Goal: Task Accomplishment & Management: Manage account settings

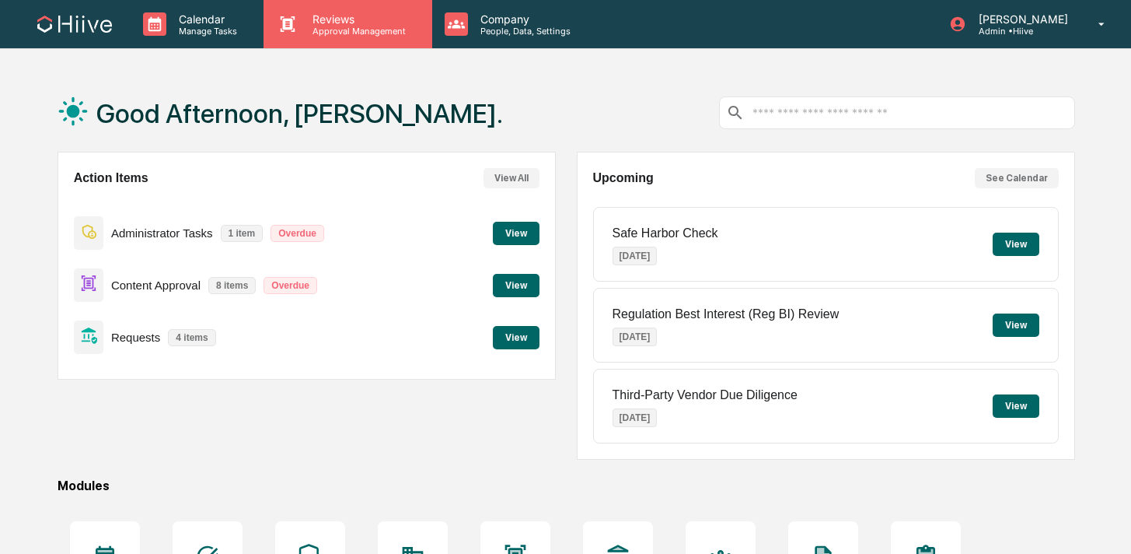
click at [363, 26] on p "Approval Management" at bounding box center [357, 31] width 114 height 11
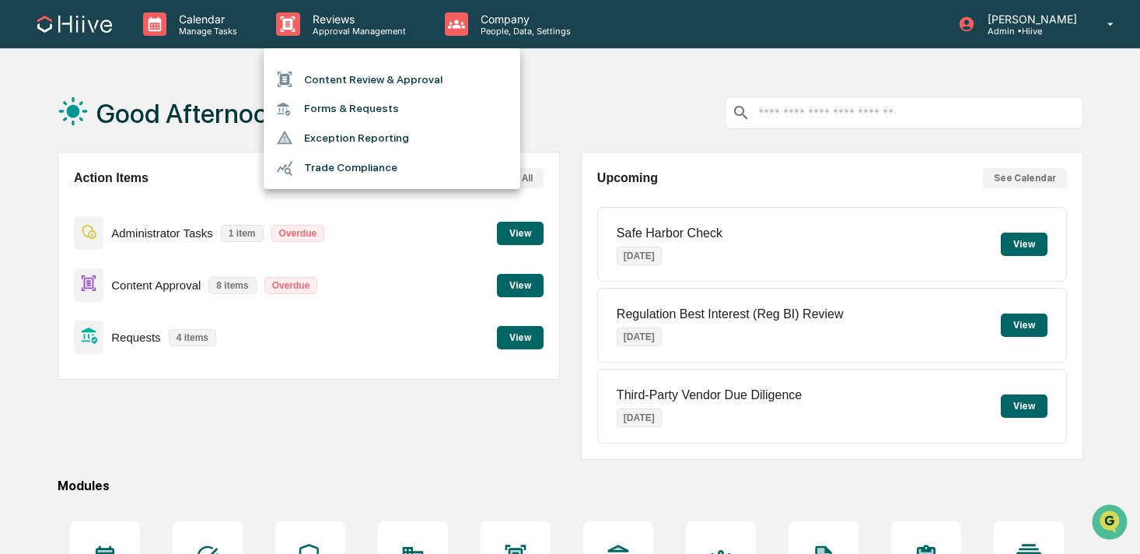
click at [377, 81] on li "Content Review & Approval" at bounding box center [392, 80] width 257 height 30
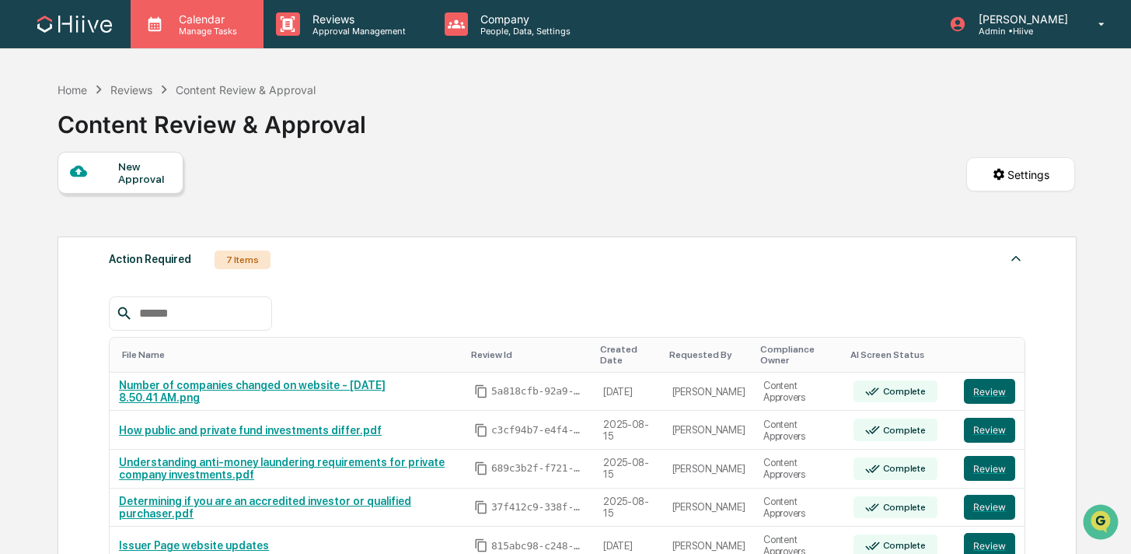
click at [230, 34] on p "Manage Tasks" at bounding box center [205, 31] width 79 height 11
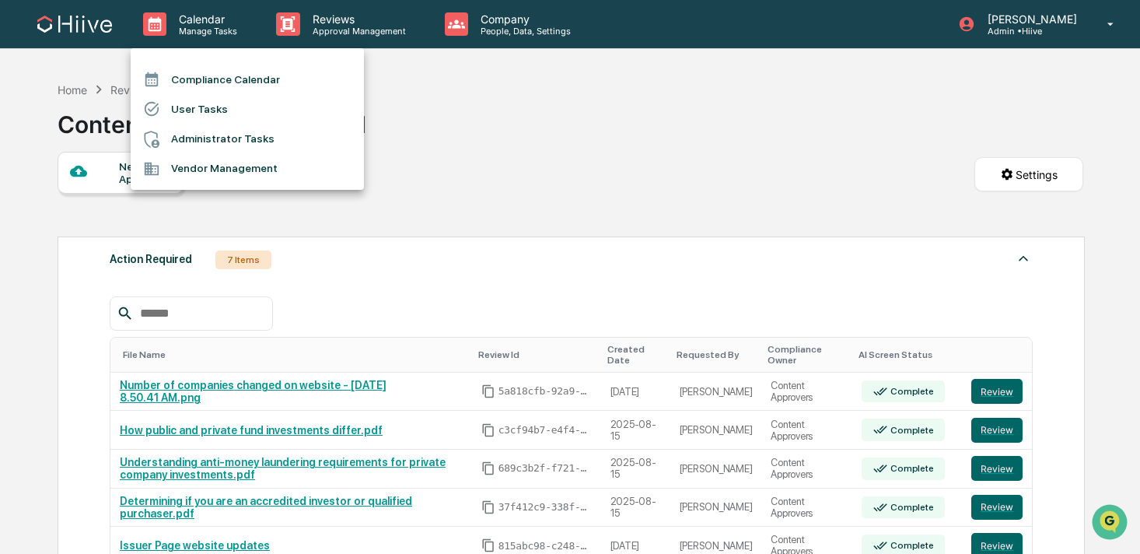
click at [498, 30] on div at bounding box center [570, 277] width 1140 height 554
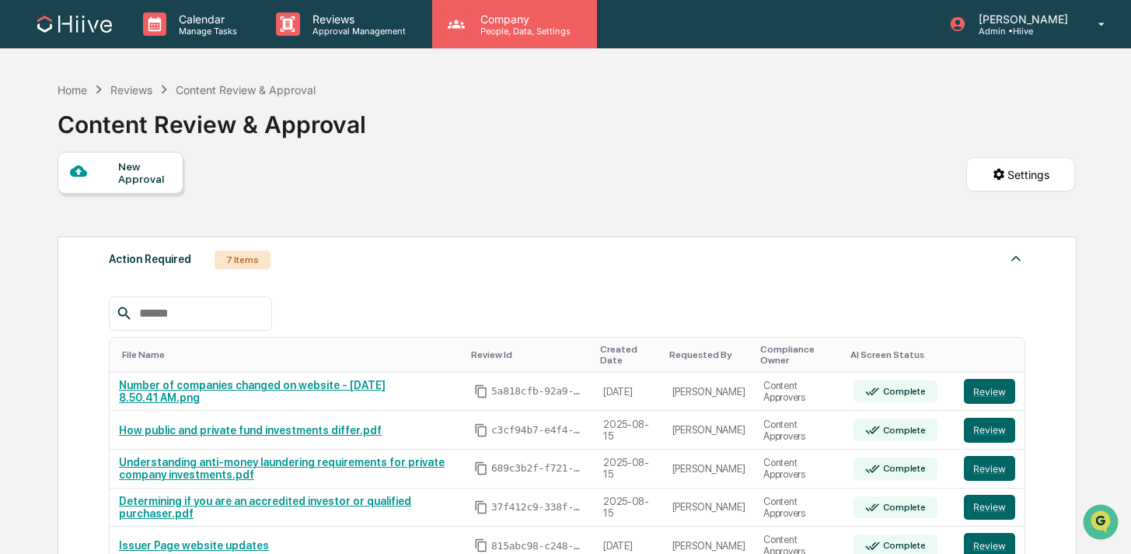
click at [512, 34] on p "People, Data, Settings" at bounding box center [523, 31] width 110 height 11
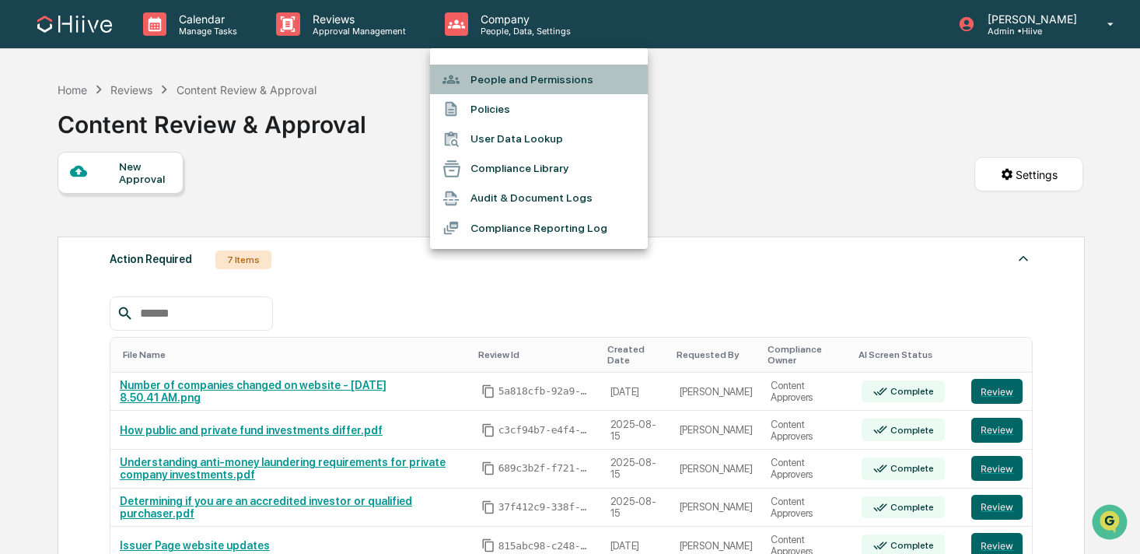
click at [505, 72] on li "People and Permissions" at bounding box center [539, 80] width 218 height 30
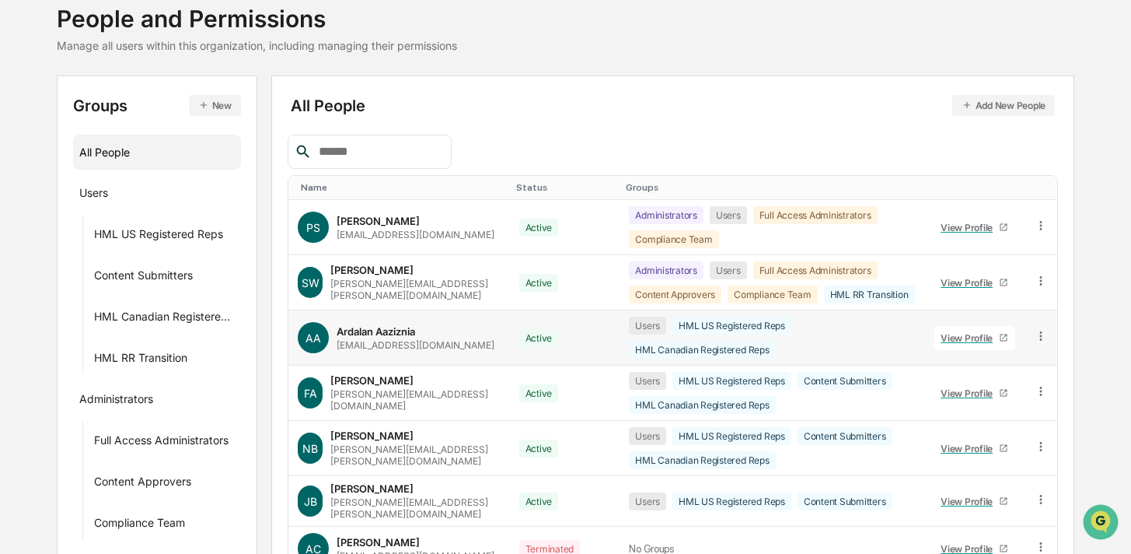
scroll to position [166, 0]
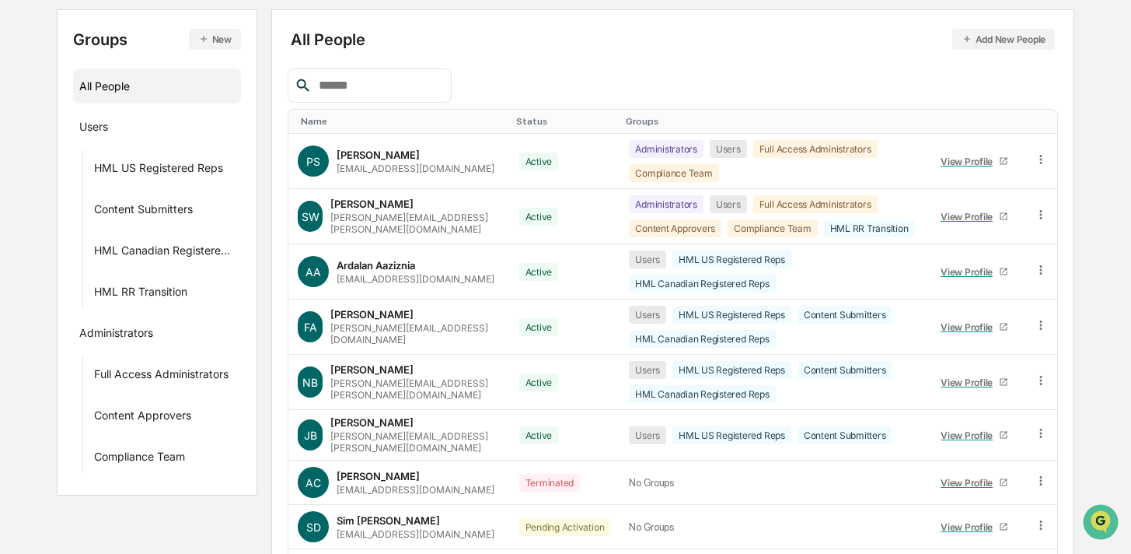
click at [516, 122] on div "Status" at bounding box center [565, 121] width 98 height 11
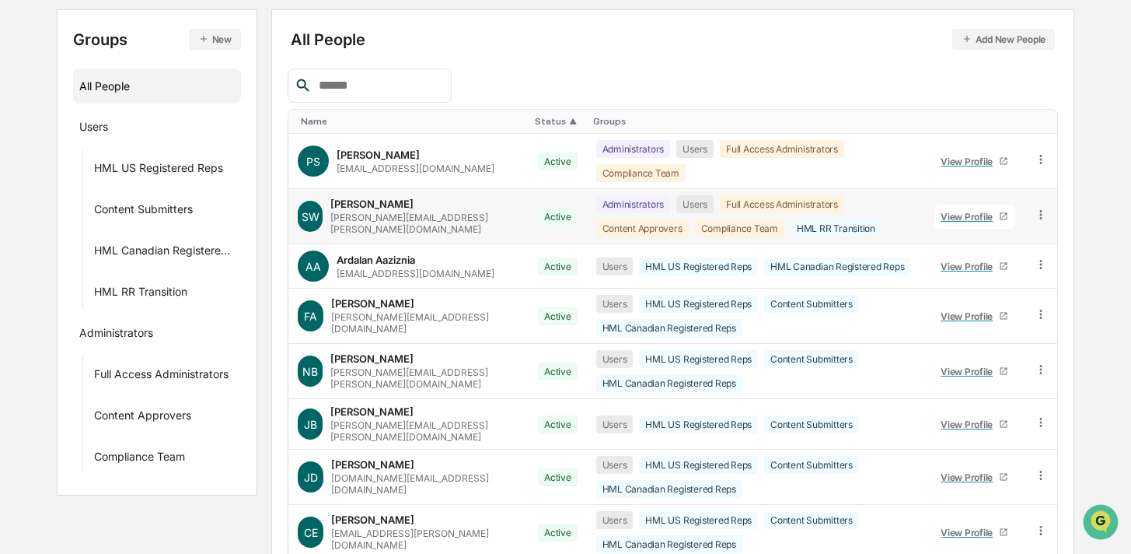
scroll to position [180, 0]
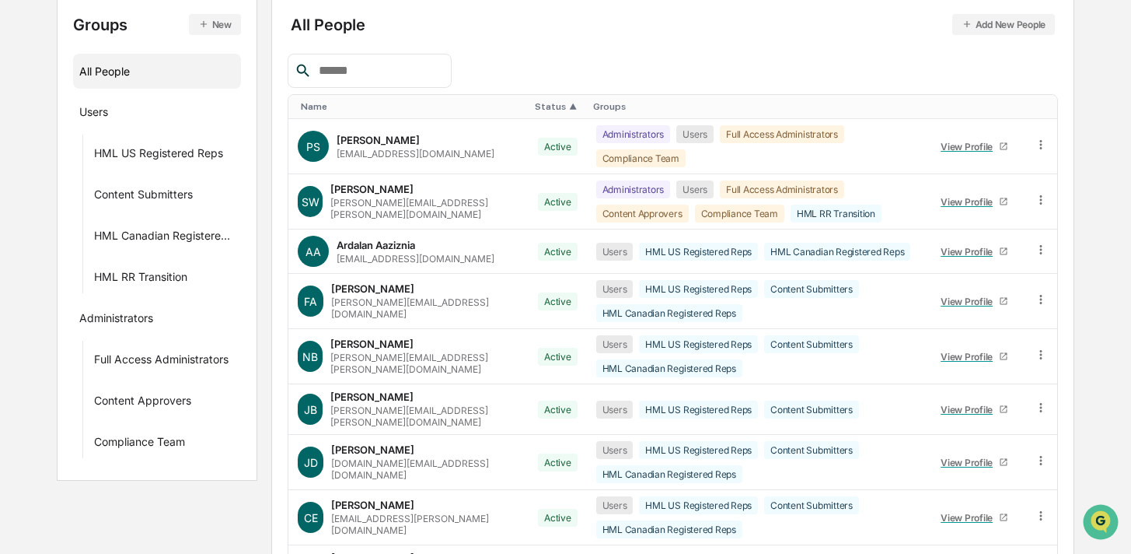
click at [593, 107] on div "Groups" at bounding box center [756, 106] width 326 height 11
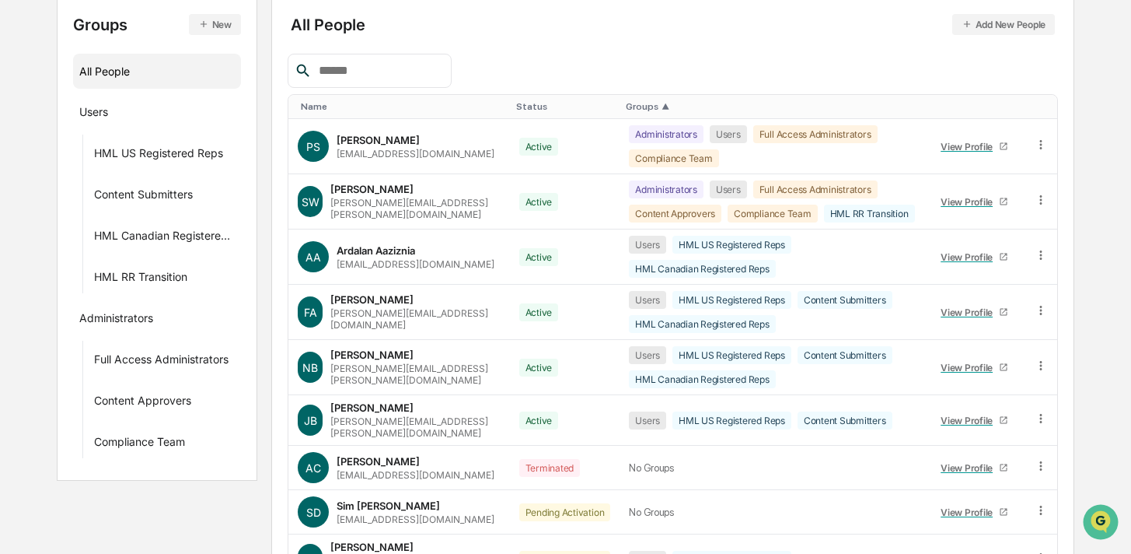
click at [626, 105] on div "Groups ▲" at bounding box center [772, 106] width 292 height 11
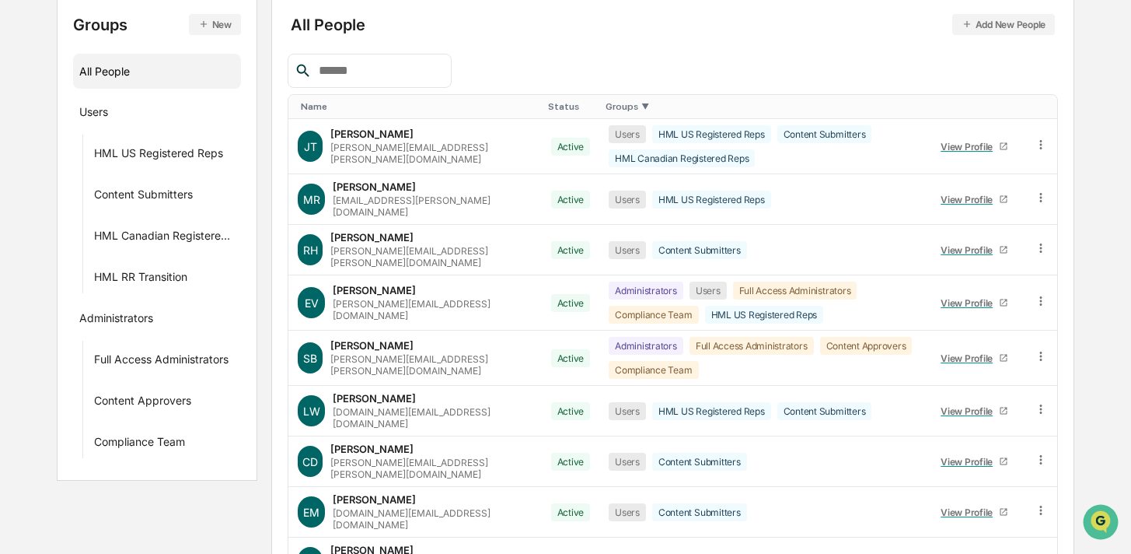
click at [548, 110] on div "Status" at bounding box center [571, 106] width 46 height 11
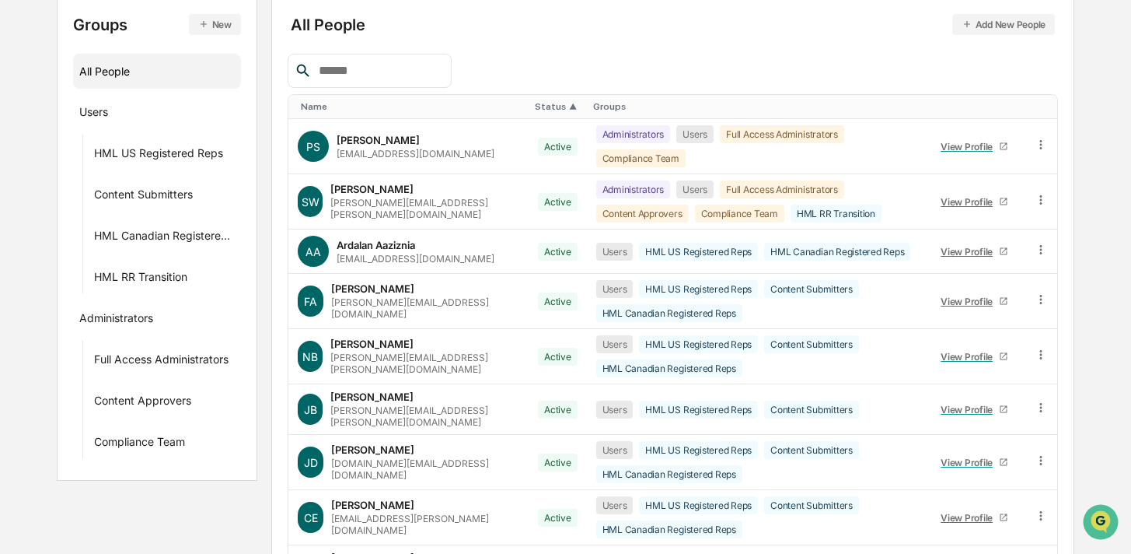
click at [535, 109] on div "Status ▲" at bounding box center [558, 106] width 46 height 11
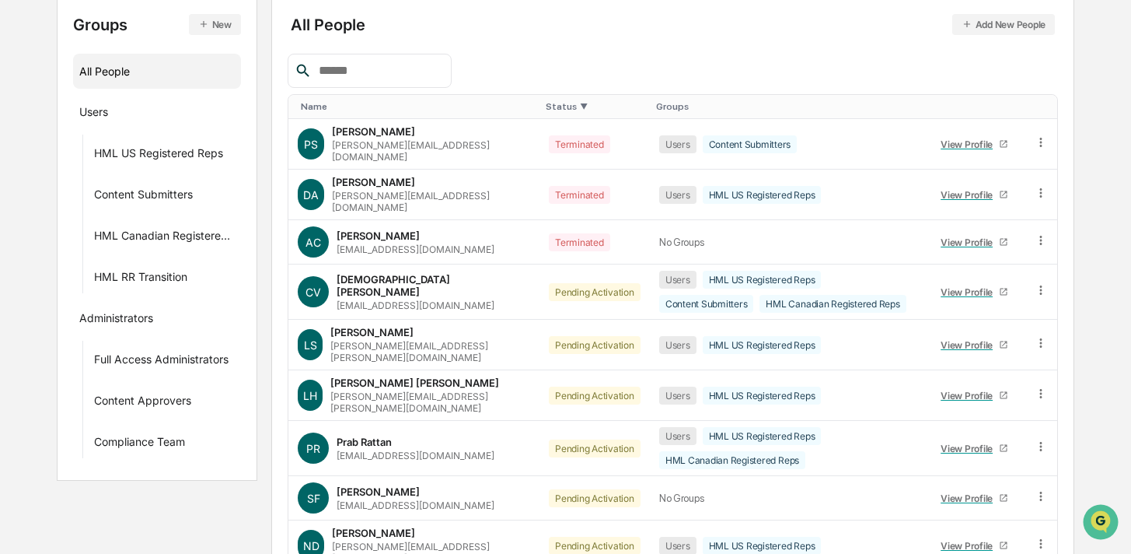
click at [546, 107] on div "Status ▼" at bounding box center [595, 106] width 98 height 11
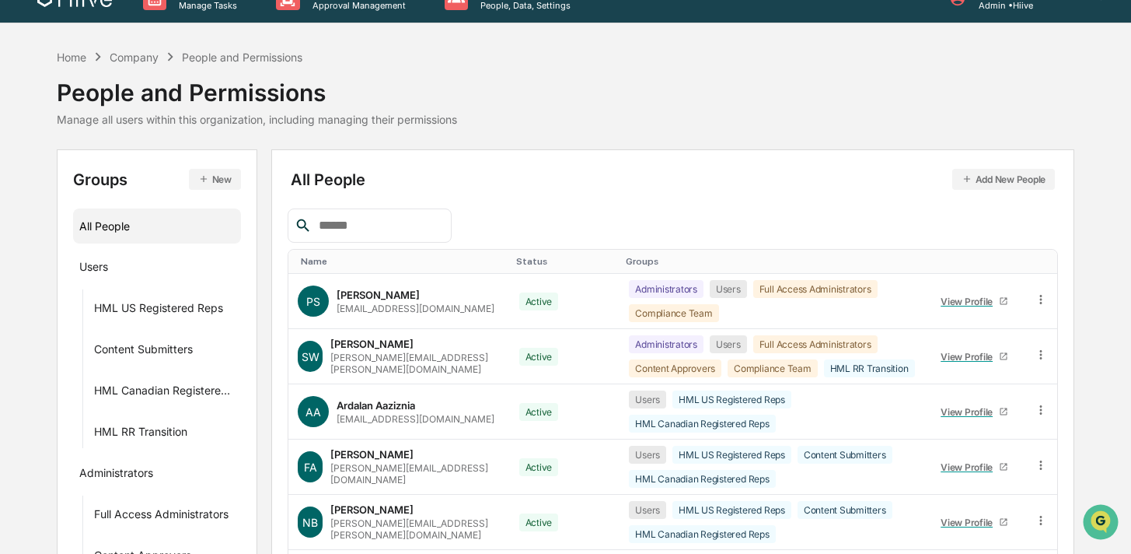
scroll to position [20, 0]
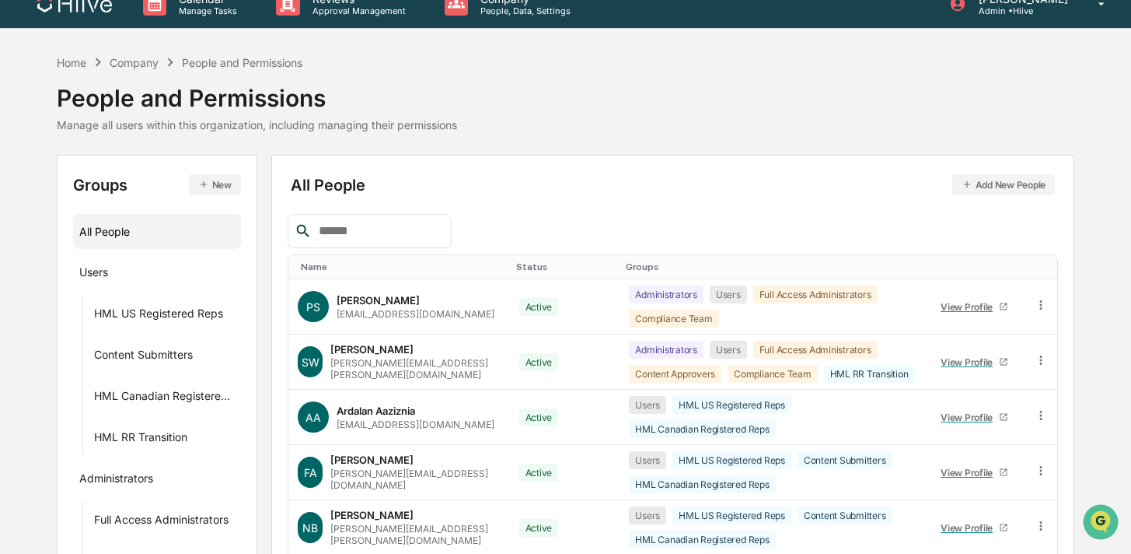
click at [516, 261] on div "Status" at bounding box center [565, 266] width 98 height 11
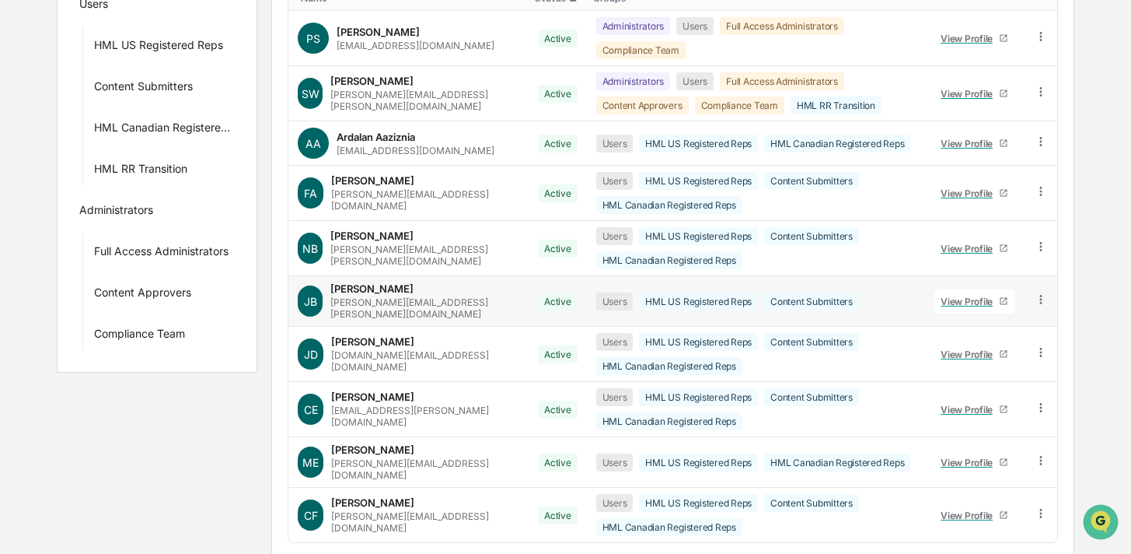
scroll to position [309, 0]
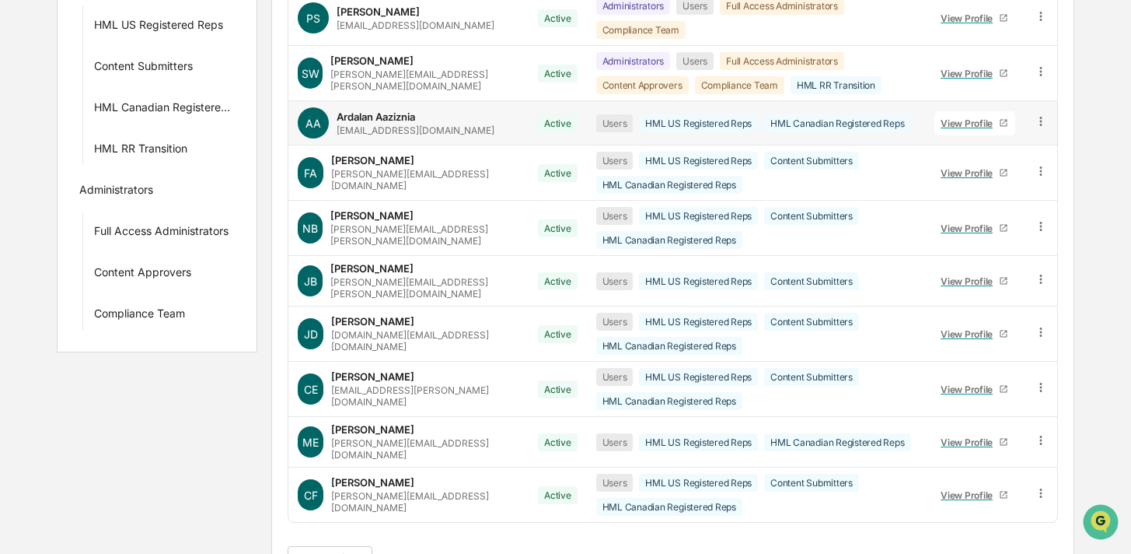
click at [1039, 114] on icon at bounding box center [1041, 121] width 15 height 15
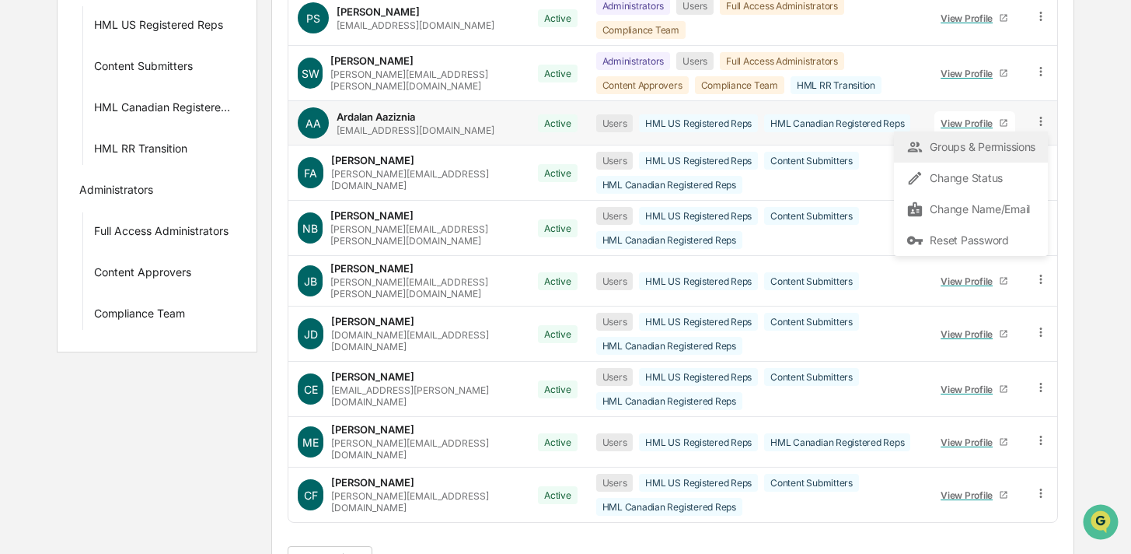
click at [990, 138] on div "Groups & Permissions" at bounding box center [971, 147] width 129 height 19
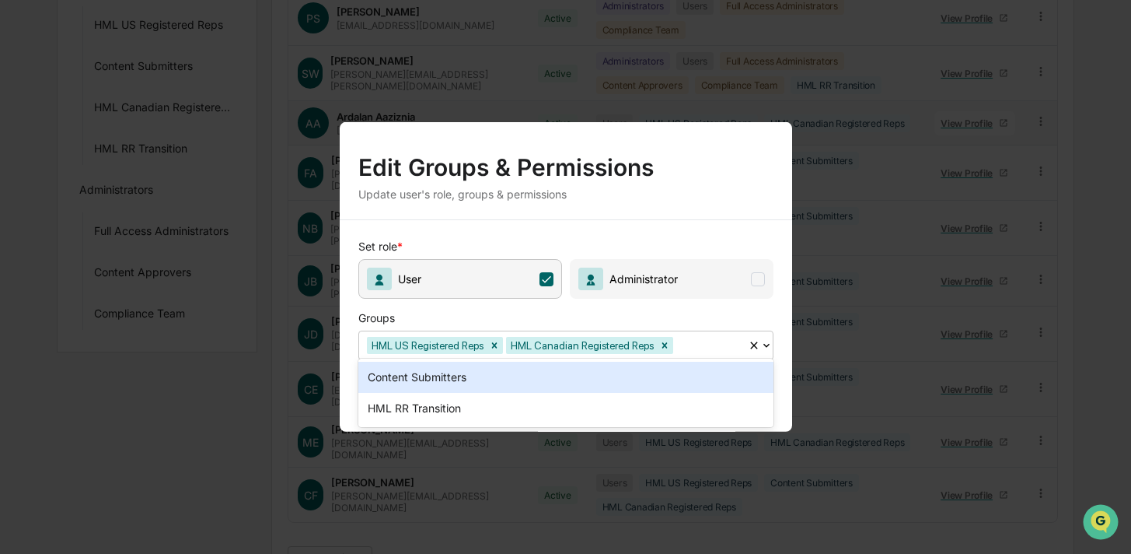
click at [720, 345] on div at bounding box center [709, 345] width 64 height 18
drag, startPoint x: 500, startPoint y: 379, endPoint x: 521, endPoint y: 379, distance: 21.0
click at [500, 379] on div "Content Submitters" at bounding box center [566, 377] width 415 height 31
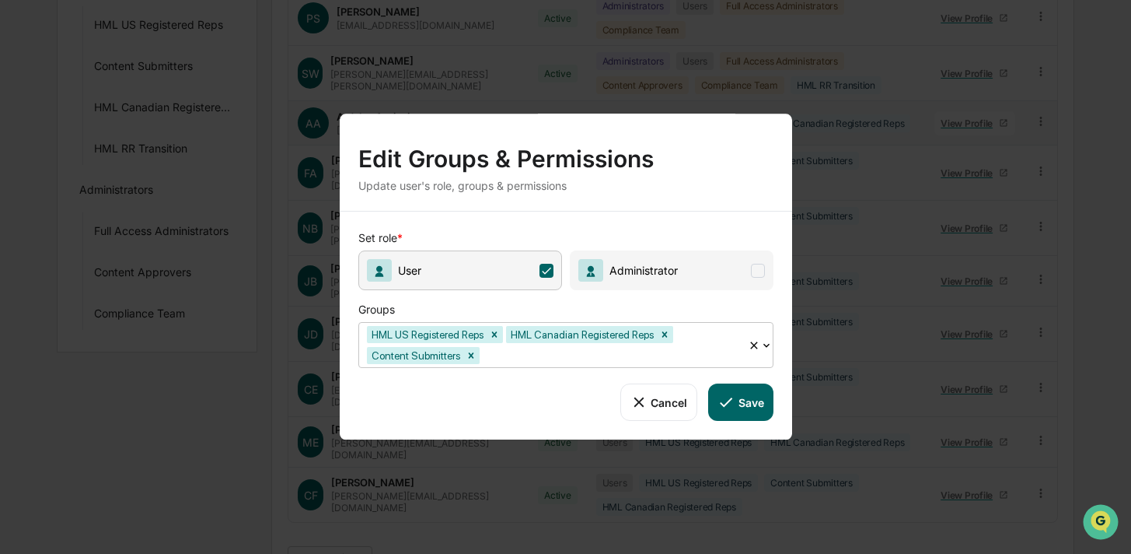
click at [734, 393] on icon at bounding box center [726, 401] width 17 height 17
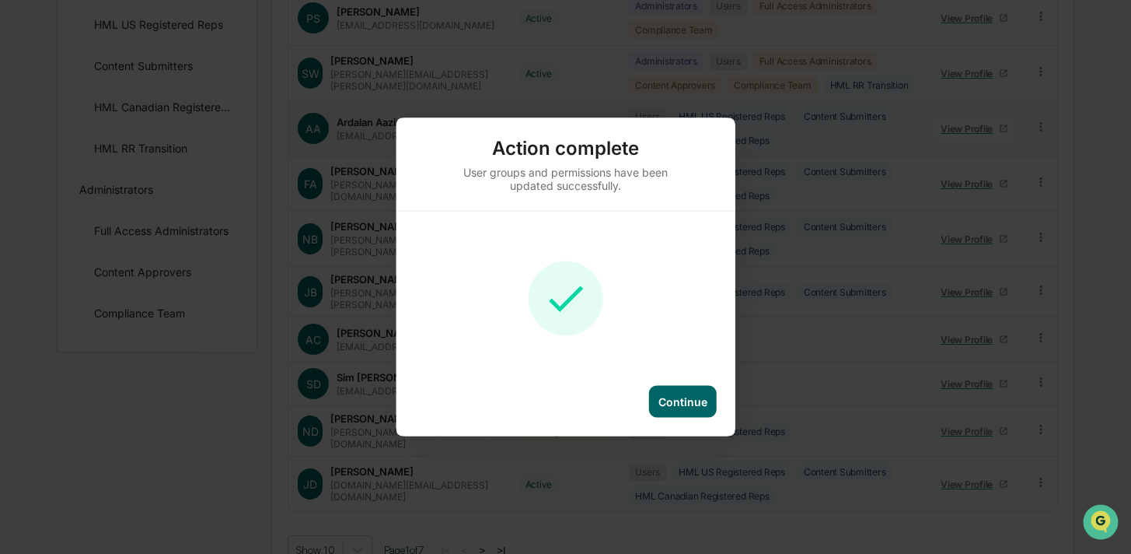
click at [692, 406] on div "Continue" at bounding box center [683, 401] width 49 height 13
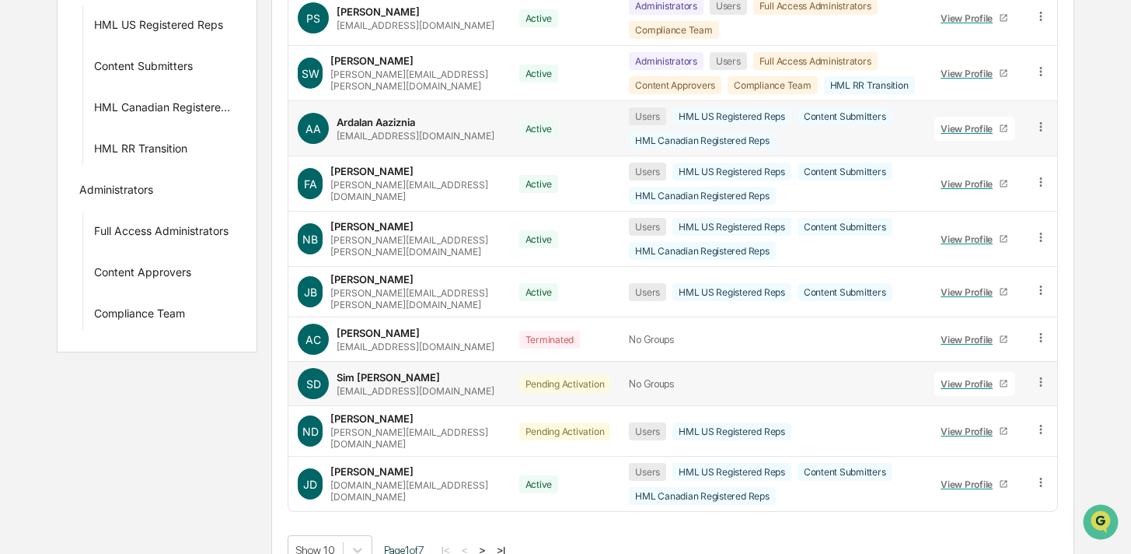
click at [1044, 375] on icon at bounding box center [1041, 382] width 15 height 15
click at [984, 400] on div "Groups & Permissions" at bounding box center [971, 407] width 129 height 19
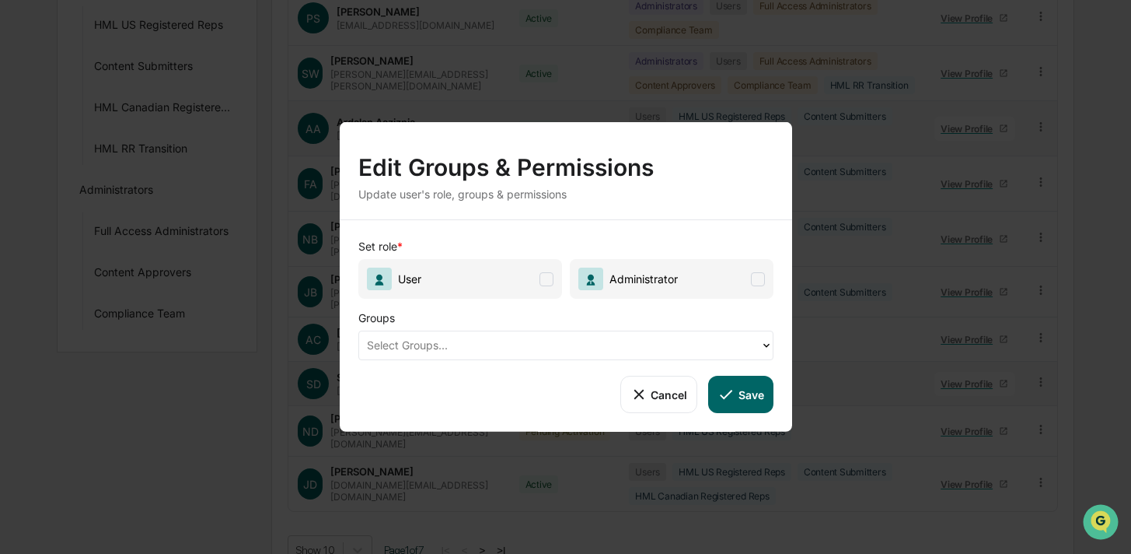
click at [660, 390] on button "Cancel" at bounding box center [659, 394] width 77 height 37
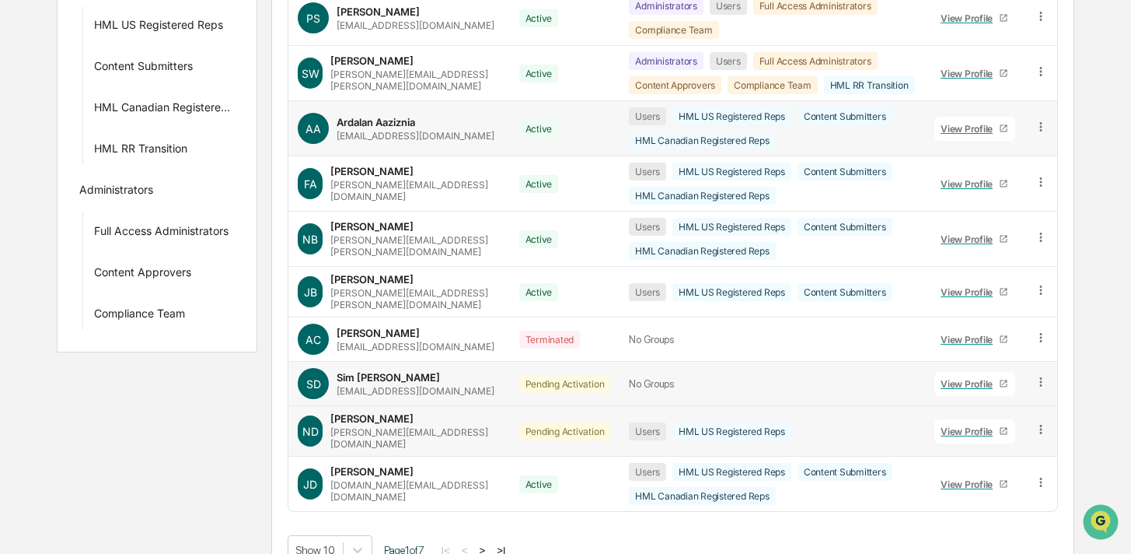
click at [1042, 422] on icon at bounding box center [1041, 429] width 15 height 15
click at [950, 446] on div "Groups & Permissions" at bounding box center [971, 455] width 129 height 19
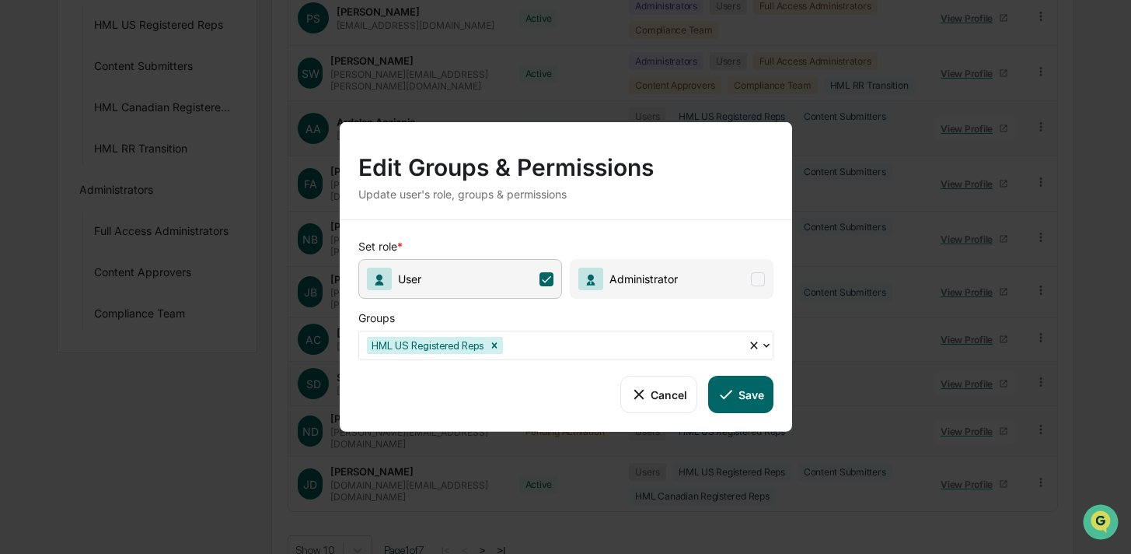
click at [545, 337] on div at bounding box center [623, 345] width 234 height 18
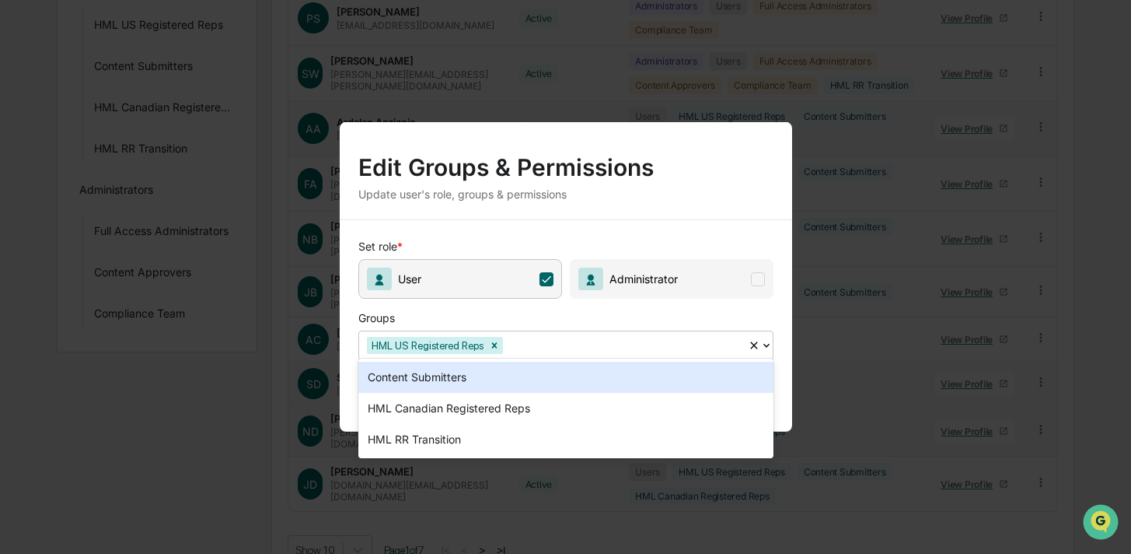
click at [526, 379] on div "Content Submitters" at bounding box center [566, 377] width 415 height 31
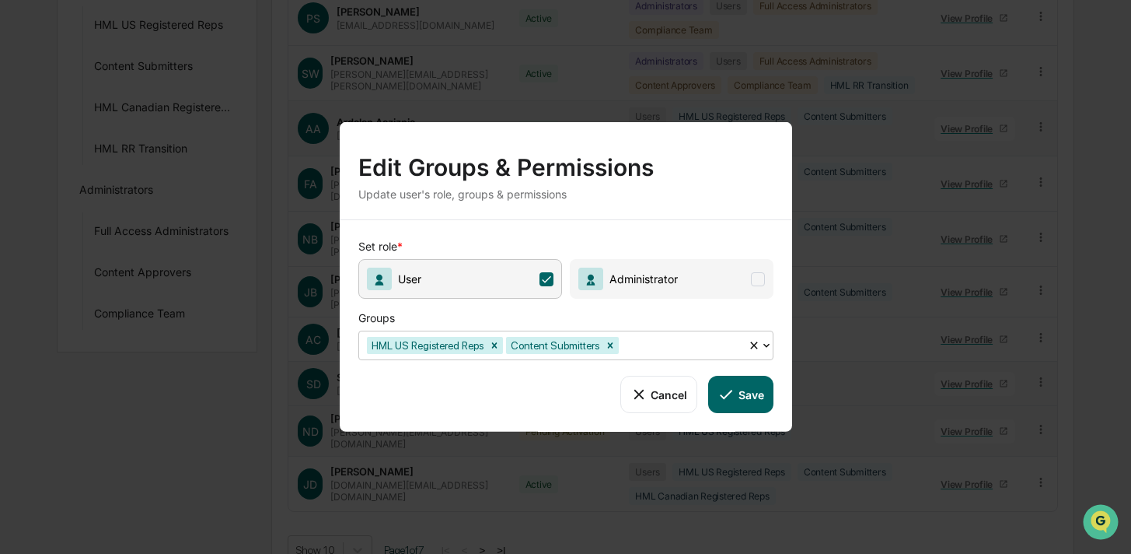
click at [745, 392] on button "Save" at bounding box center [740, 394] width 65 height 37
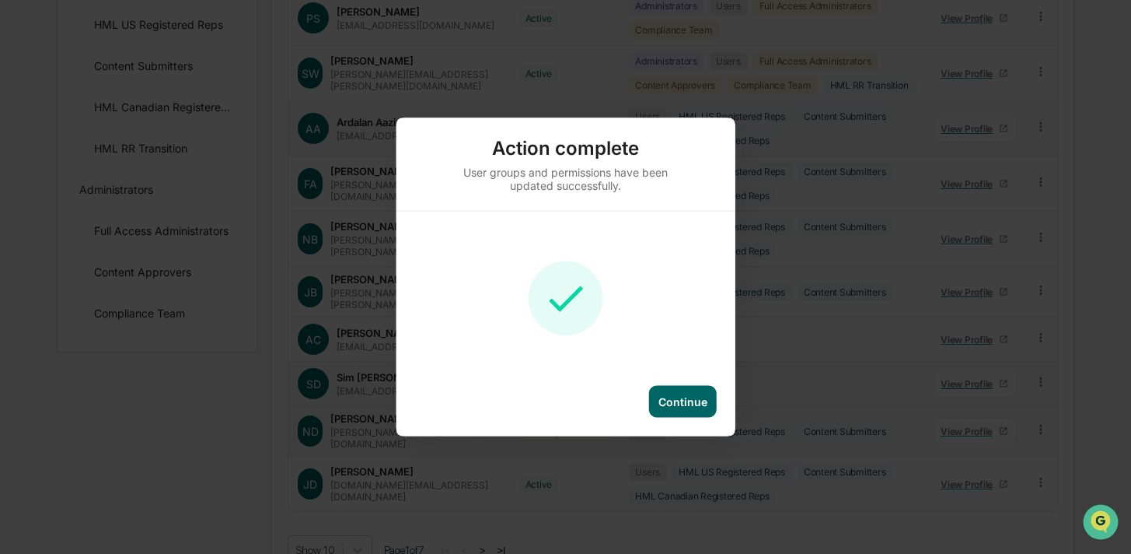
click at [674, 409] on div "Continue" at bounding box center [683, 402] width 68 height 32
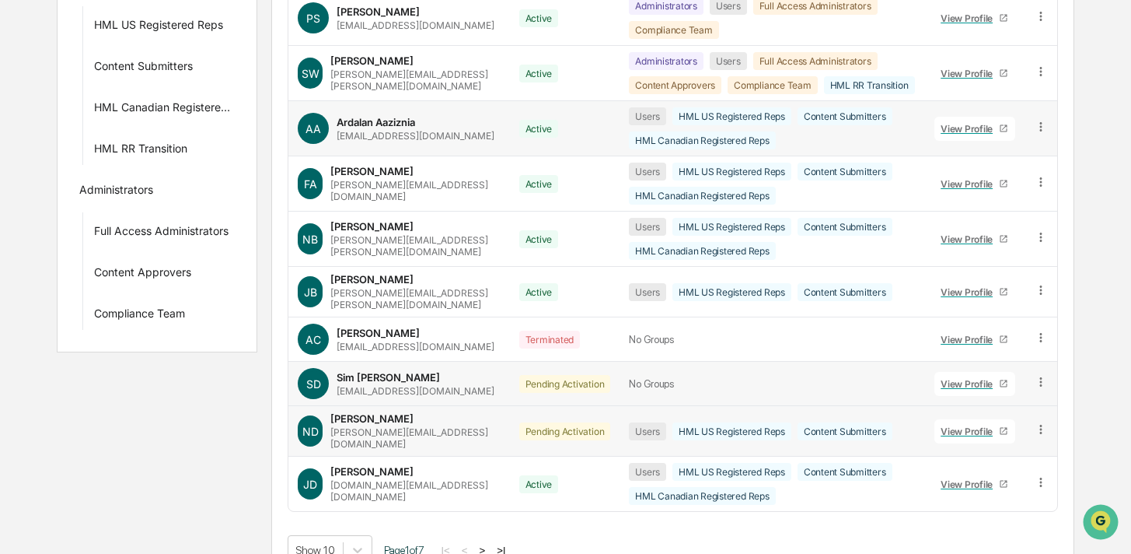
click at [1037, 422] on icon at bounding box center [1041, 429] width 15 height 15
click at [973, 477] on div "Change Status" at bounding box center [971, 486] width 129 height 19
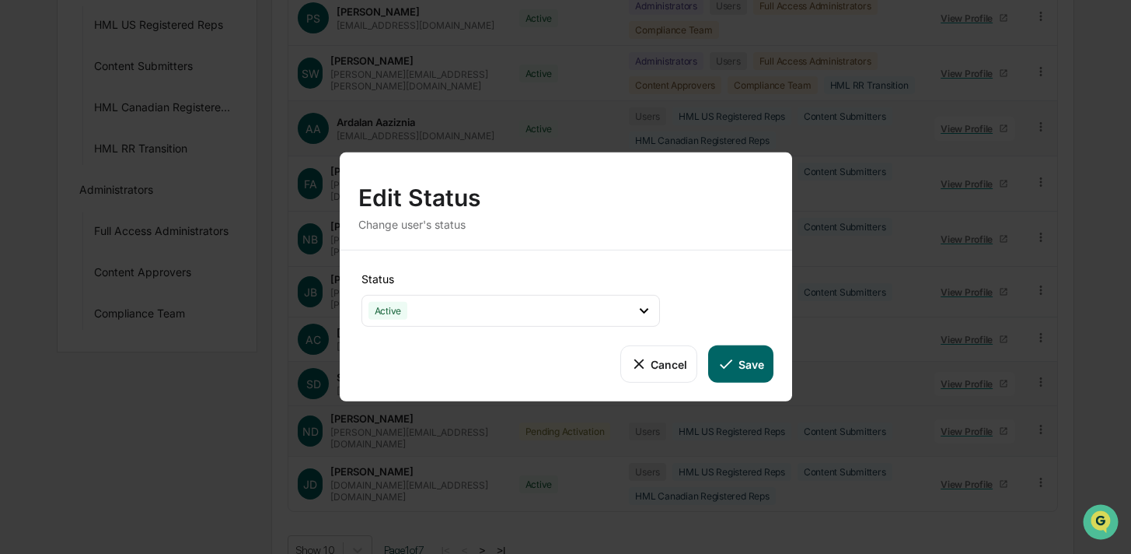
click at [747, 377] on button "Save" at bounding box center [740, 363] width 65 height 37
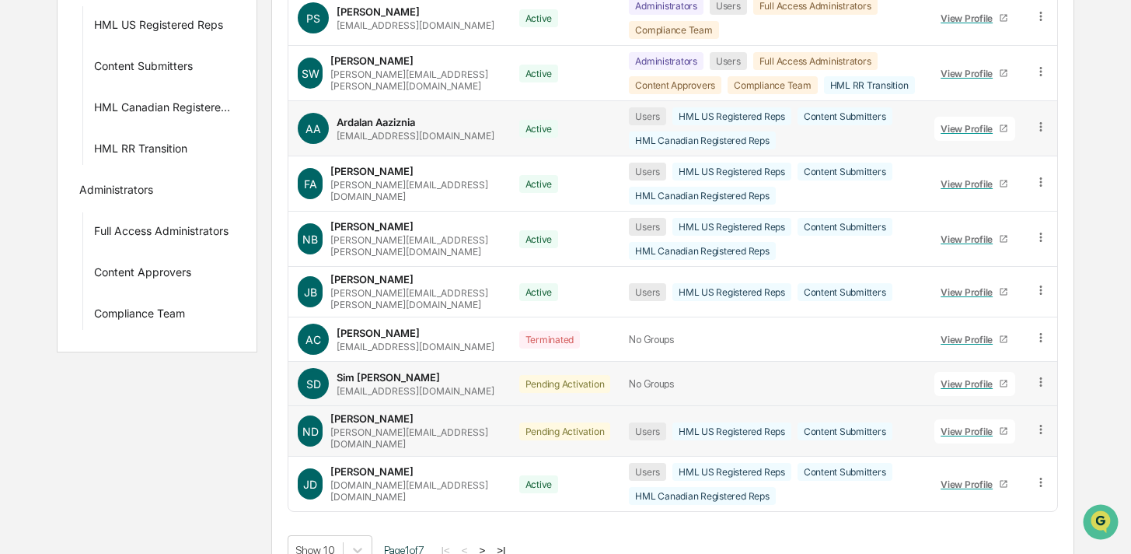
click at [732, 366] on icon at bounding box center [726, 363] width 17 height 17
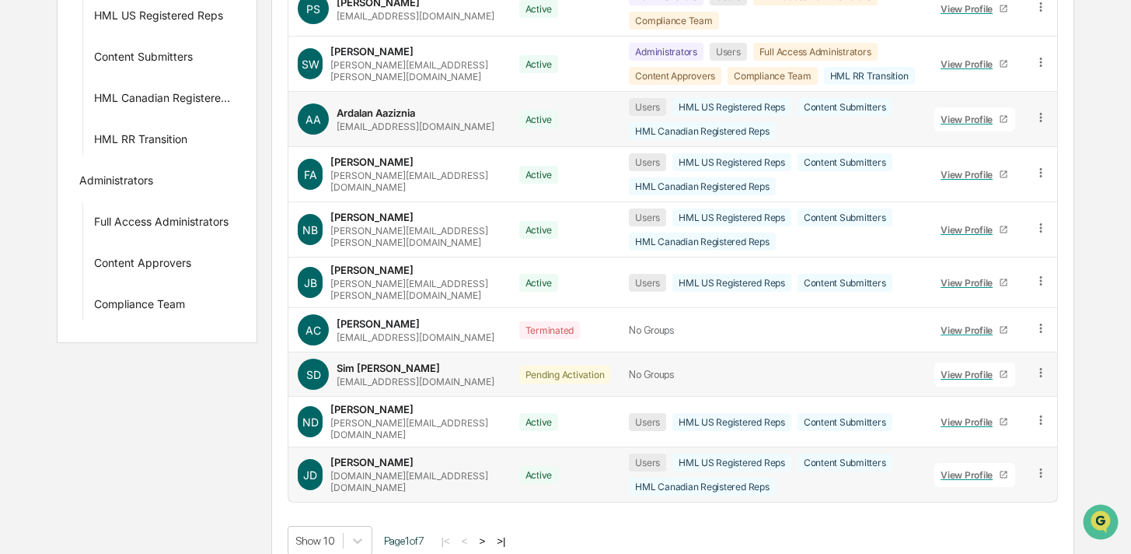
click at [1037, 466] on icon at bounding box center [1041, 473] width 15 height 15
click at [873, 453] on div "Users HML US Registered Reps Content Submitters HML Canadian Registered Reps" at bounding box center [772, 474] width 286 height 42
click at [490, 534] on button ">" at bounding box center [482, 540] width 16 height 13
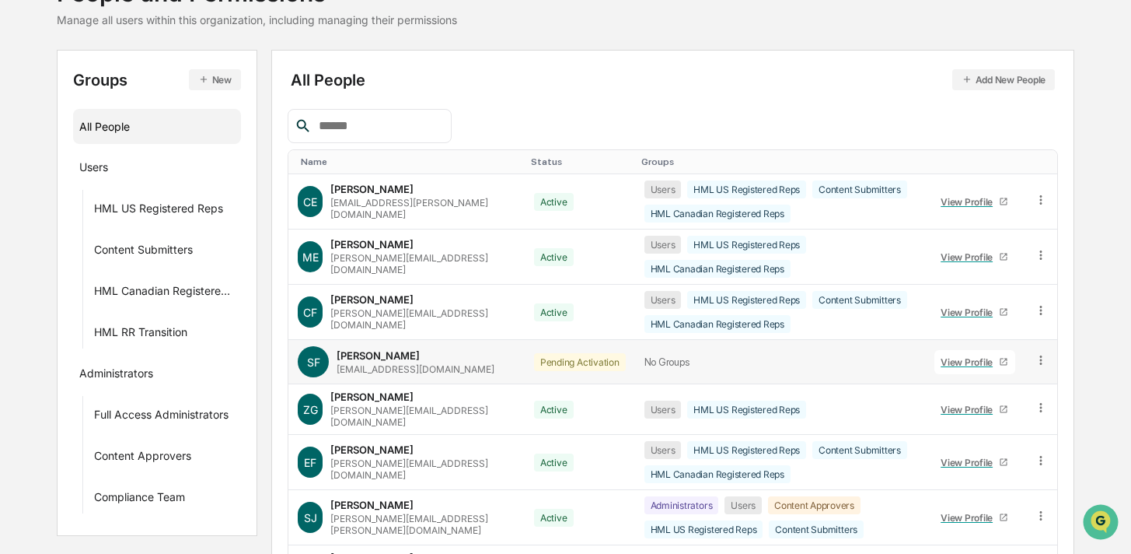
scroll to position [212, 0]
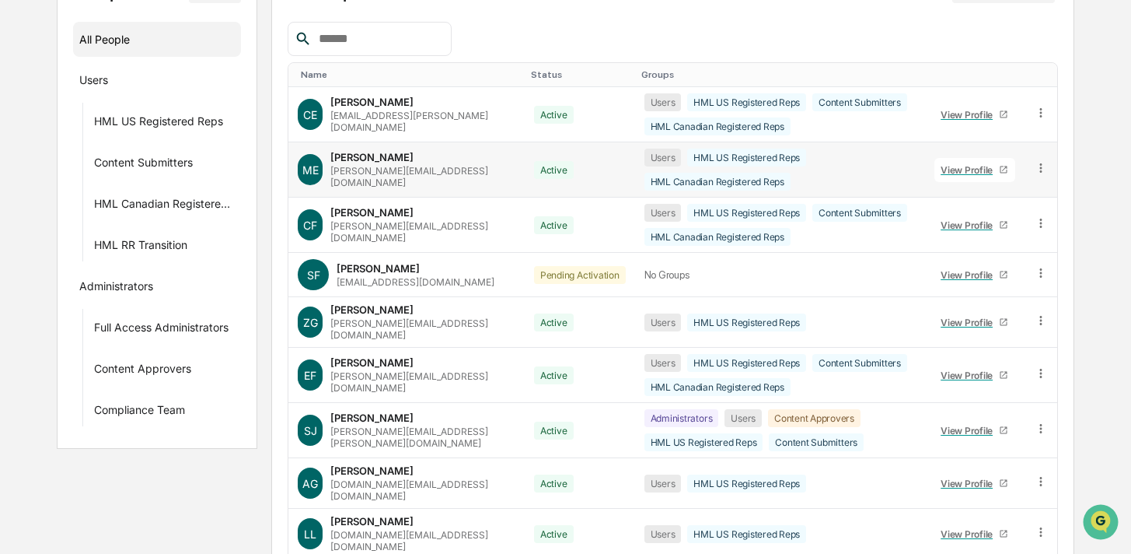
click at [1041, 161] on icon at bounding box center [1041, 168] width 15 height 15
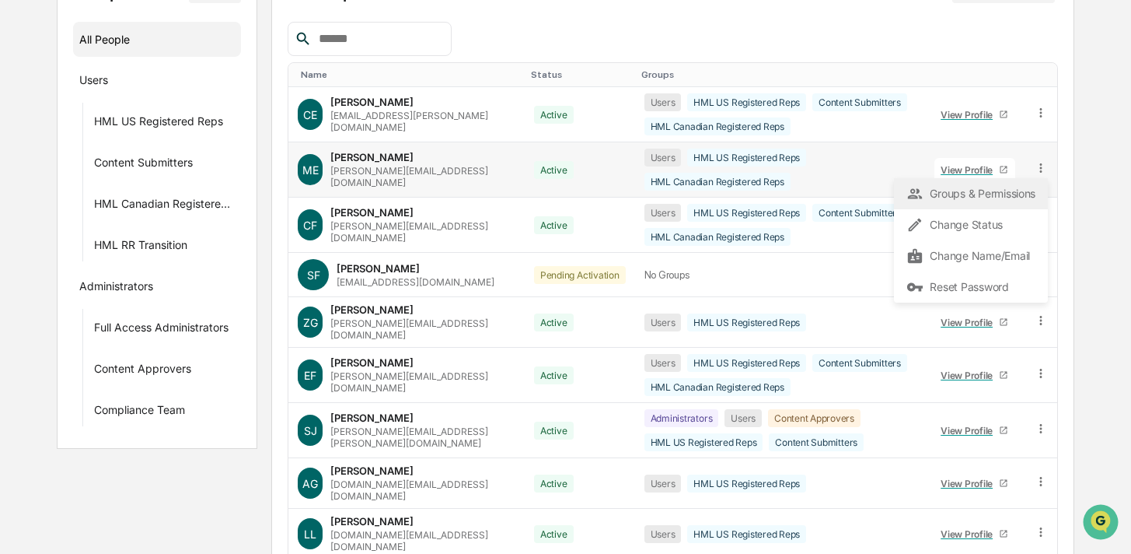
click at [990, 187] on div "Groups & Permissions" at bounding box center [971, 193] width 129 height 19
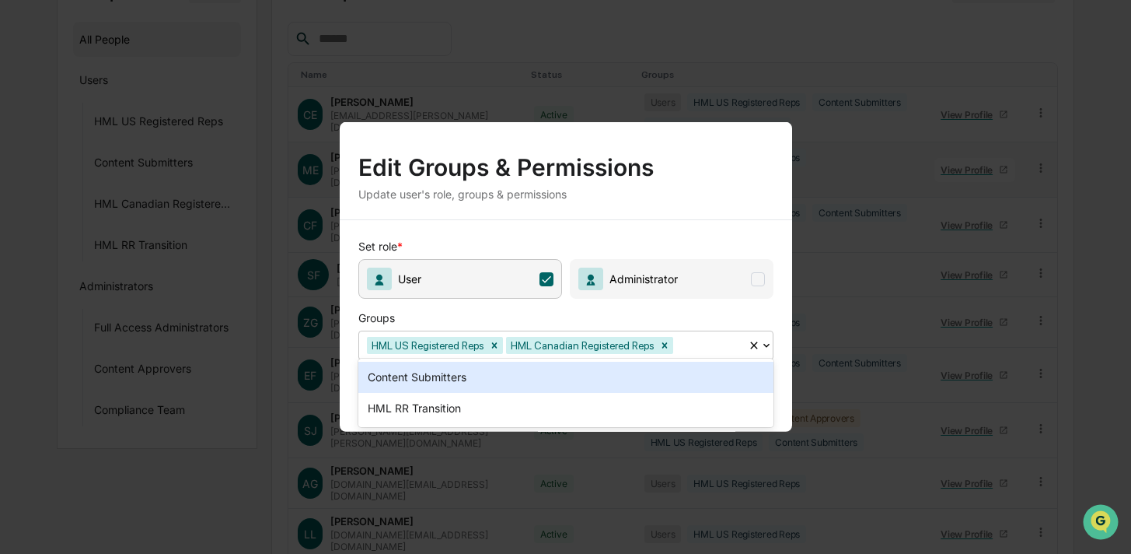
click at [705, 337] on div at bounding box center [709, 345] width 64 height 18
click at [593, 377] on div "Content Submitters" at bounding box center [566, 377] width 415 height 31
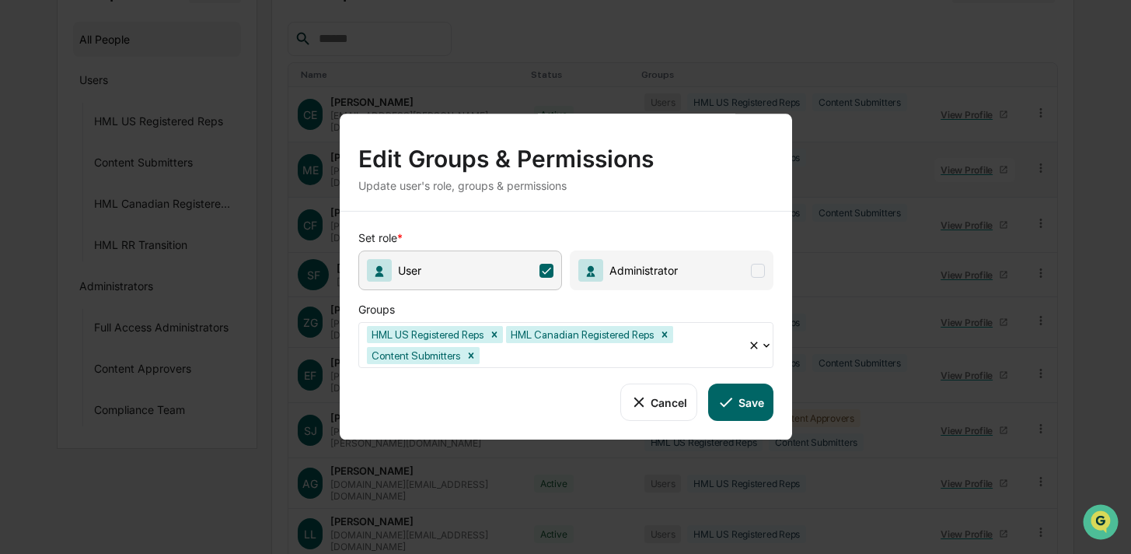
click at [744, 391] on button "Save" at bounding box center [740, 401] width 65 height 37
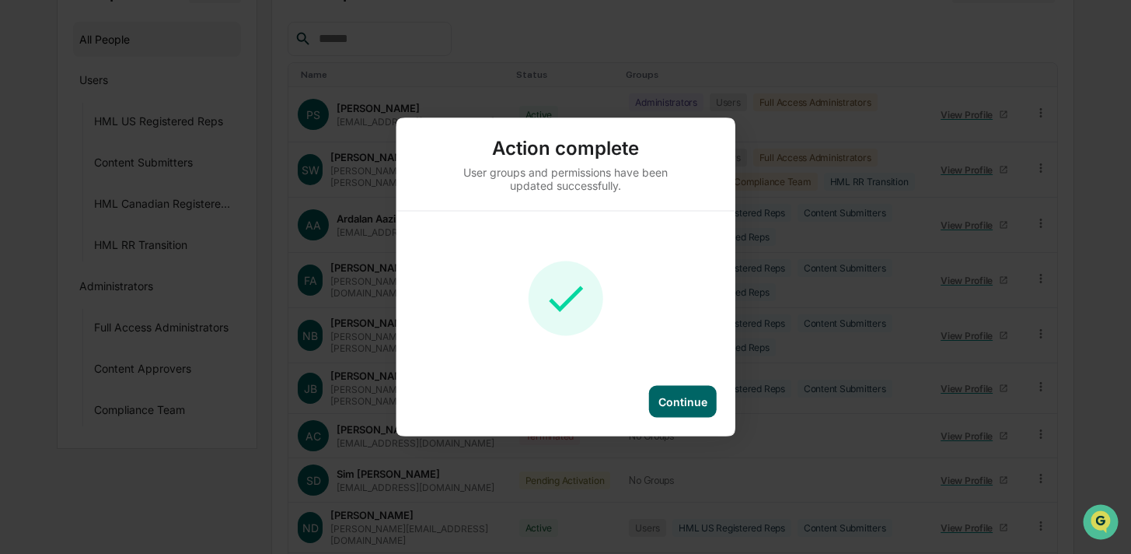
click at [667, 398] on div "Continue" at bounding box center [683, 401] width 49 height 13
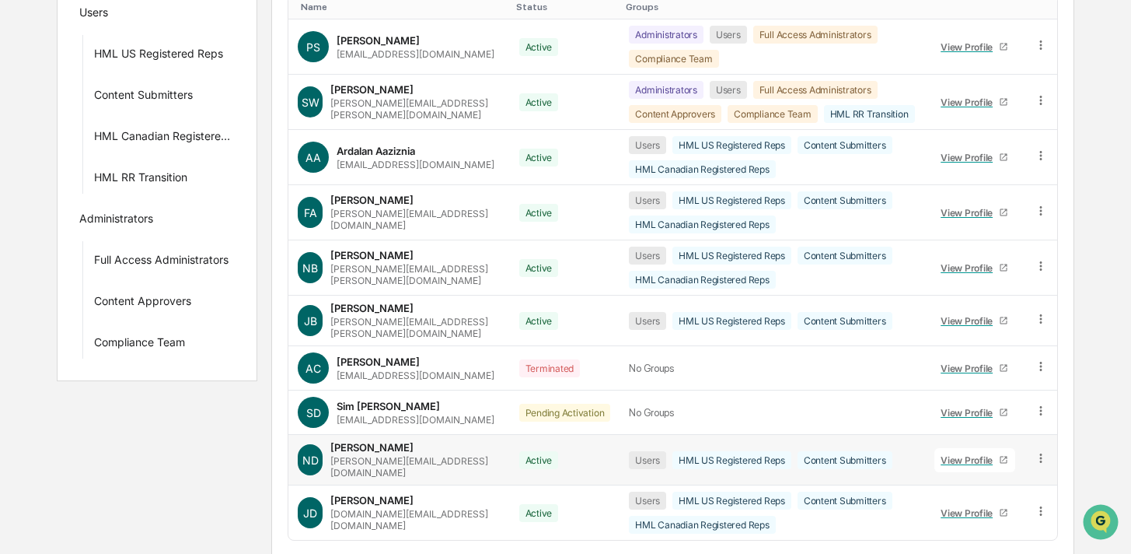
scroll to position [318, 0]
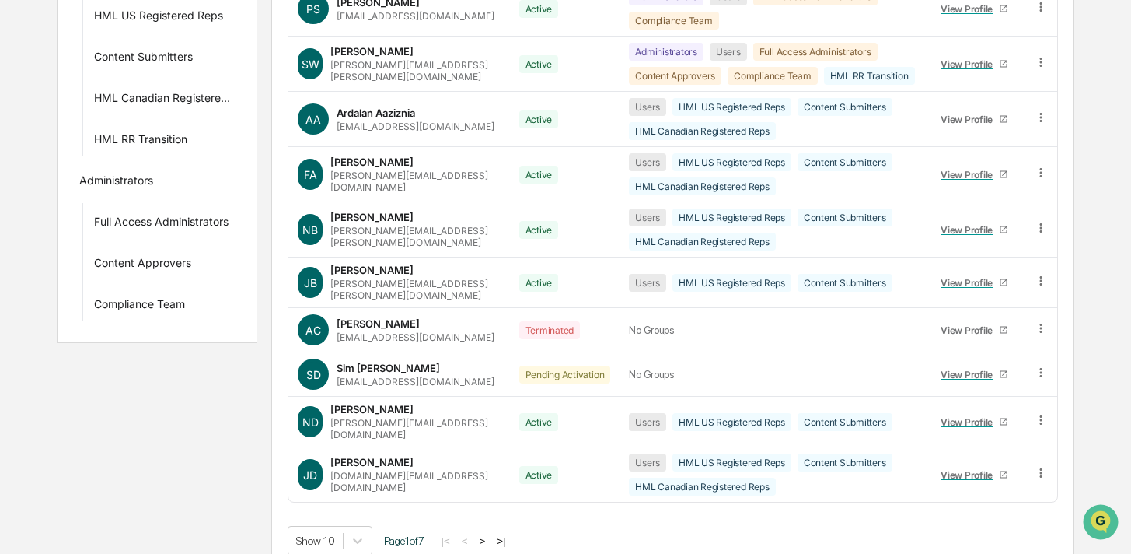
click at [490, 534] on button ">" at bounding box center [482, 540] width 16 height 13
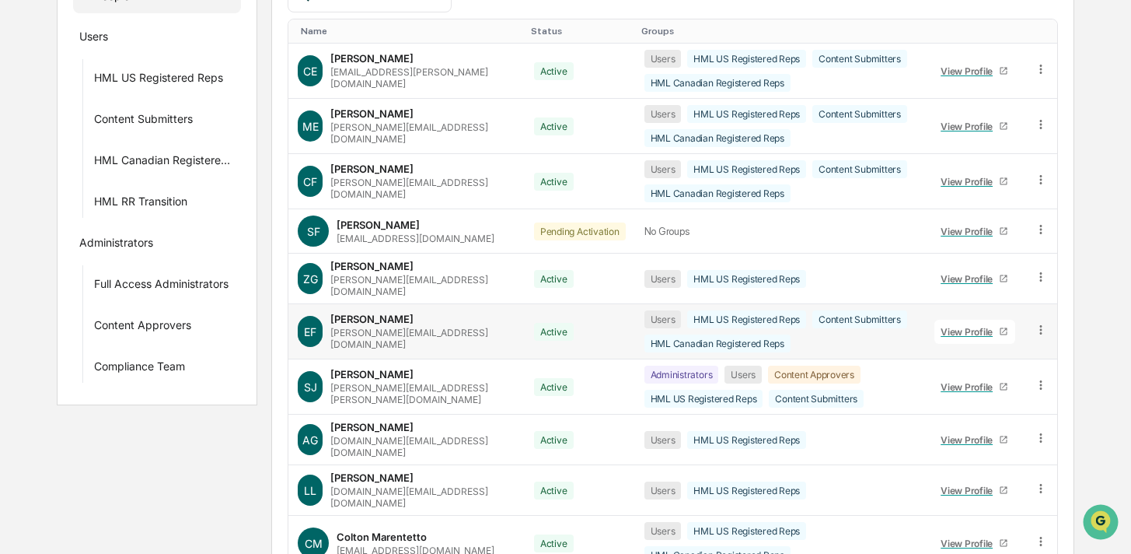
scroll to position [257, 0]
click at [1037, 269] on icon at bounding box center [1041, 276] width 15 height 15
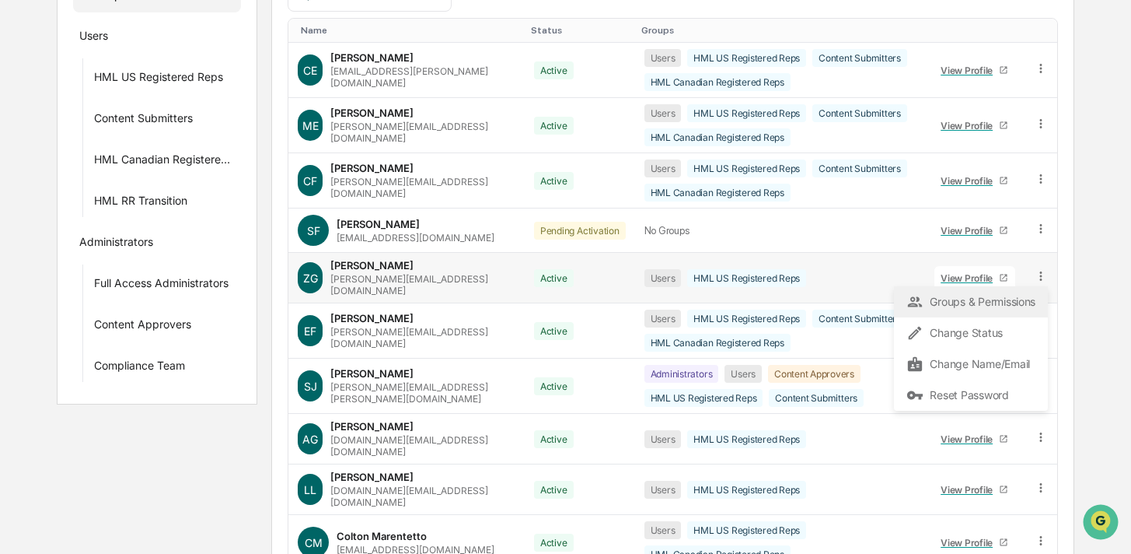
click at [991, 304] on div "Groups & Permissions" at bounding box center [971, 301] width 129 height 19
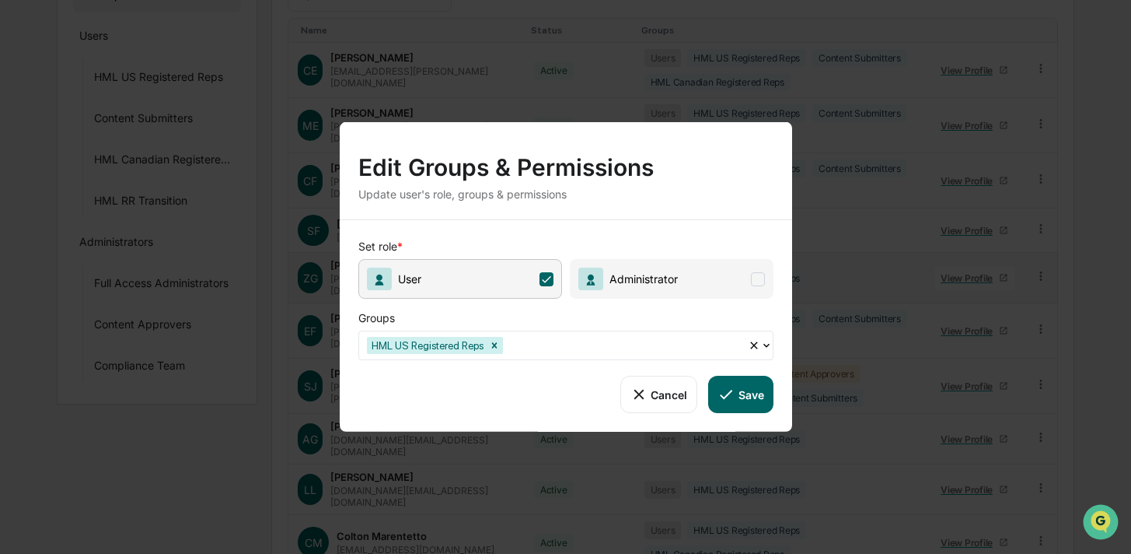
click at [625, 338] on div at bounding box center [623, 345] width 234 height 18
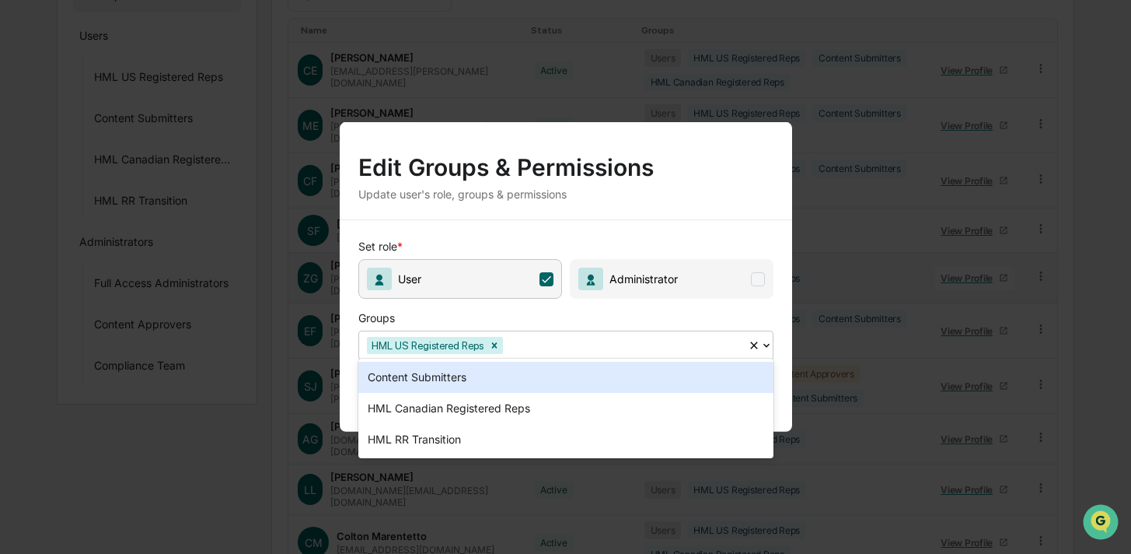
click at [586, 380] on div "Content Submitters" at bounding box center [566, 377] width 415 height 31
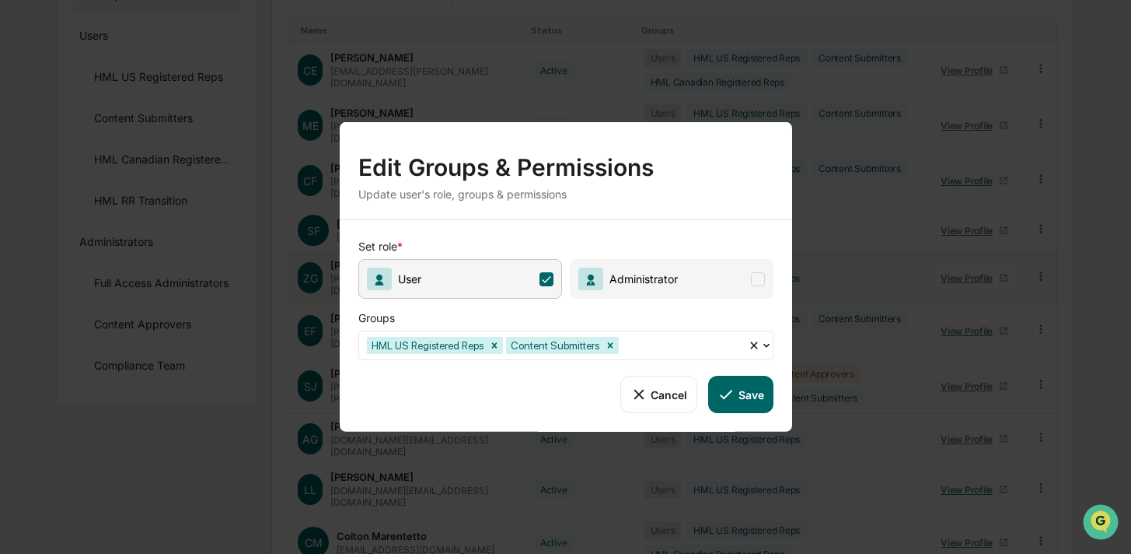
click at [726, 386] on icon at bounding box center [726, 394] width 17 height 17
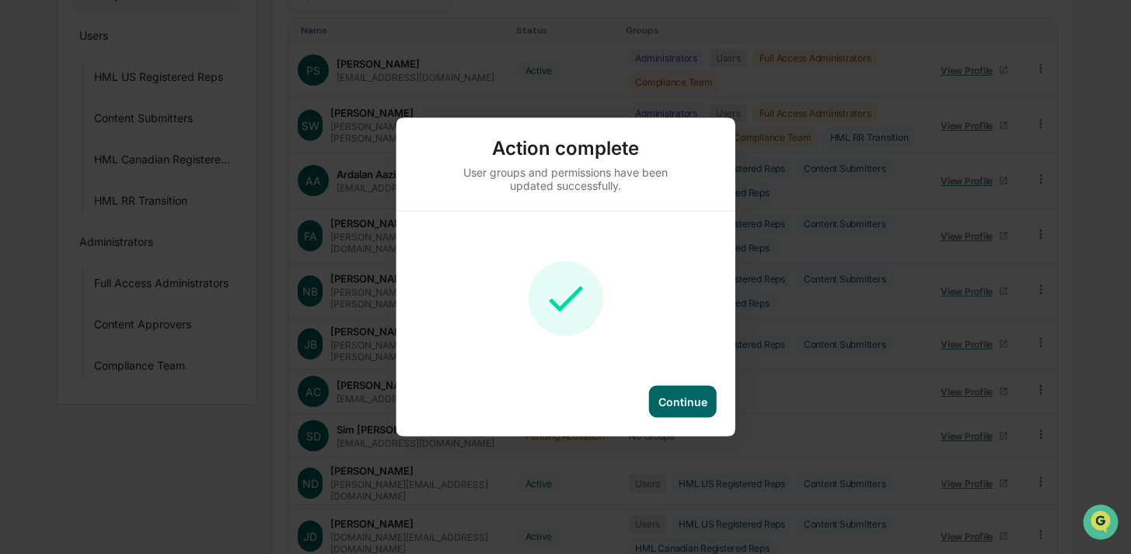
click at [694, 411] on div "Continue" at bounding box center [683, 402] width 68 height 32
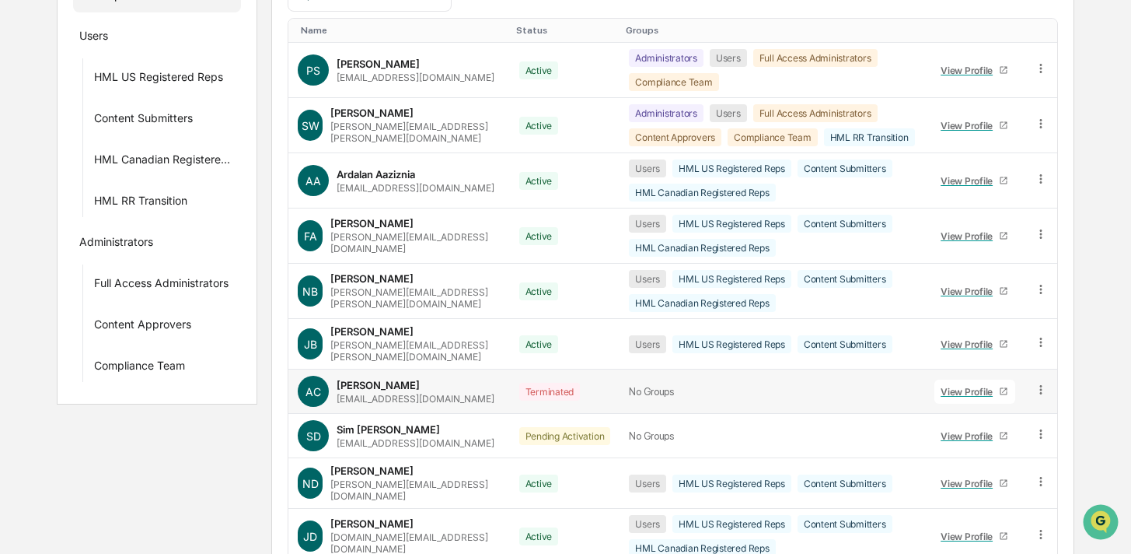
scroll to position [318, 0]
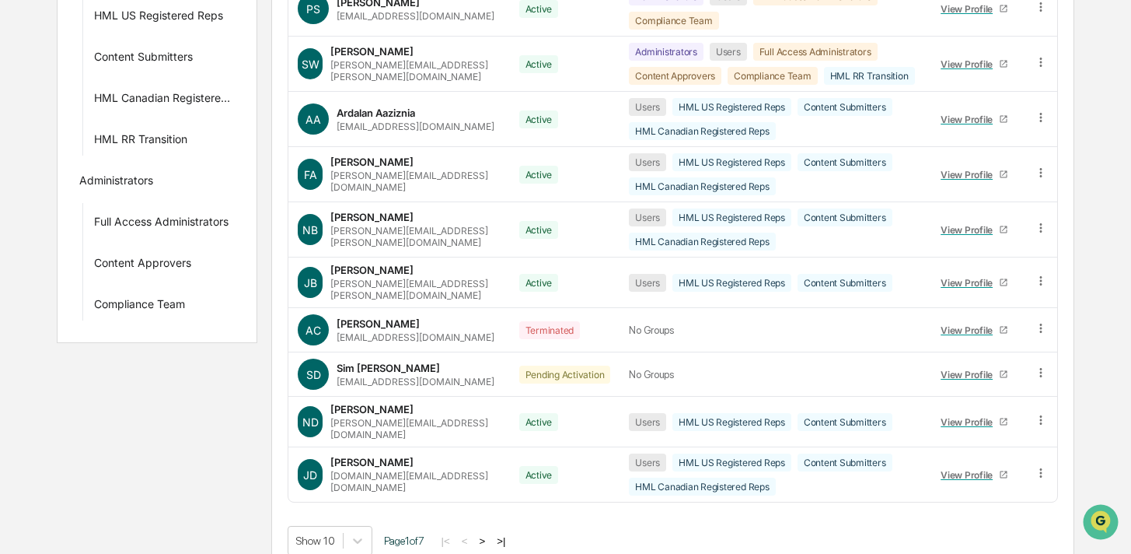
click at [490, 534] on button ">" at bounding box center [482, 540] width 16 height 13
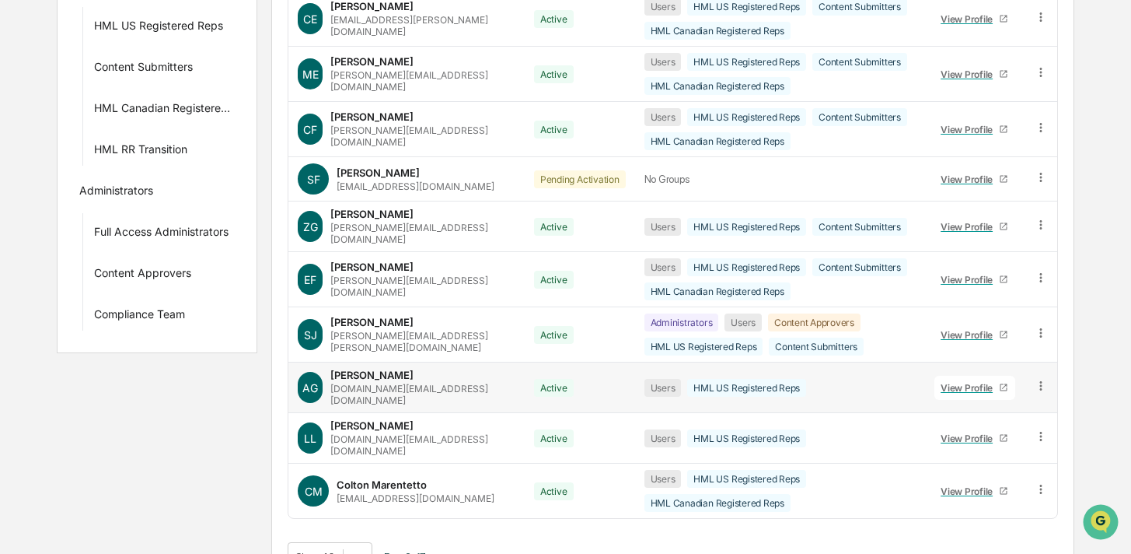
click at [1035, 379] on icon at bounding box center [1041, 386] width 15 height 15
click at [1009, 402] on div "Groups & Permissions" at bounding box center [971, 411] width 129 height 19
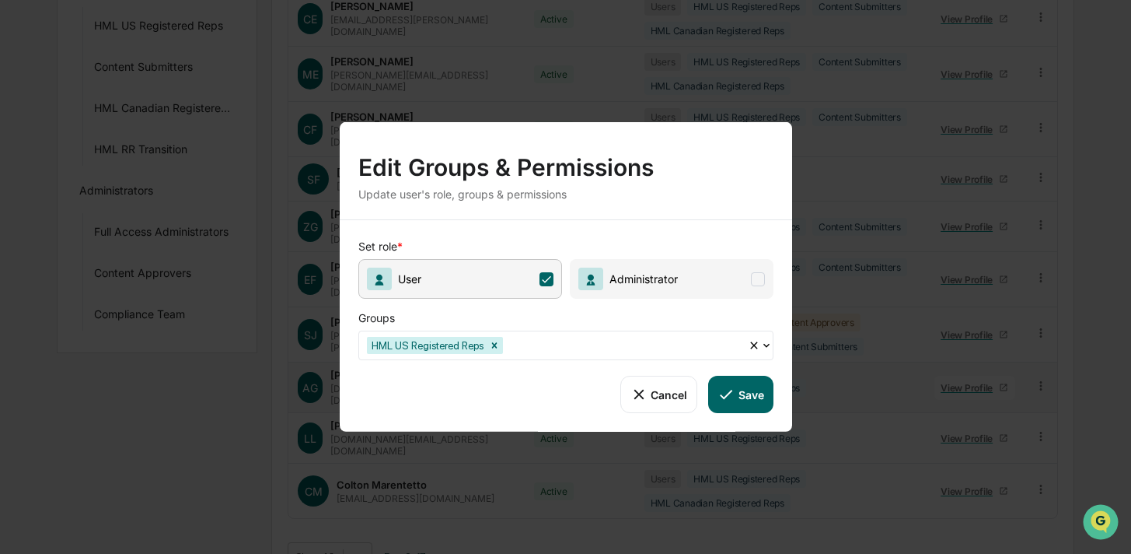
click at [557, 337] on div at bounding box center [623, 345] width 234 height 18
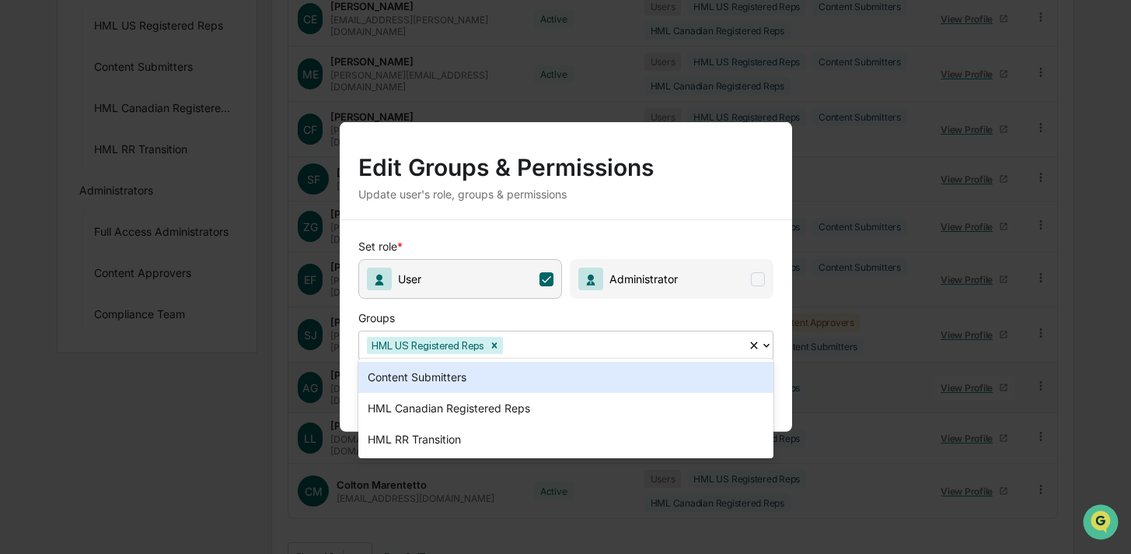
drag, startPoint x: 509, startPoint y: 379, endPoint x: 601, endPoint y: 386, distance: 92.0
click at [509, 379] on div "Content Submitters" at bounding box center [566, 377] width 415 height 31
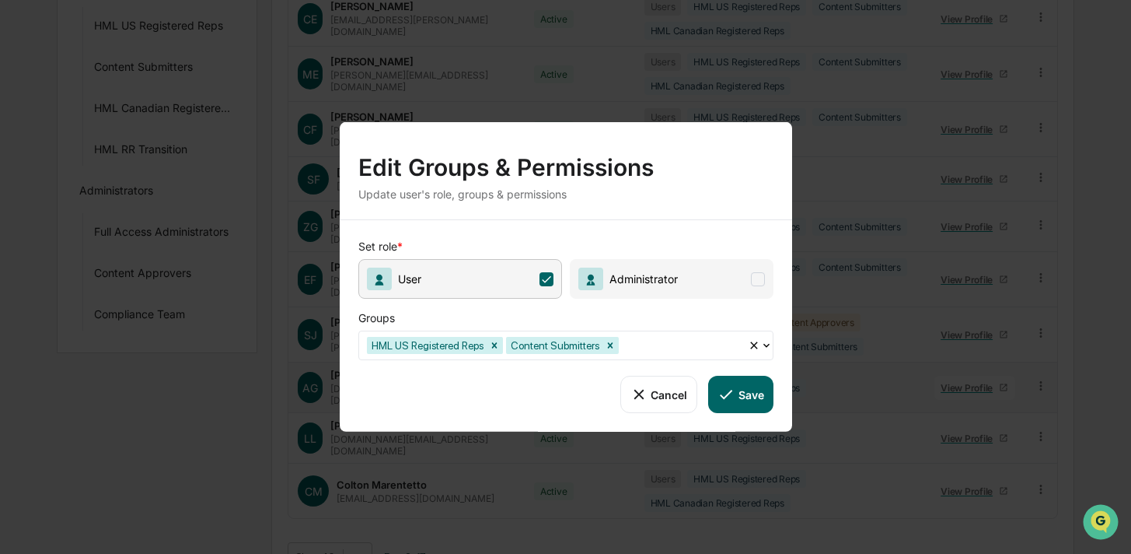
click at [712, 390] on button "Save" at bounding box center [740, 394] width 65 height 37
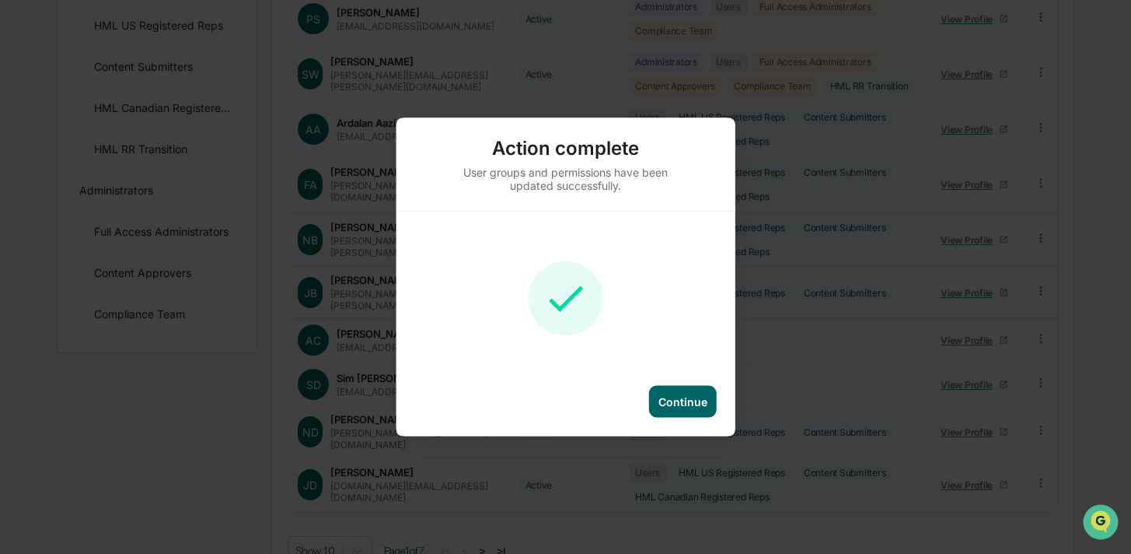
click at [689, 407] on div "Continue" at bounding box center [683, 401] width 49 height 13
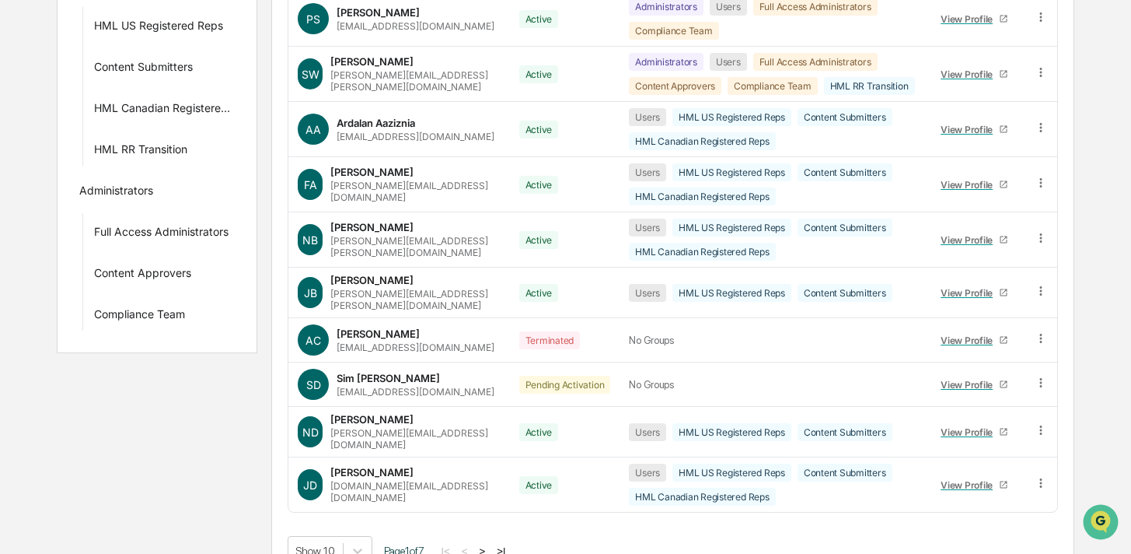
click at [490, 544] on button ">" at bounding box center [482, 550] width 16 height 13
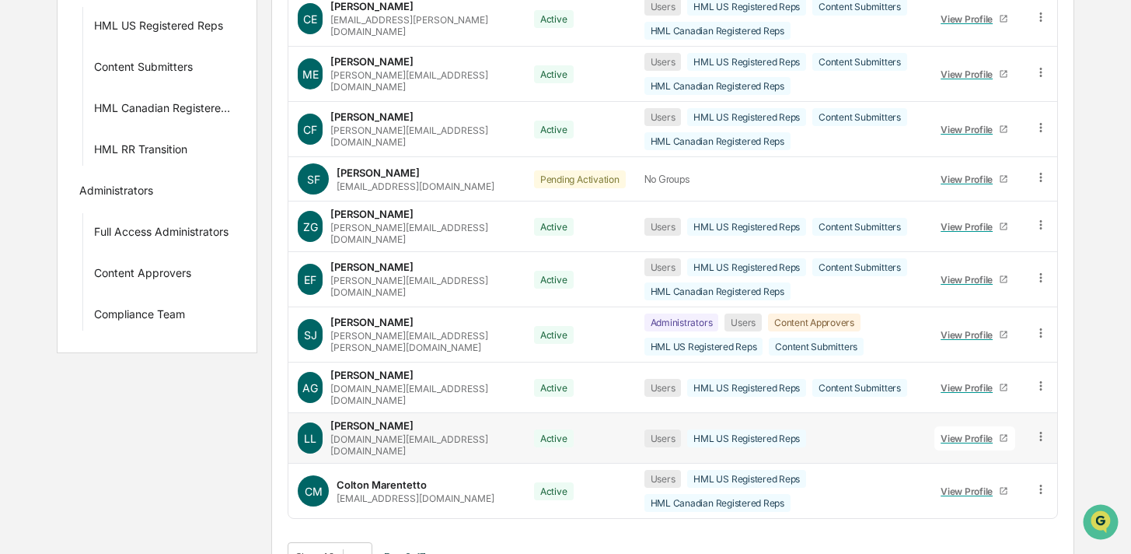
click at [1038, 429] on icon at bounding box center [1041, 436] width 15 height 15
click at [969, 453] on div "Groups & Permissions" at bounding box center [971, 462] width 129 height 19
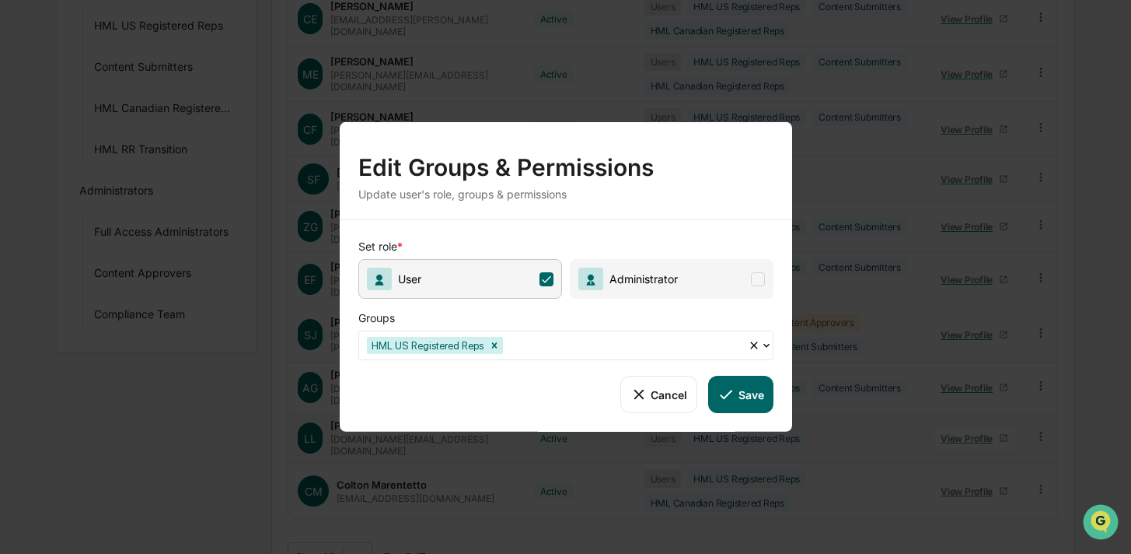
click at [598, 341] on div at bounding box center [623, 345] width 234 height 18
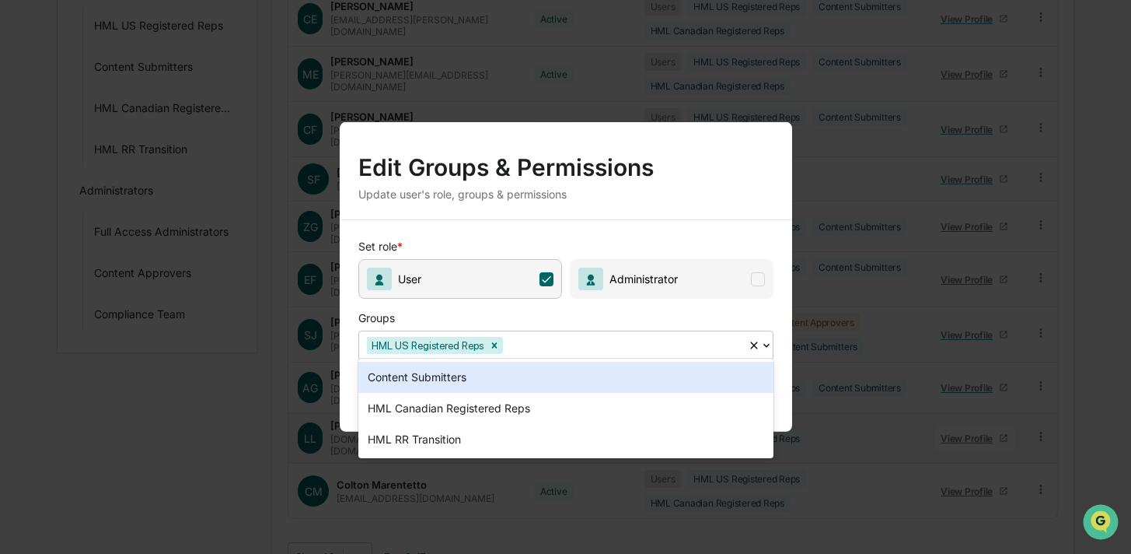
click at [528, 379] on div "Content Submitters" at bounding box center [566, 377] width 415 height 31
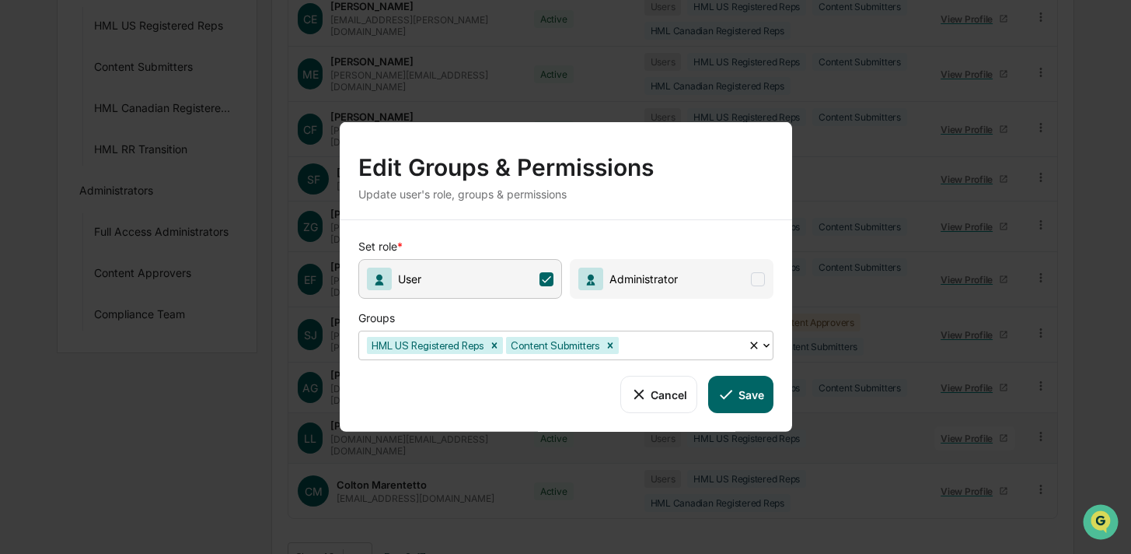
click at [749, 379] on button "Save" at bounding box center [740, 394] width 65 height 37
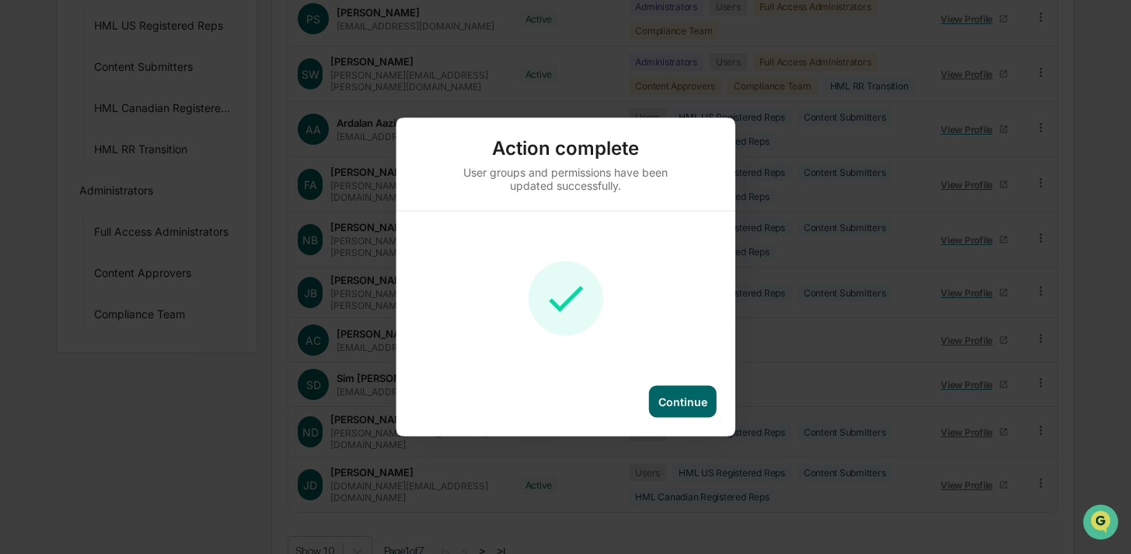
drag, startPoint x: 698, startPoint y: 400, endPoint x: 610, endPoint y: 441, distance: 97.4
click at [698, 400] on div "Continue" at bounding box center [683, 401] width 49 height 13
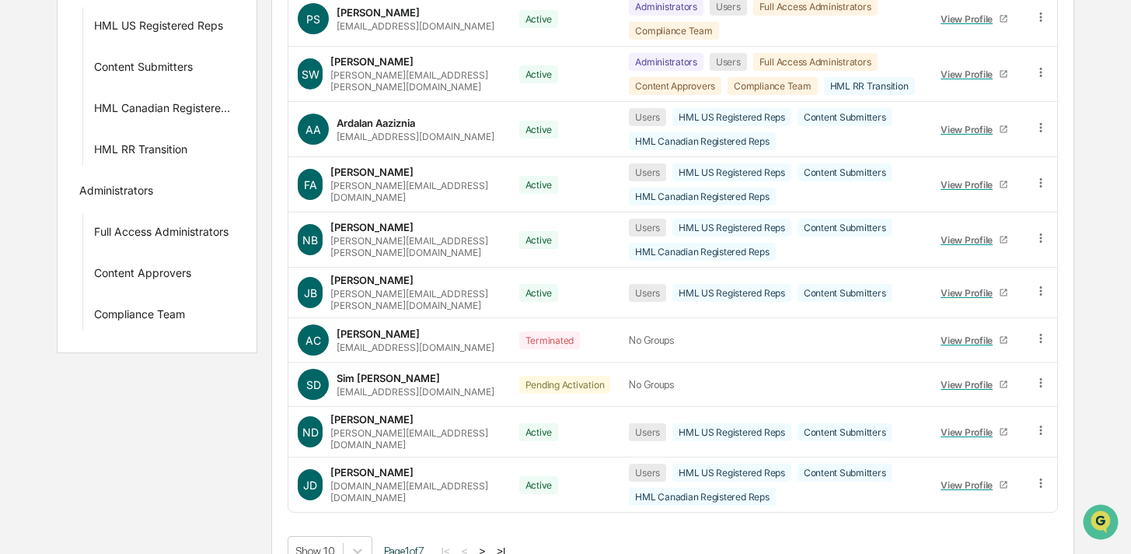
click at [490, 544] on button ">" at bounding box center [482, 550] width 16 height 13
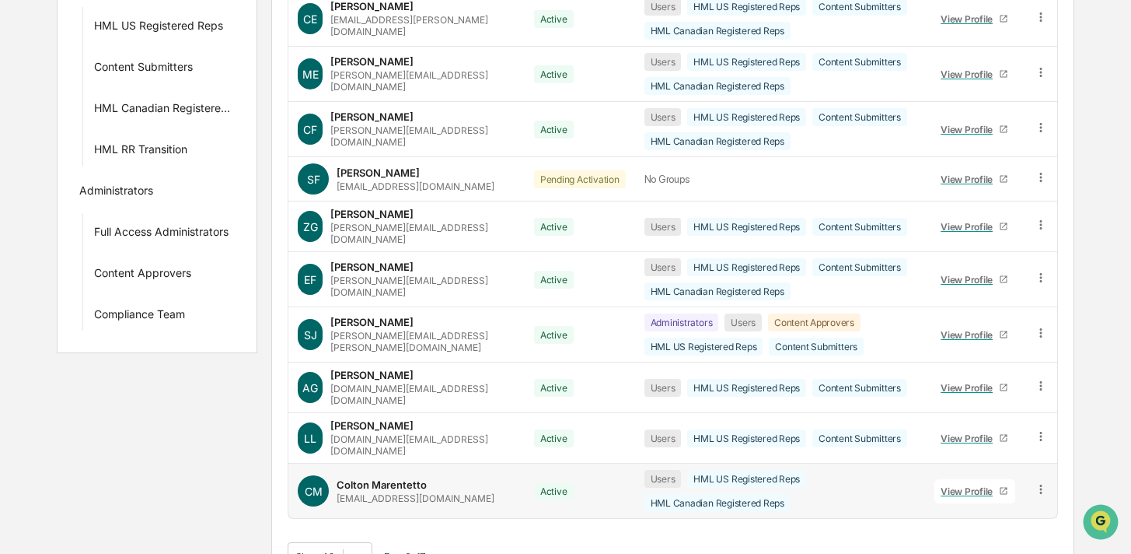
click at [1044, 482] on icon at bounding box center [1041, 489] width 15 height 15
click at [984, 505] on div "Groups & Permissions" at bounding box center [971, 514] width 129 height 19
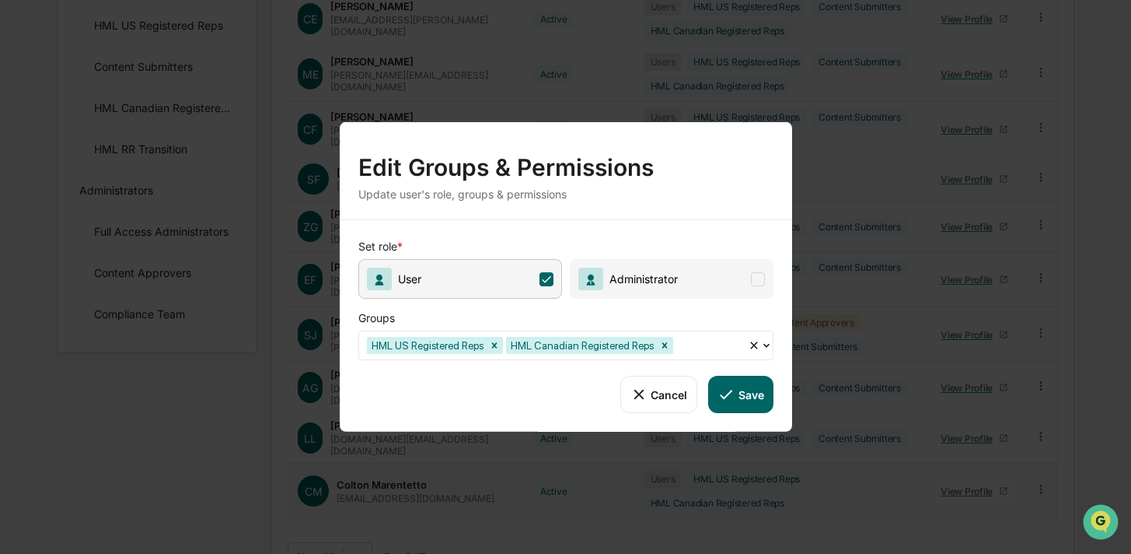
click at [707, 341] on div at bounding box center [709, 345] width 64 height 18
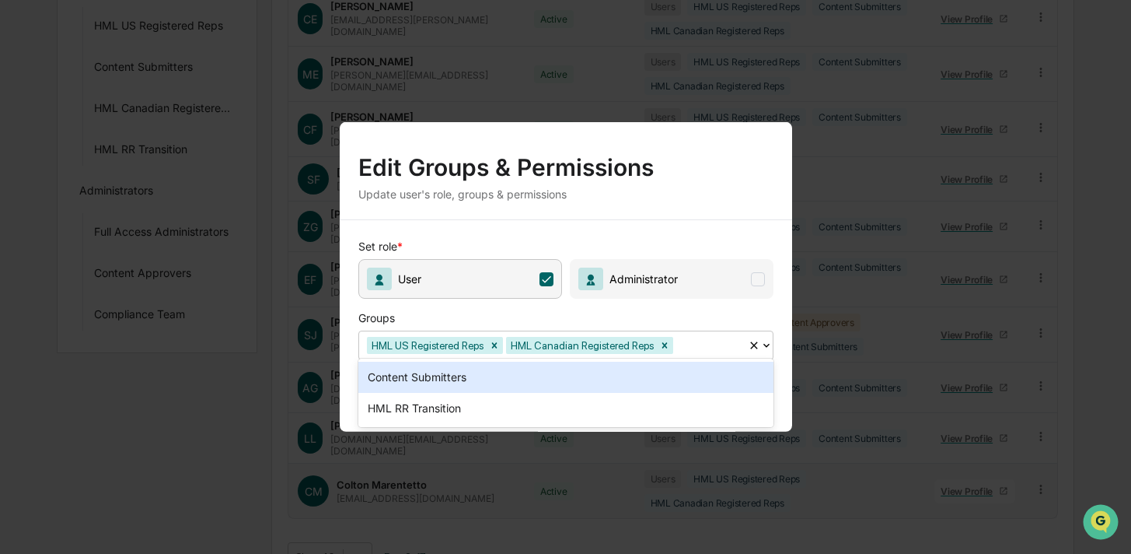
click at [600, 382] on div "Content Submitters" at bounding box center [566, 377] width 415 height 31
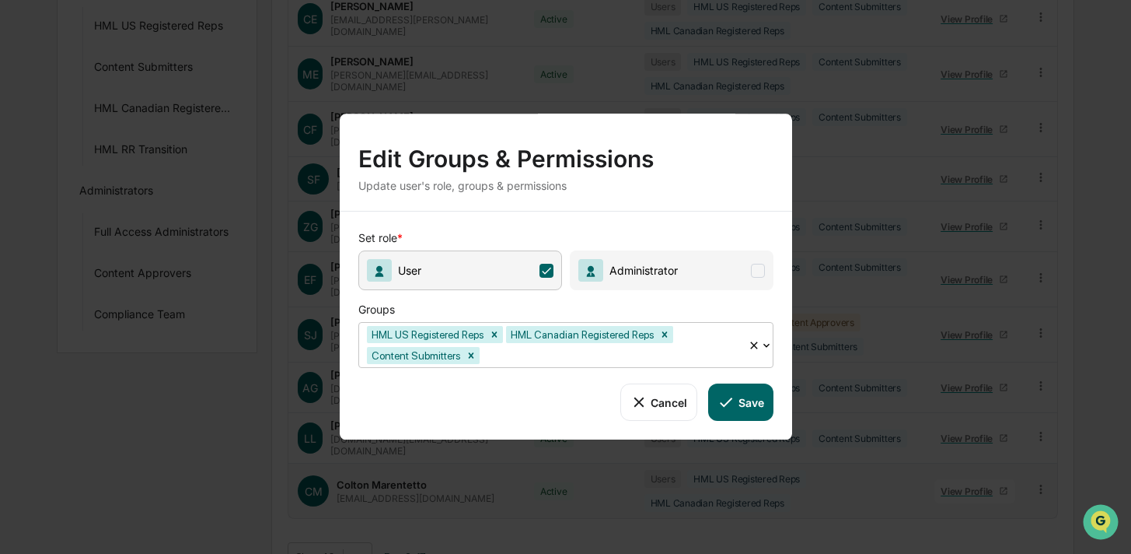
click at [733, 393] on icon at bounding box center [726, 401] width 17 height 17
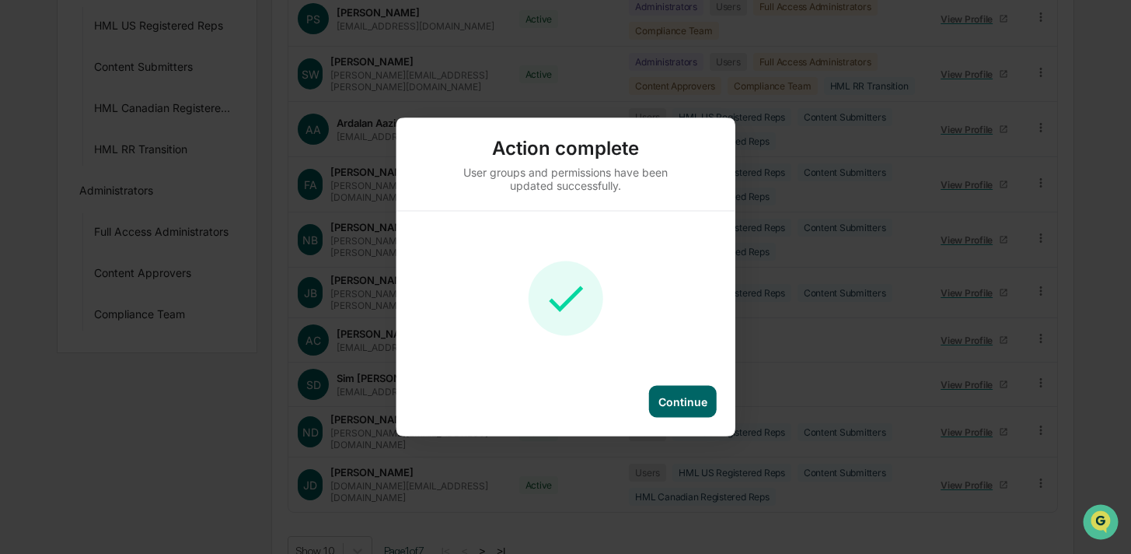
click at [677, 400] on div "Continue" at bounding box center [683, 401] width 49 height 13
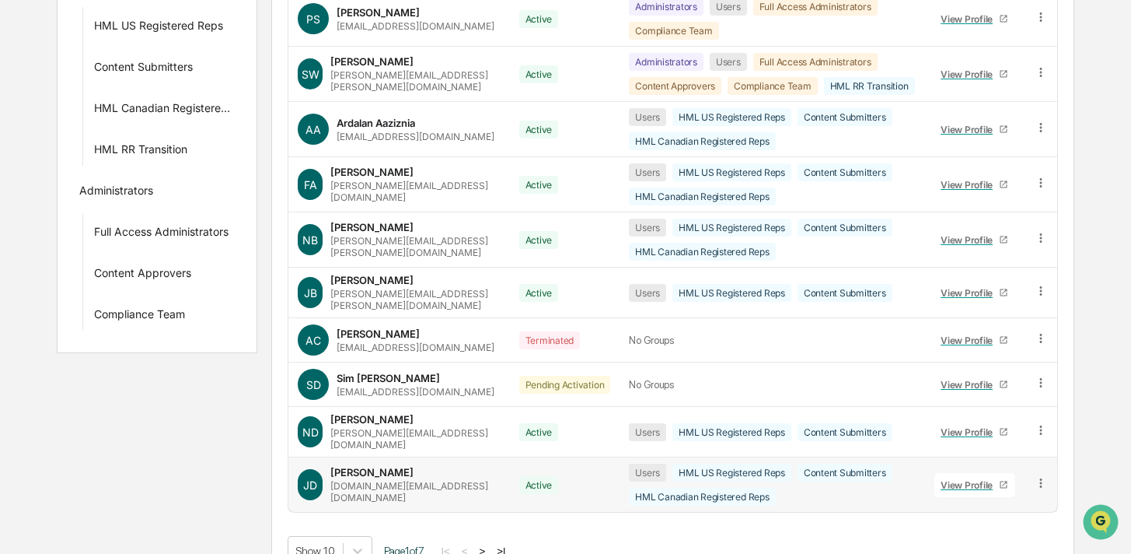
scroll to position [318, 0]
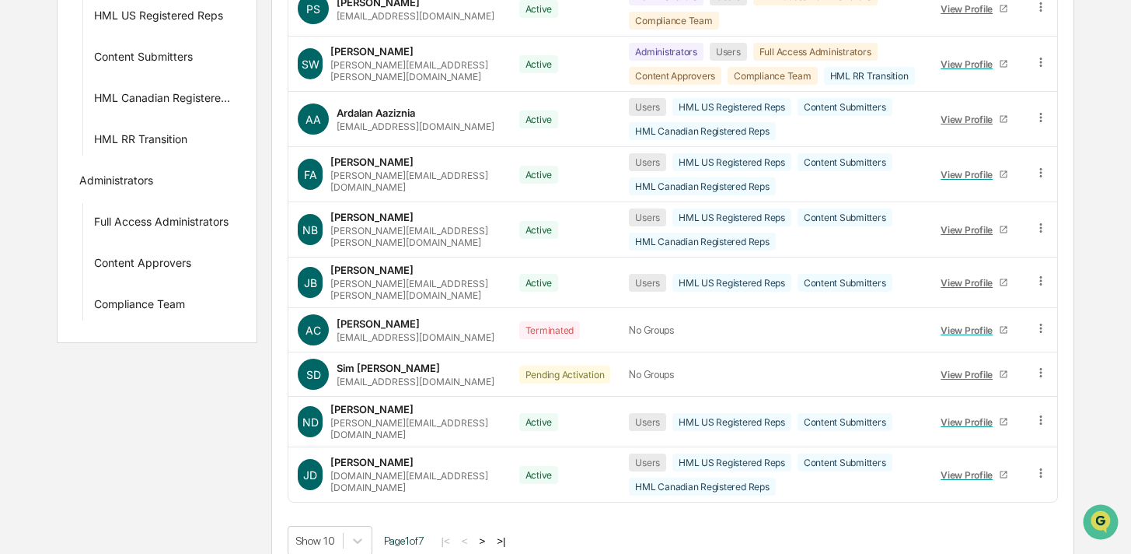
click at [490, 534] on button ">" at bounding box center [482, 540] width 16 height 13
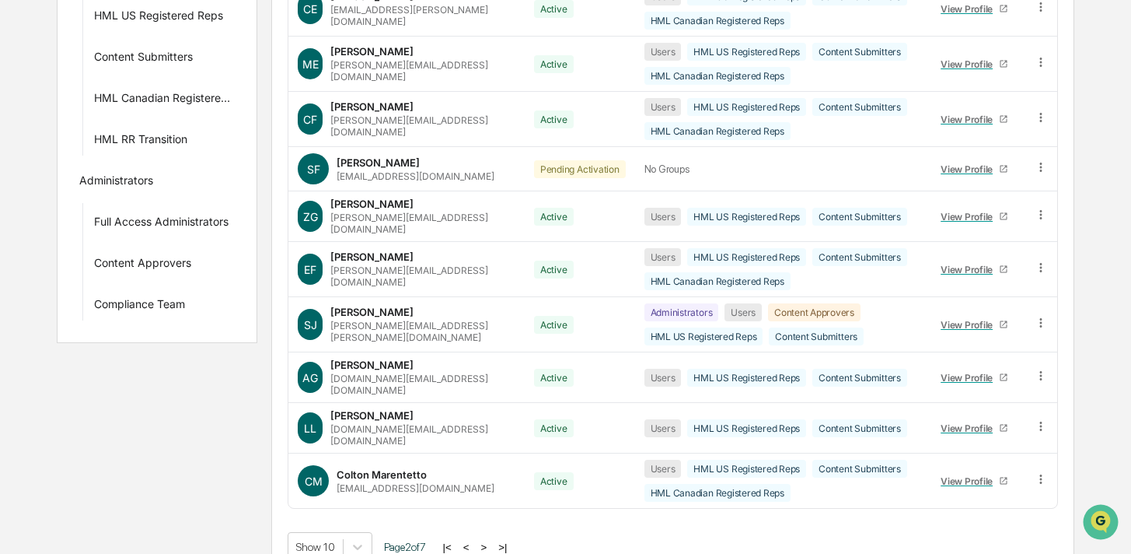
click at [491, 540] on button ">" at bounding box center [484, 546] width 16 height 13
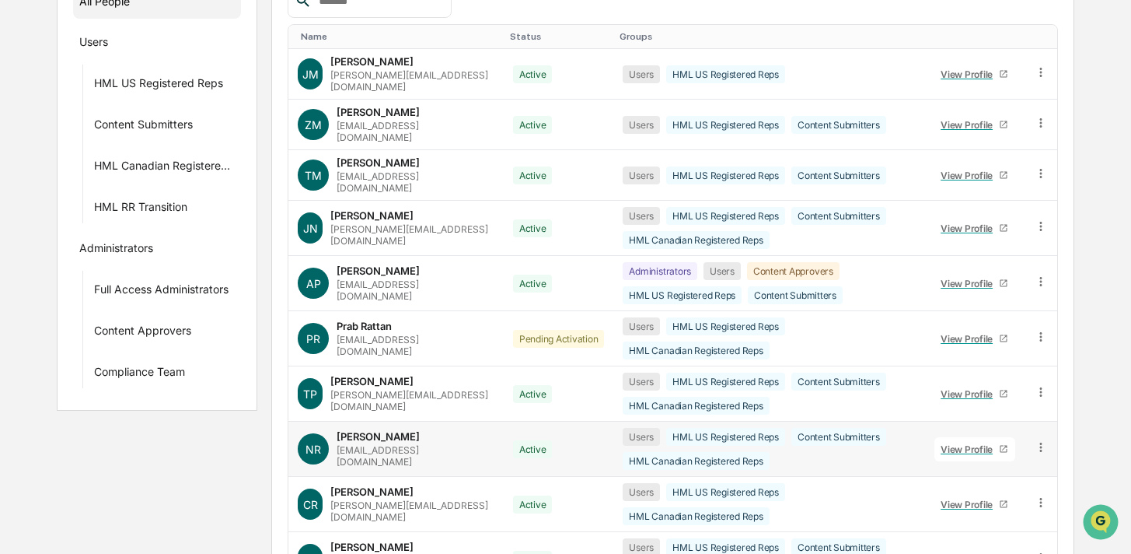
scroll to position [249, 0]
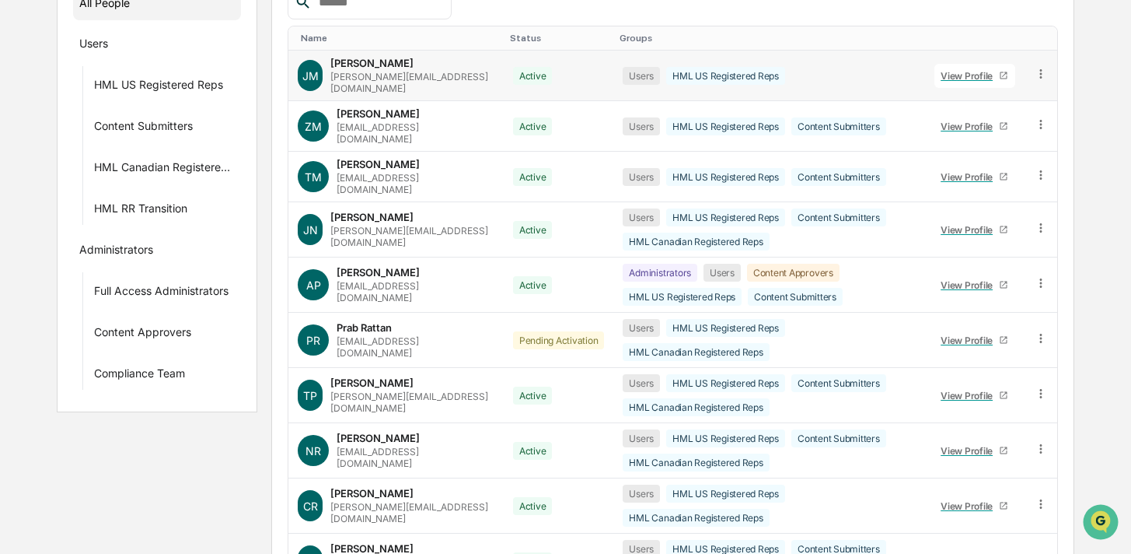
click at [1037, 67] on icon at bounding box center [1041, 74] width 15 height 15
click at [950, 132] on div "Change Status" at bounding box center [971, 130] width 129 height 19
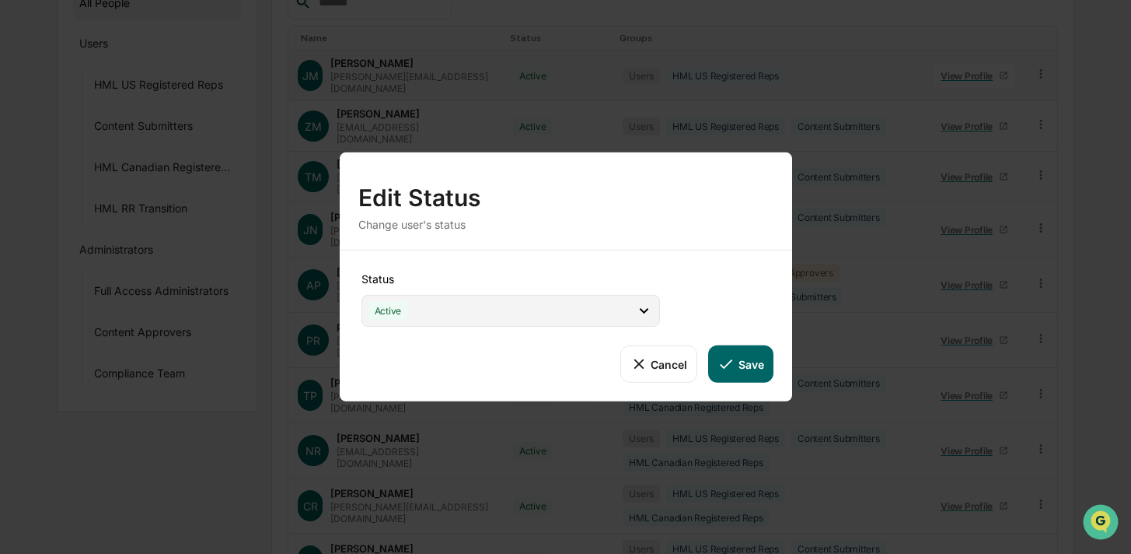
click at [578, 309] on div "Active" at bounding box center [511, 311] width 299 height 32
click at [686, 276] on div "Status Active Active Archive Only Suspended/Leave Terminated Pending Activation…" at bounding box center [566, 325] width 453 height 151
click at [680, 355] on button "Cancel" at bounding box center [659, 363] width 77 height 37
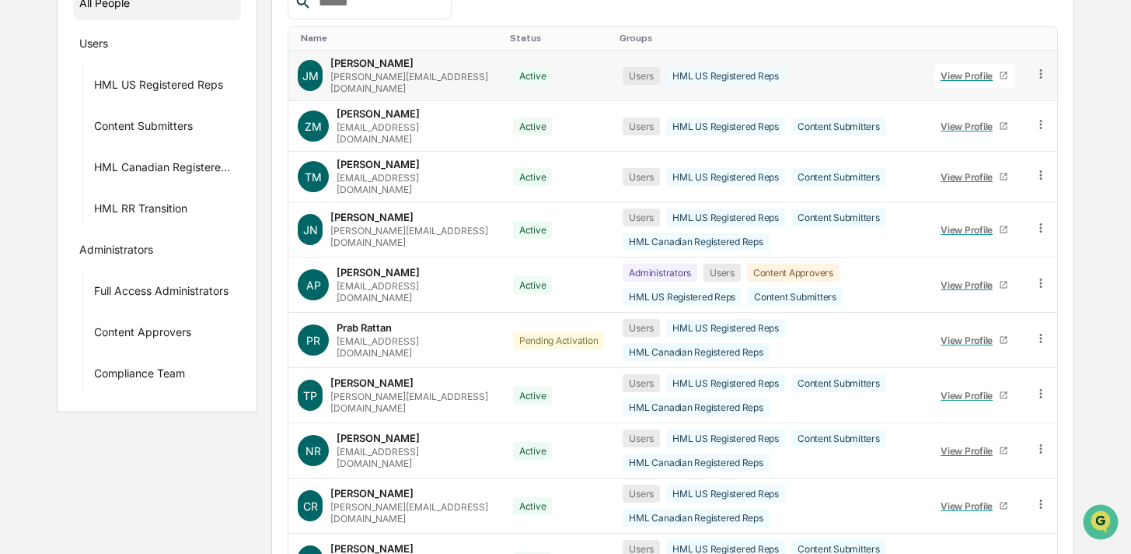
click at [1040, 76] on icon at bounding box center [1041, 74] width 15 height 15
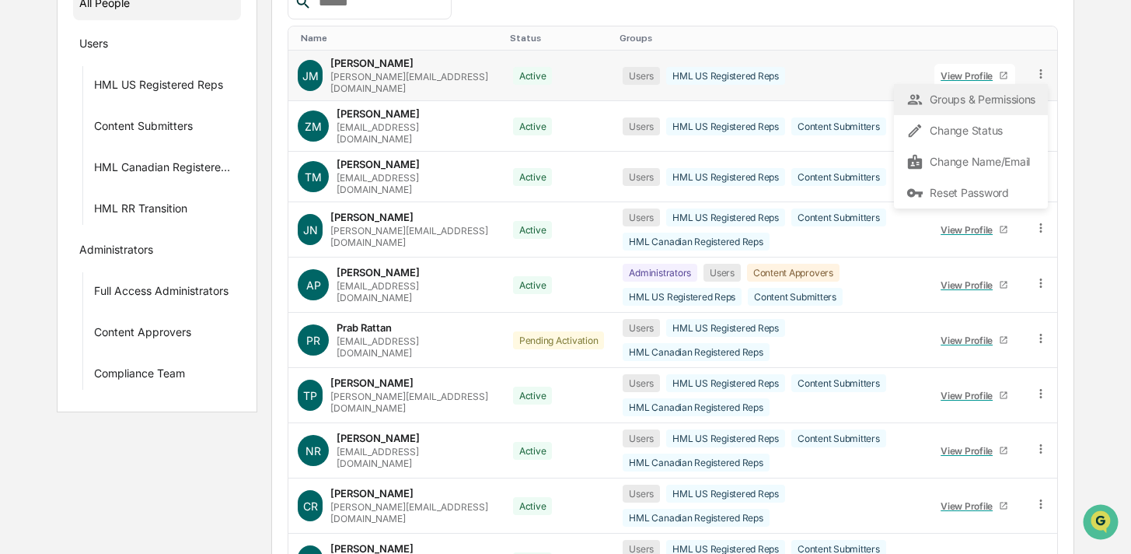
click at [994, 107] on div "Groups & Permissions" at bounding box center [971, 99] width 154 height 31
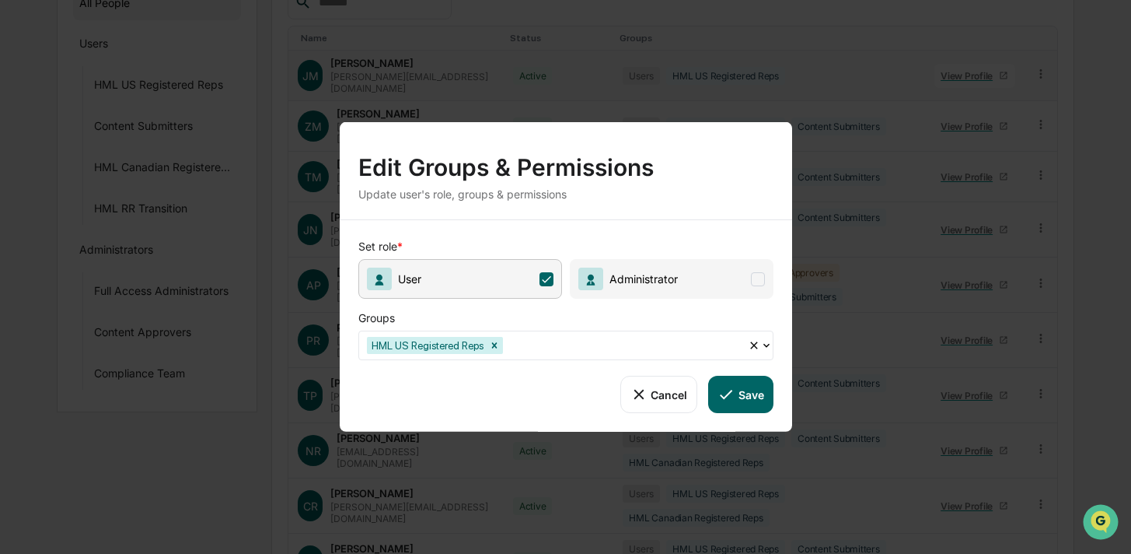
click at [555, 344] on div at bounding box center [623, 345] width 234 height 18
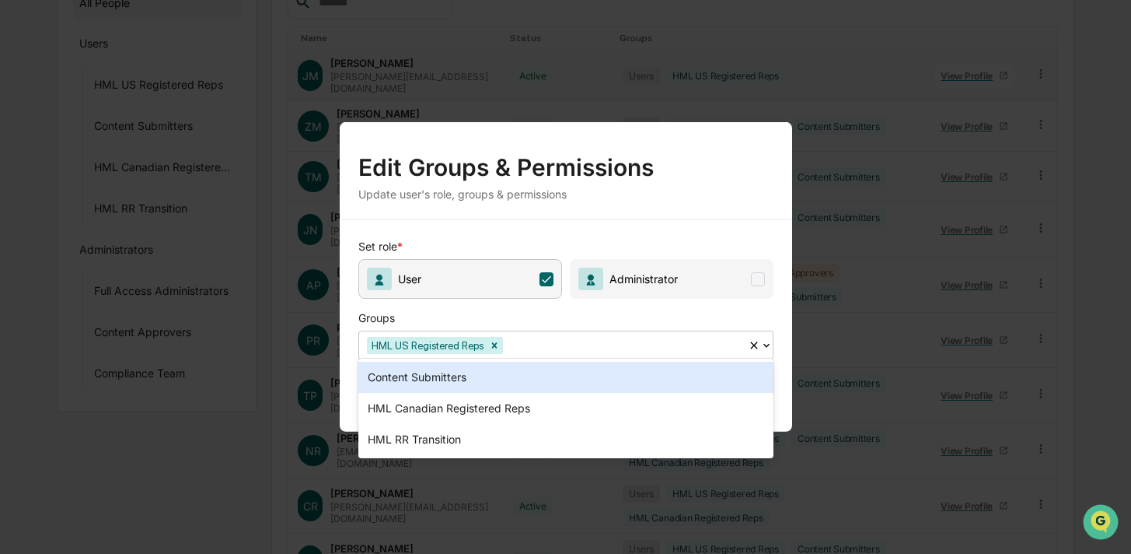
click at [557, 379] on div "Content Submitters" at bounding box center [566, 377] width 415 height 31
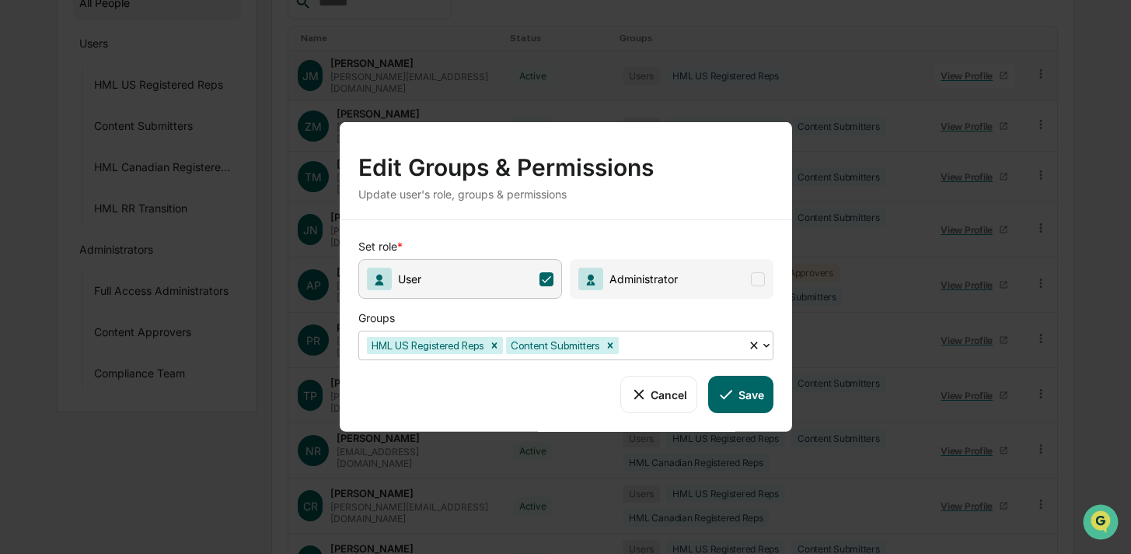
click at [722, 387] on icon at bounding box center [726, 394] width 17 height 17
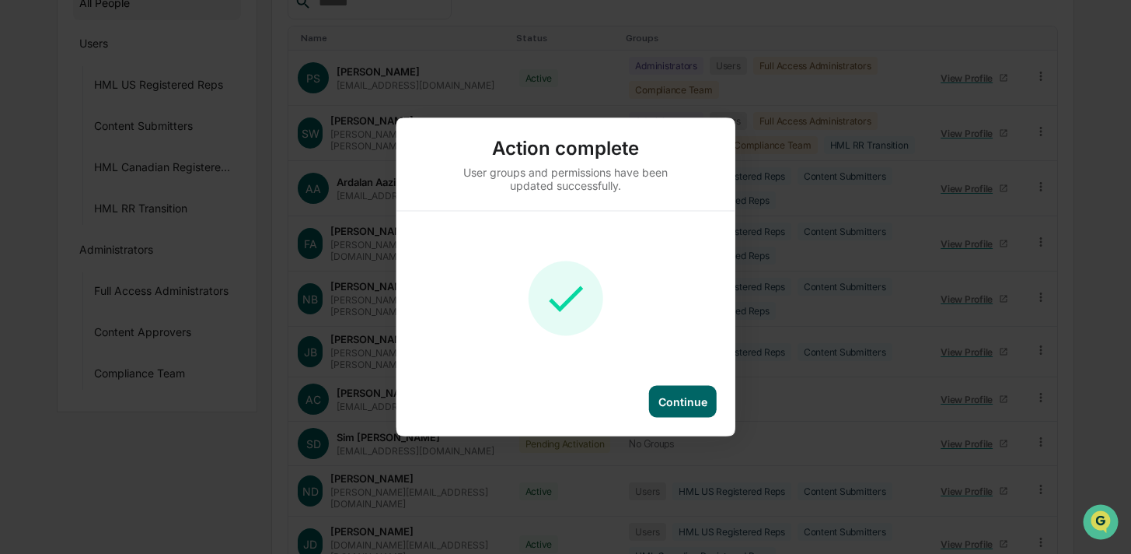
click at [658, 399] on div "Continue" at bounding box center [683, 402] width 68 height 32
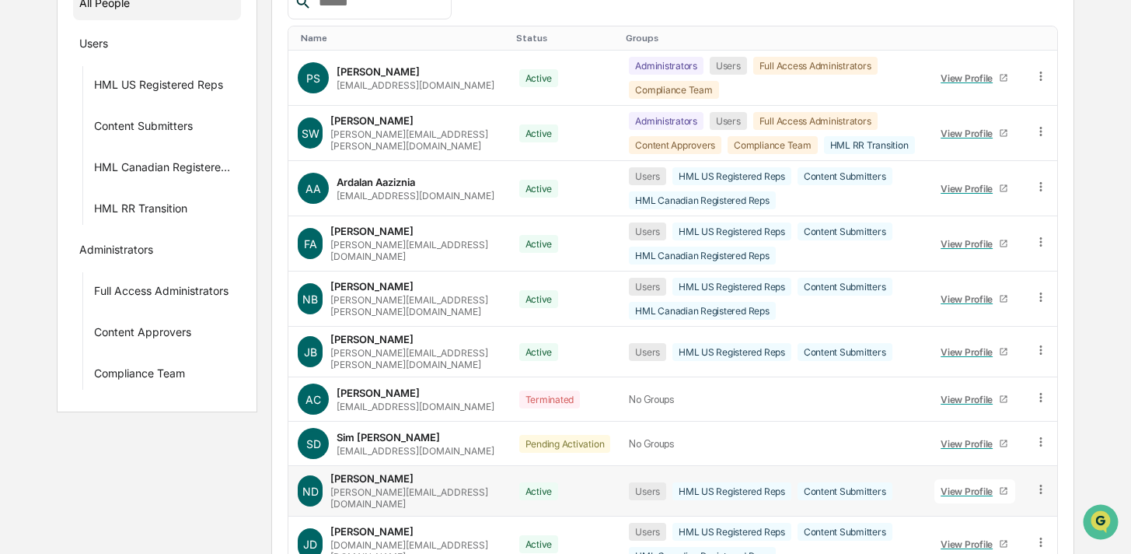
scroll to position [318, 0]
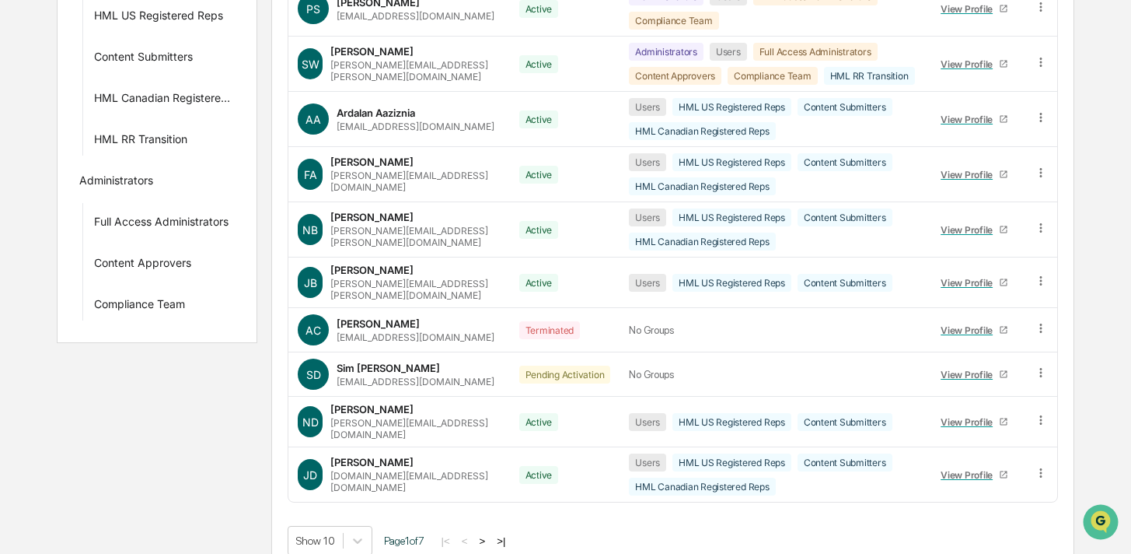
click at [490, 534] on button ">" at bounding box center [482, 540] width 16 height 13
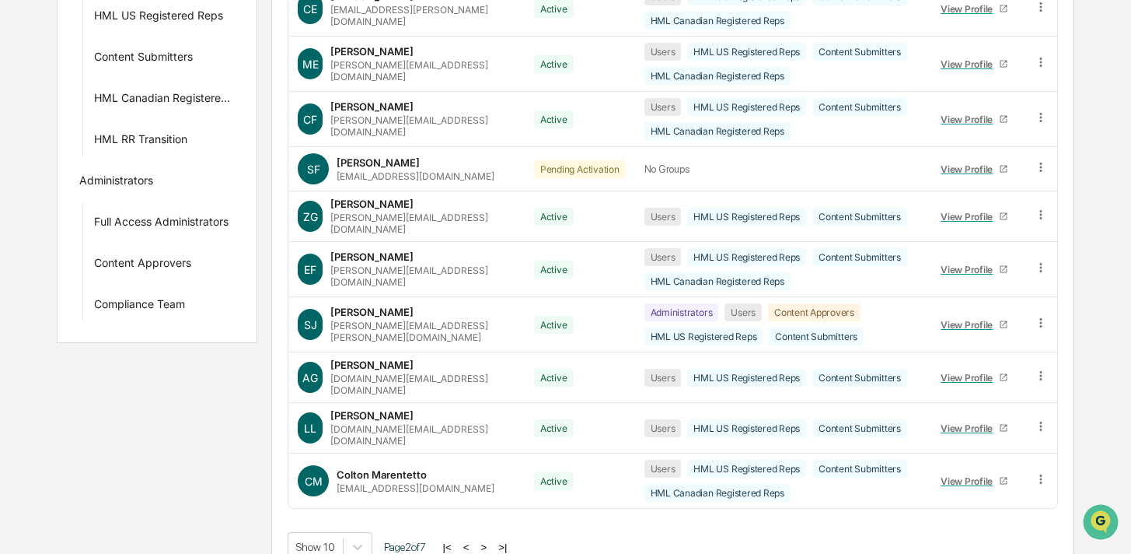
click at [491, 540] on button ">" at bounding box center [484, 546] width 16 height 13
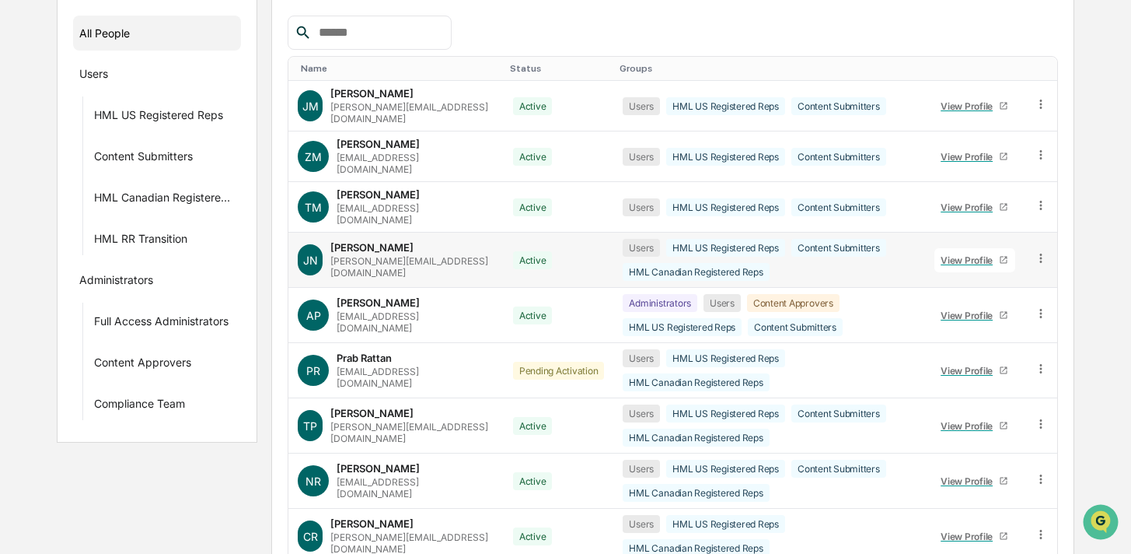
scroll to position [207, 0]
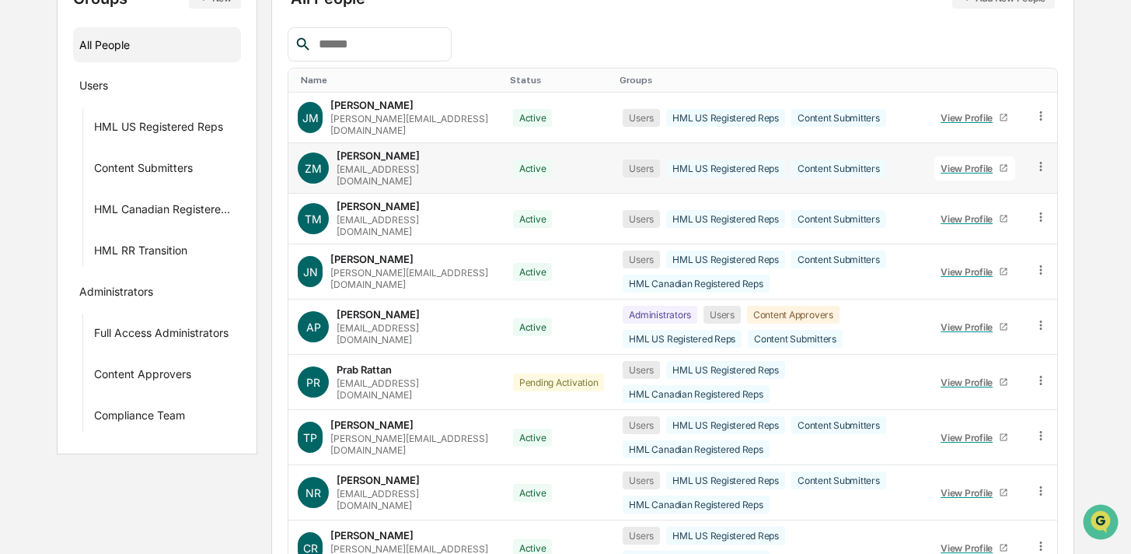
click at [1038, 159] on icon at bounding box center [1041, 166] width 15 height 15
click at [855, 61] on div "Name Status Groups JM Jonathan Martin jonathan@hiive.com Active Users HML US Re…" at bounding box center [673, 355] width 771 height 656
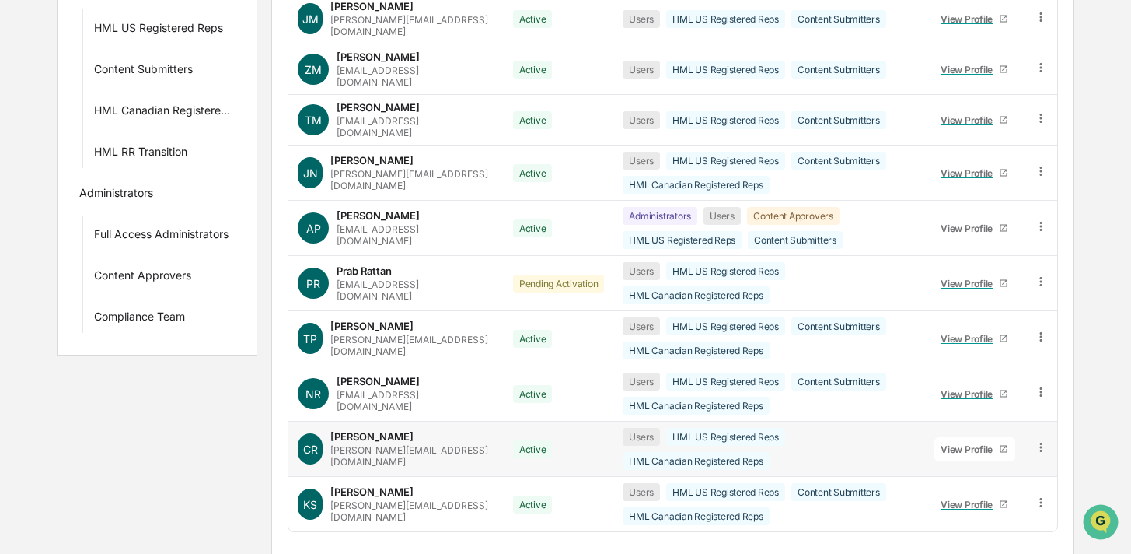
scroll to position [308, 0]
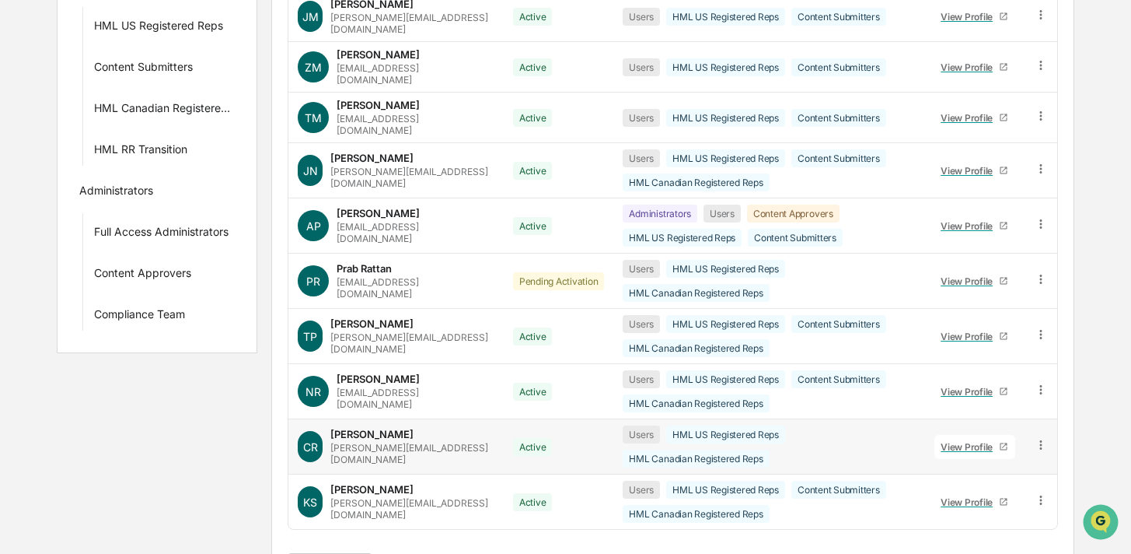
click at [1037, 438] on icon at bounding box center [1041, 445] width 15 height 15
click at [975, 461] on div "Groups & Permissions" at bounding box center [971, 470] width 129 height 19
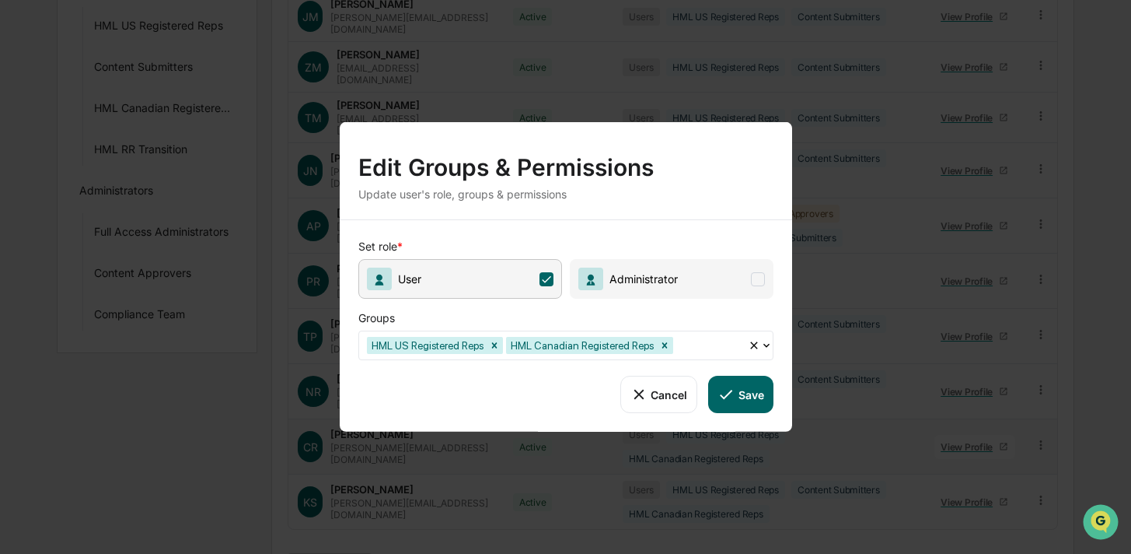
click at [713, 338] on div at bounding box center [709, 345] width 64 height 18
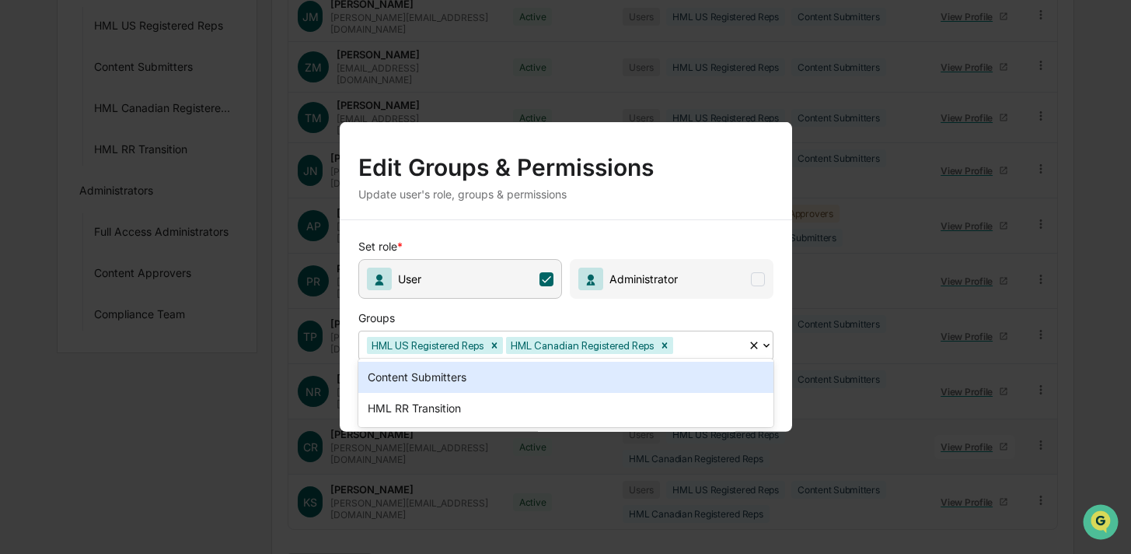
click at [512, 383] on div "Content Submitters" at bounding box center [566, 377] width 415 height 31
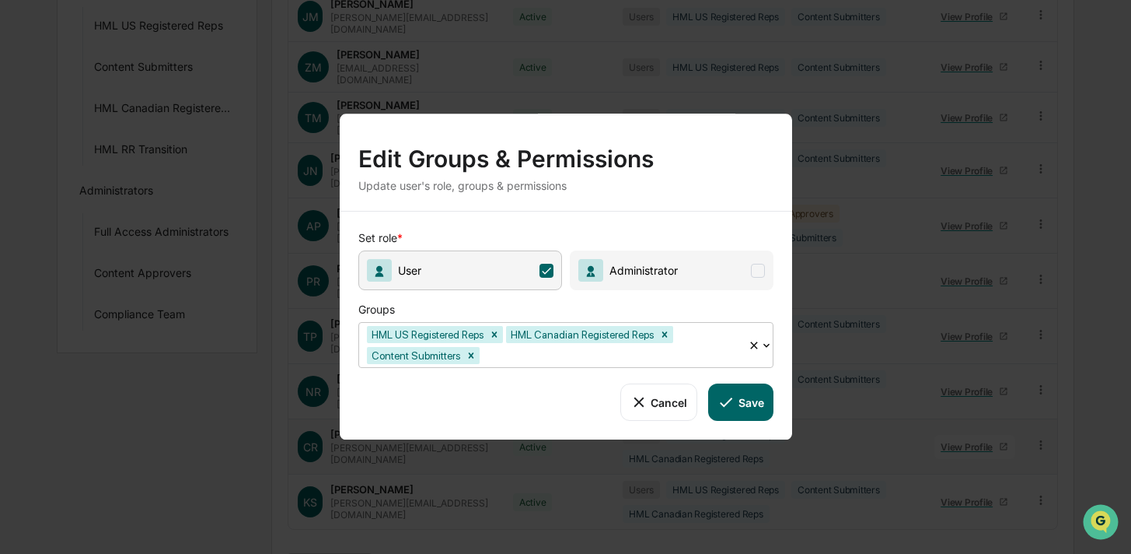
scroll to position [307, 0]
click at [738, 392] on button "Save" at bounding box center [740, 401] width 65 height 37
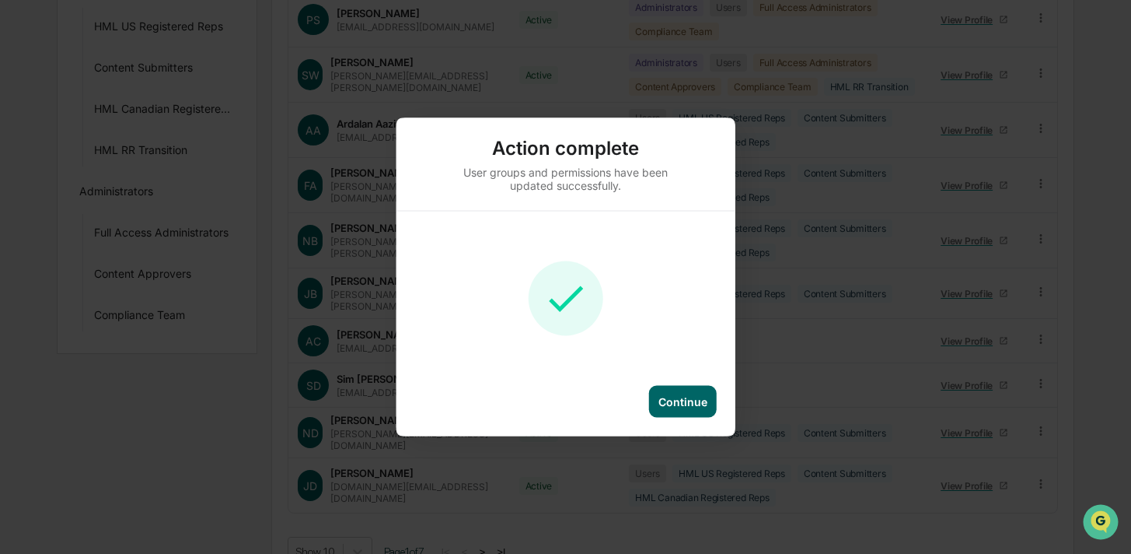
click at [679, 402] on div "Continue" at bounding box center [683, 401] width 49 height 13
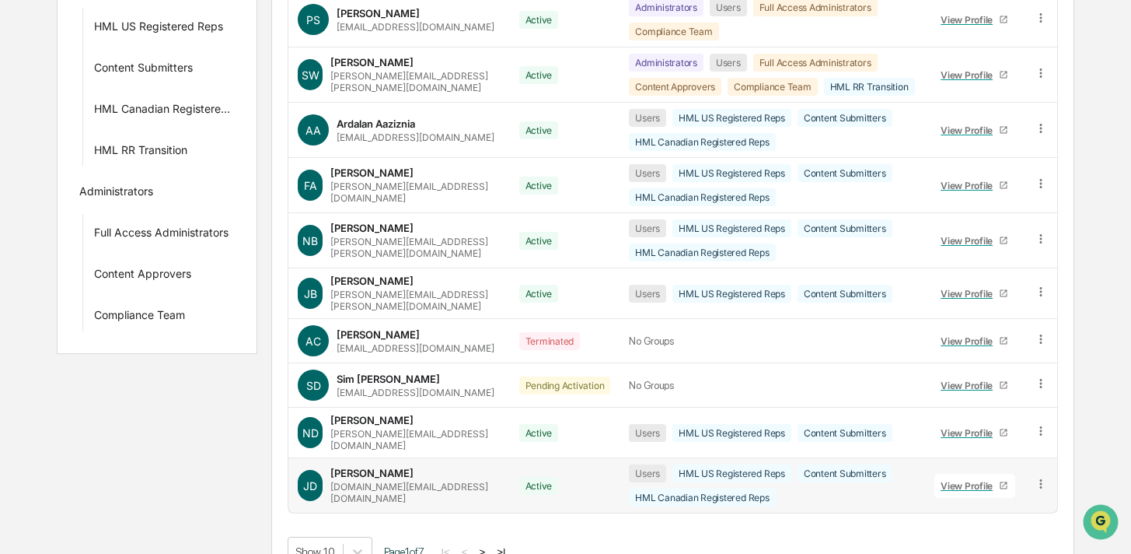
scroll to position [318, 0]
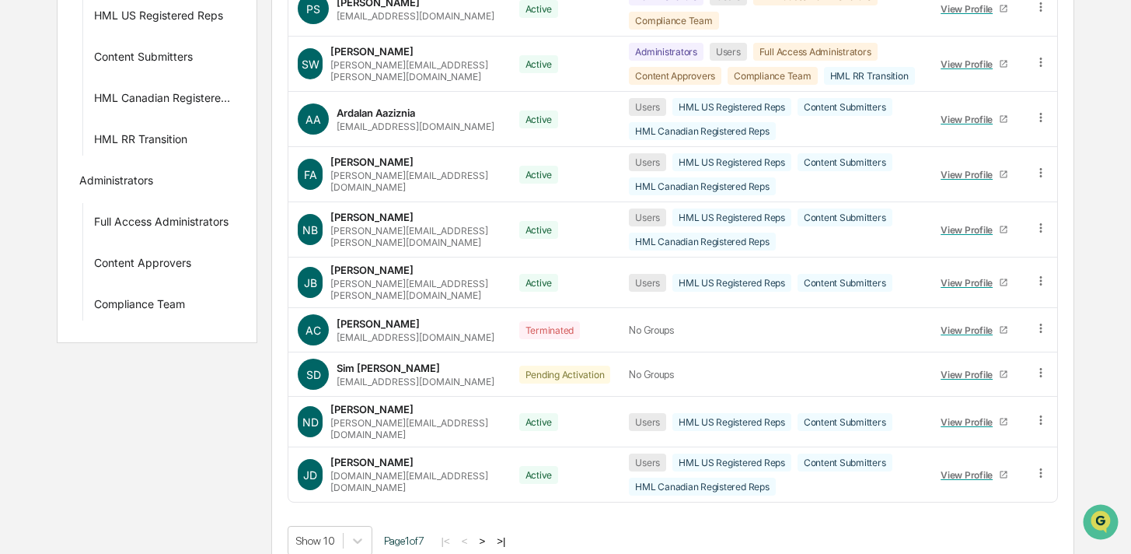
click at [490, 534] on button ">" at bounding box center [482, 540] width 16 height 13
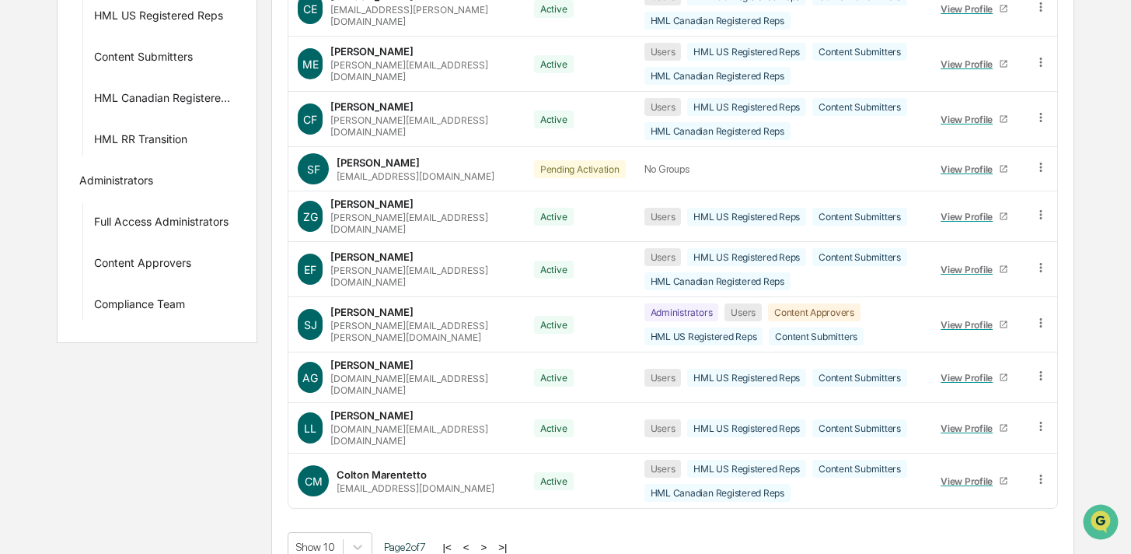
click at [491, 540] on button ">" at bounding box center [484, 546] width 16 height 13
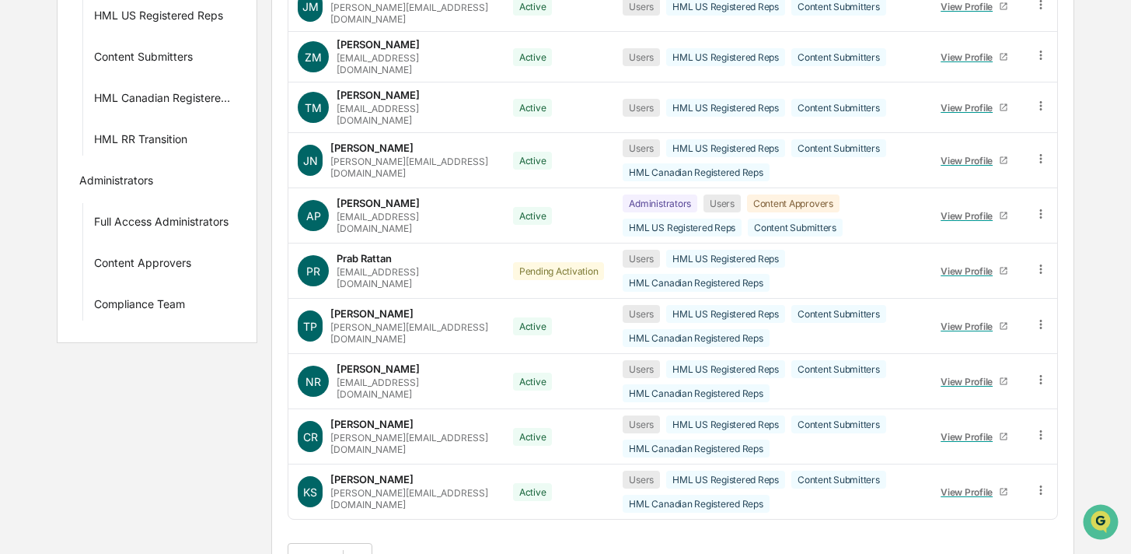
click at [492, 551] on button ">" at bounding box center [485, 557] width 16 height 13
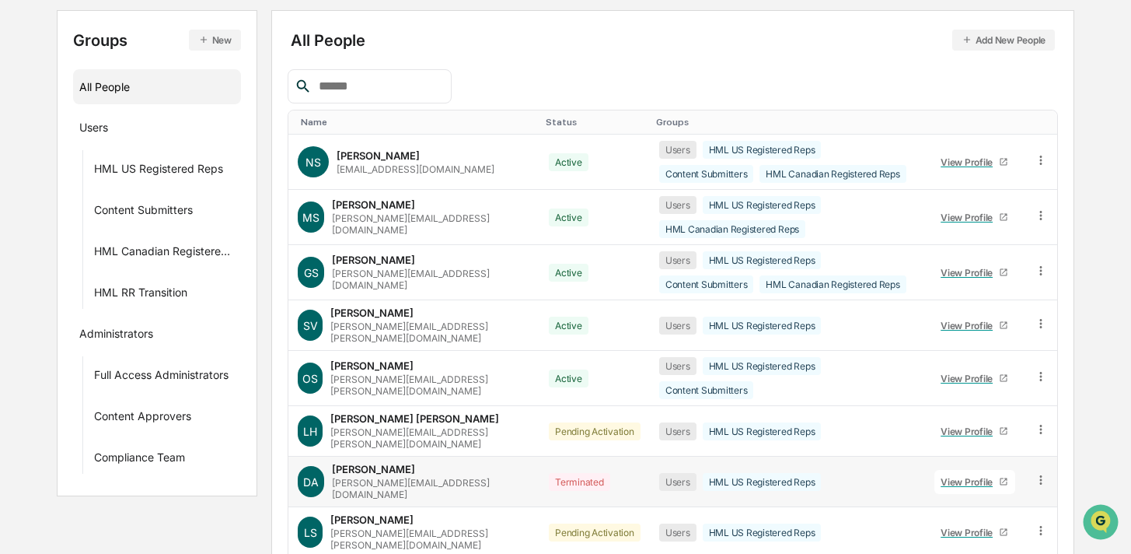
scroll to position [175, 0]
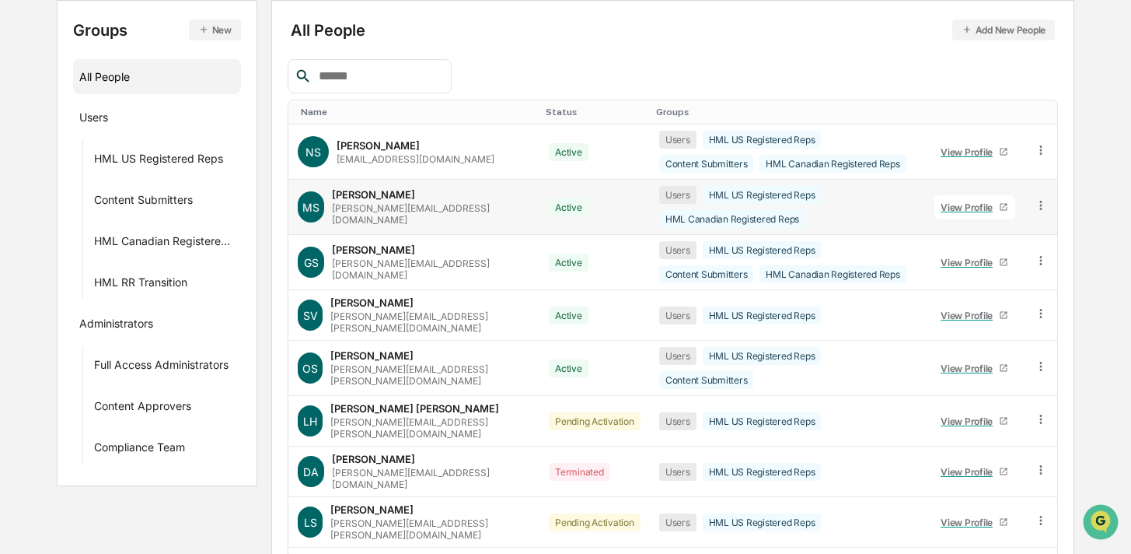
click at [1035, 198] on icon at bounding box center [1041, 205] width 15 height 15
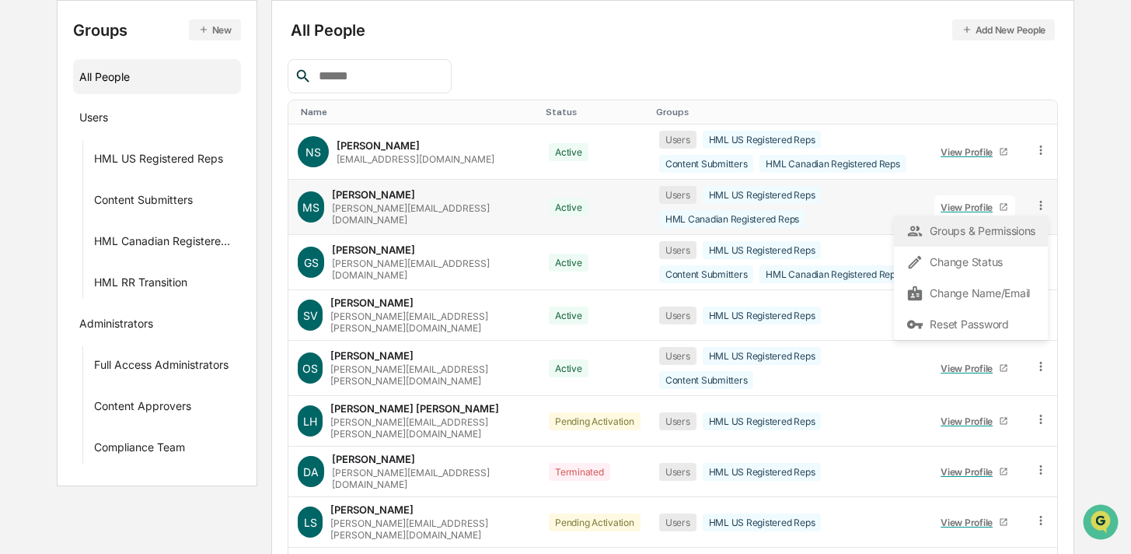
click at [999, 226] on div "Groups & Permissions" at bounding box center [971, 231] width 129 height 19
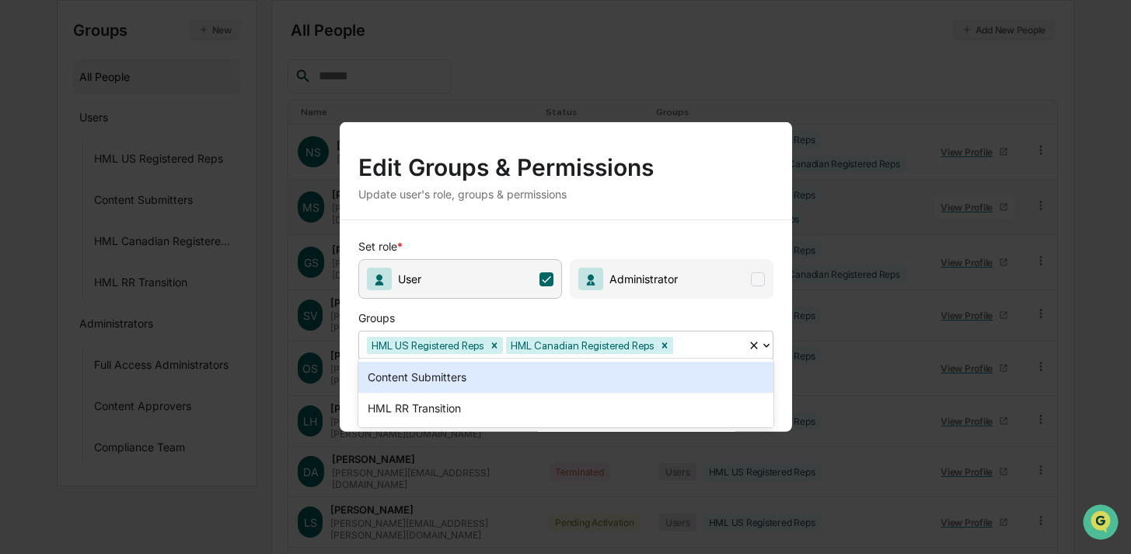
click at [721, 340] on div at bounding box center [709, 345] width 64 height 18
click at [612, 373] on div "Content Submitters" at bounding box center [566, 377] width 415 height 31
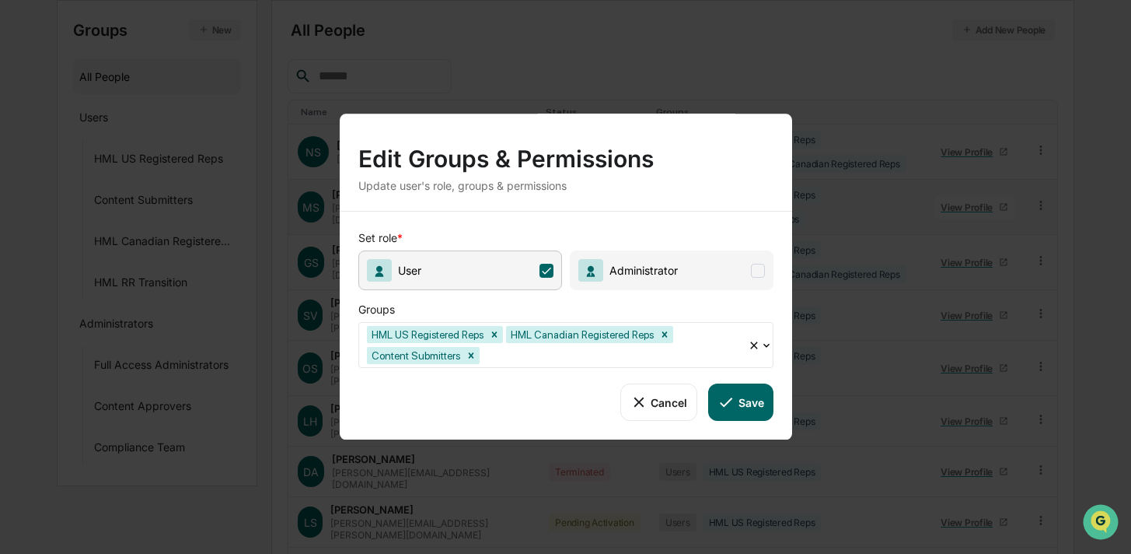
click at [760, 389] on button "Save" at bounding box center [740, 401] width 65 height 37
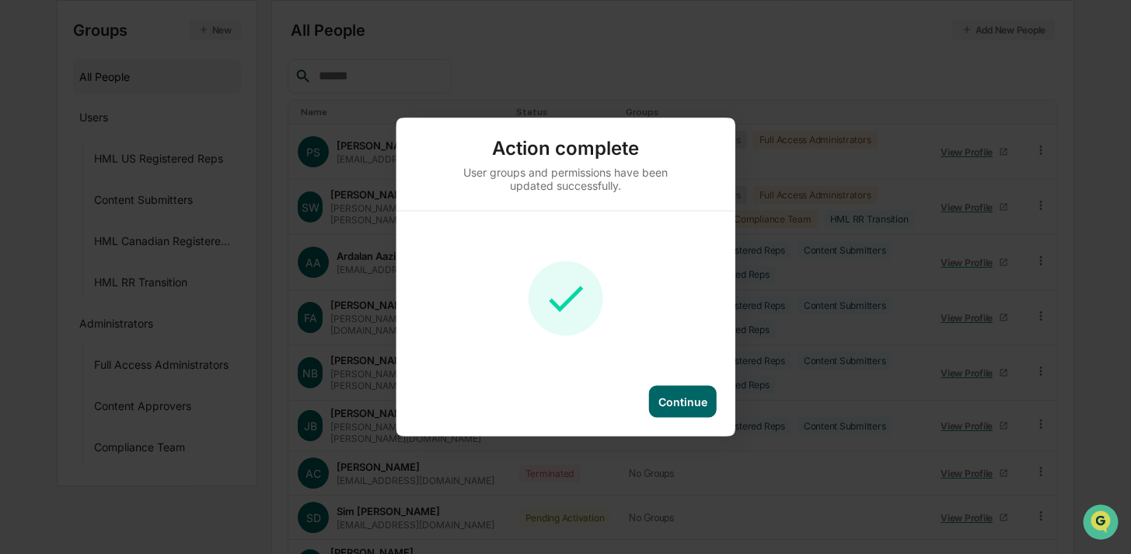
click at [679, 402] on div "Continue" at bounding box center [683, 401] width 49 height 13
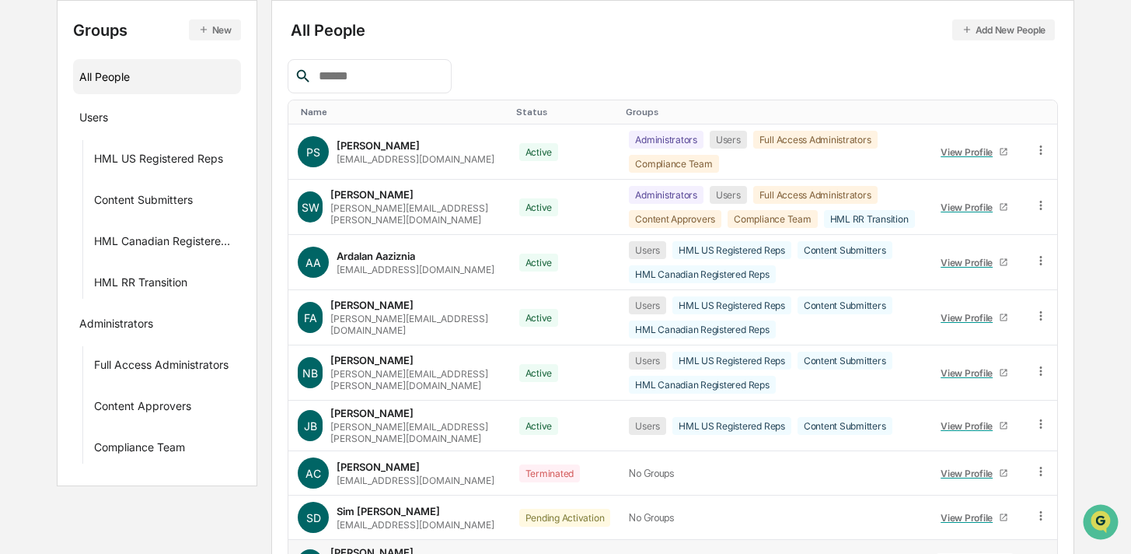
scroll to position [318, 0]
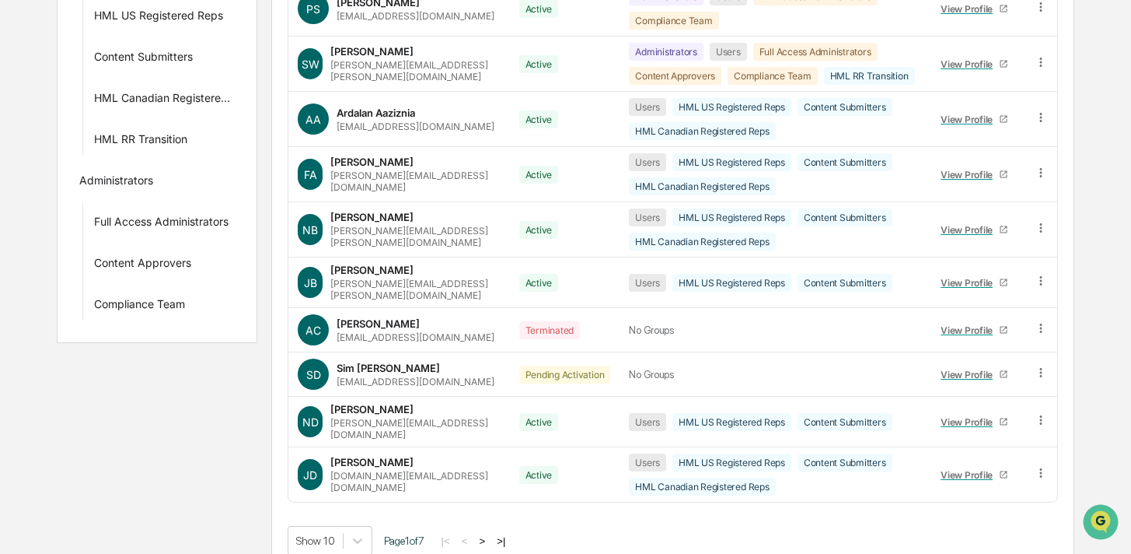
click at [490, 534] on button ">" at bounding box center [482, 540] width 16 height 13
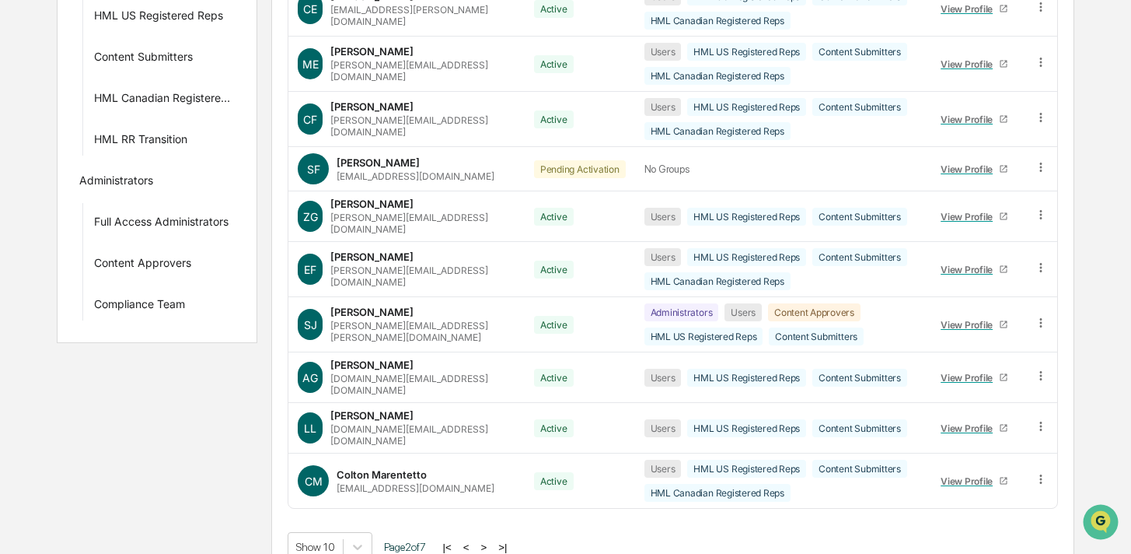
click at [491, 540] on button ">" at bounding box center [484, 546] width 16 height 13
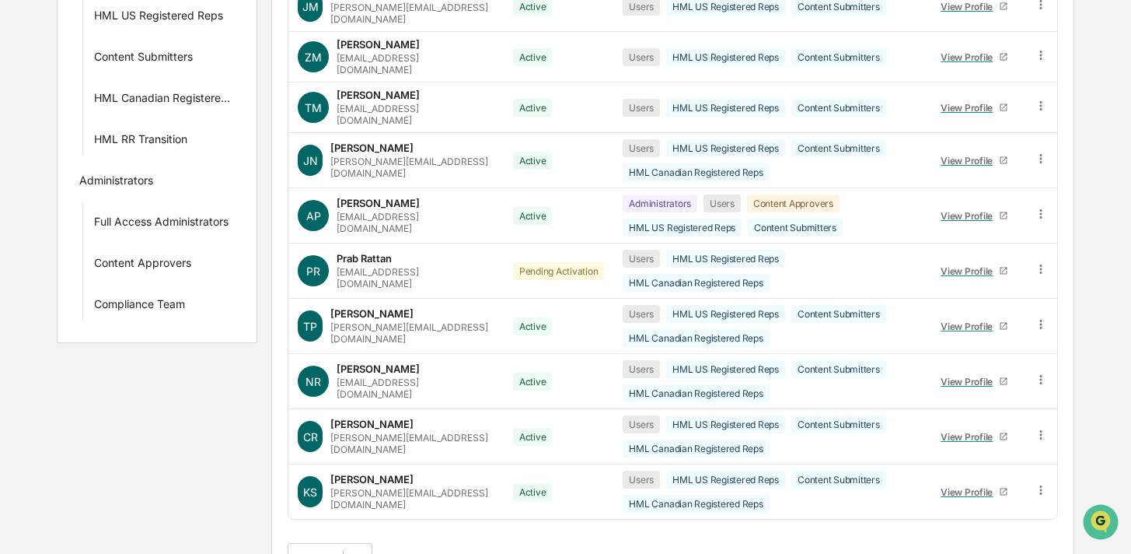
click at [492, 551] on button ">" at bounding box center [485, 557] width 16 height 13
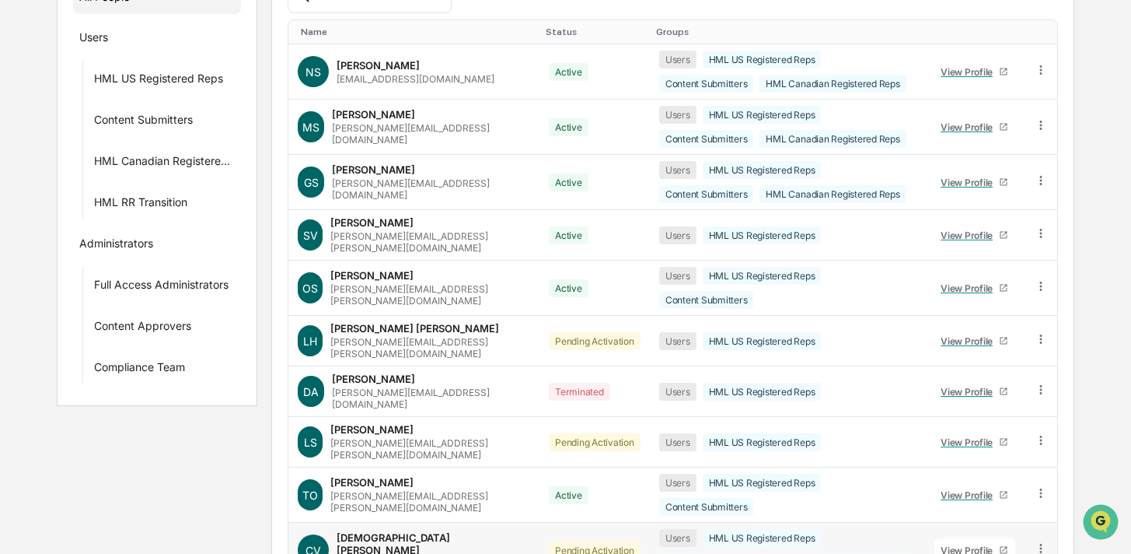
scroll to position [250, 0]
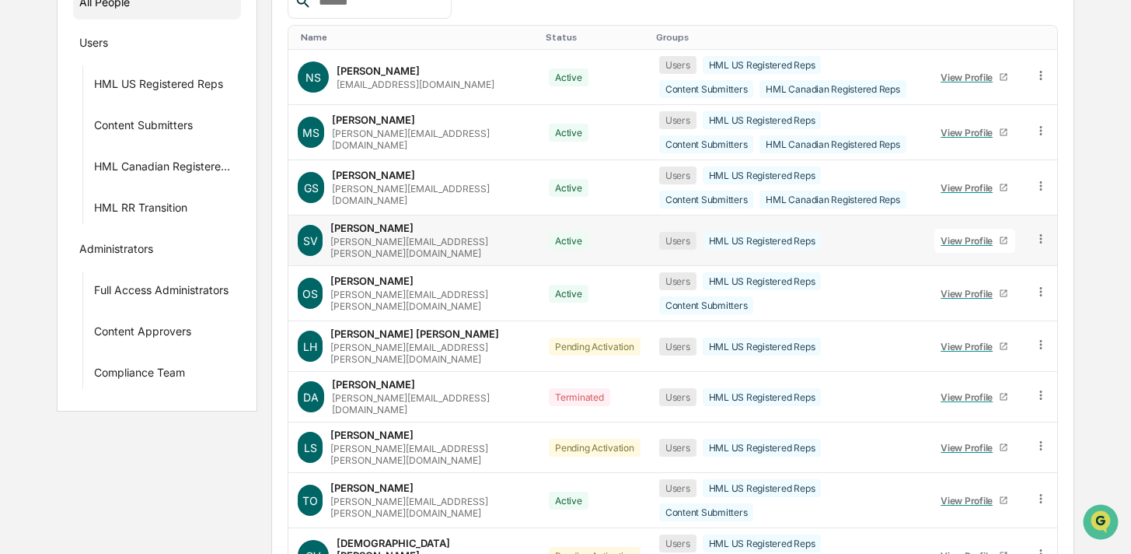
click at [1040, 233] on icon at bounding box center [1041, 239] width 15 height 15
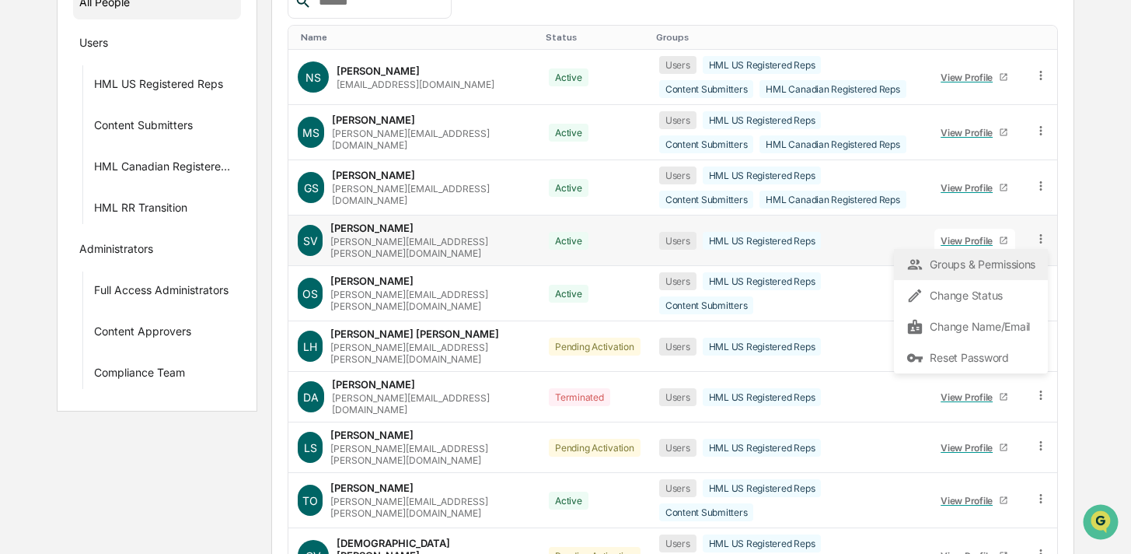
click at [992, 262] on div "Groups & Permissions" at bounding box center [971, 264] width 129 height 19
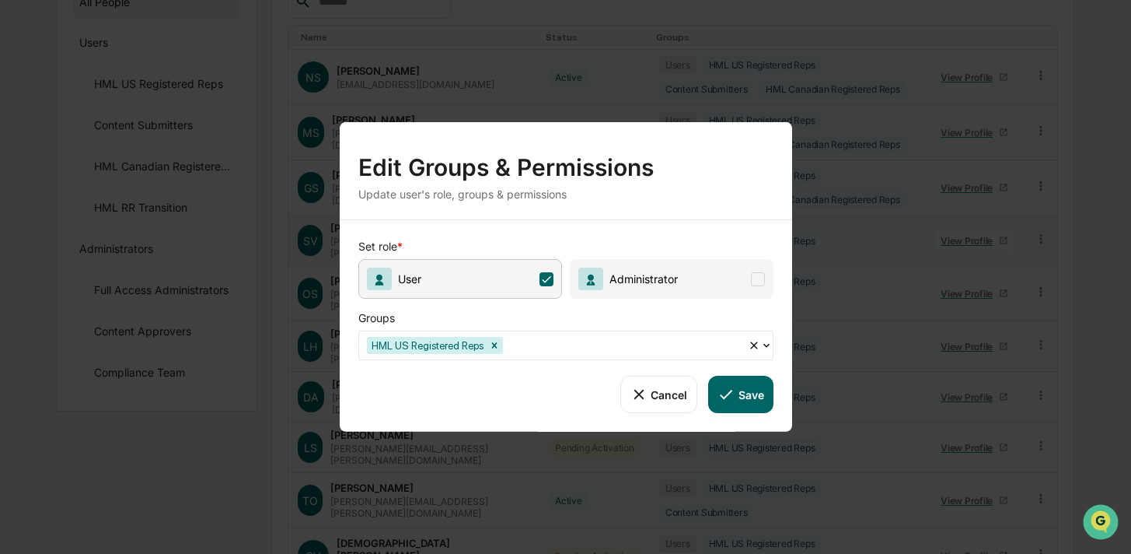
click at [551, 356] on div "Set role * User Administrator Groups HML US Registered Reps Cancel Save" at bounding box center [566, 326] width 453 height 212
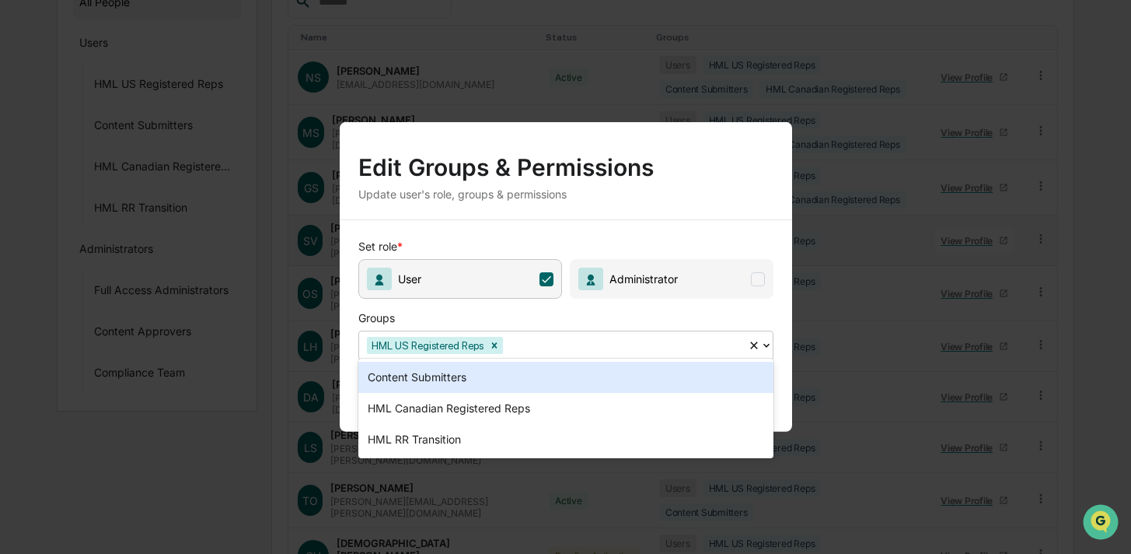
click at [549, 377] on div "Content Submitters" at bounding box center [566, 377] width 415 height 31
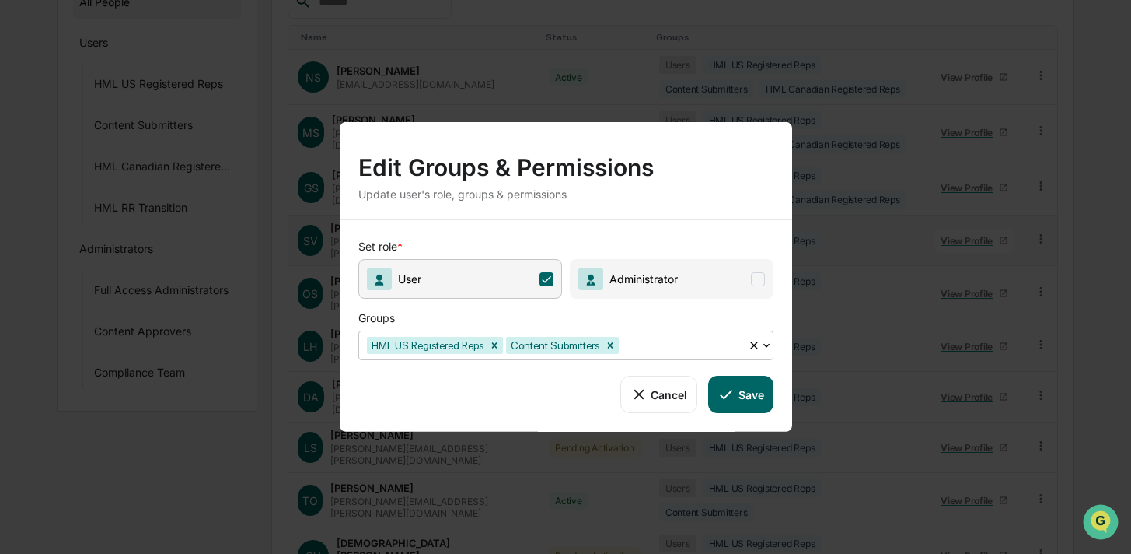
click at [721, 386] on icon at bounding box center [726, 394] width 17 height 17
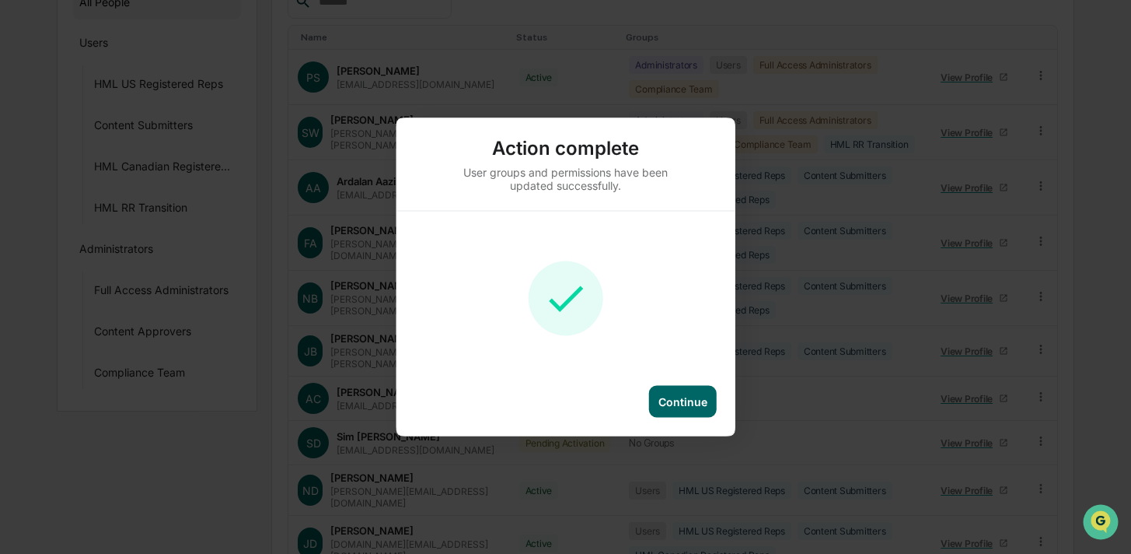
click at [692, 414] on div "Continue" at bounding box center [683, 402] width 68 height 32
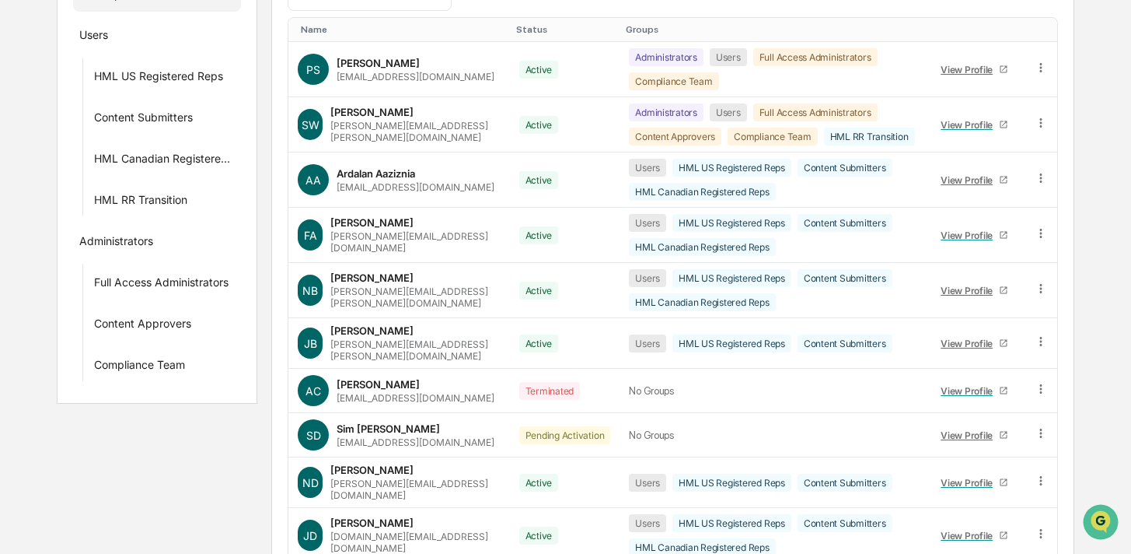
scroll to position [318, 0]
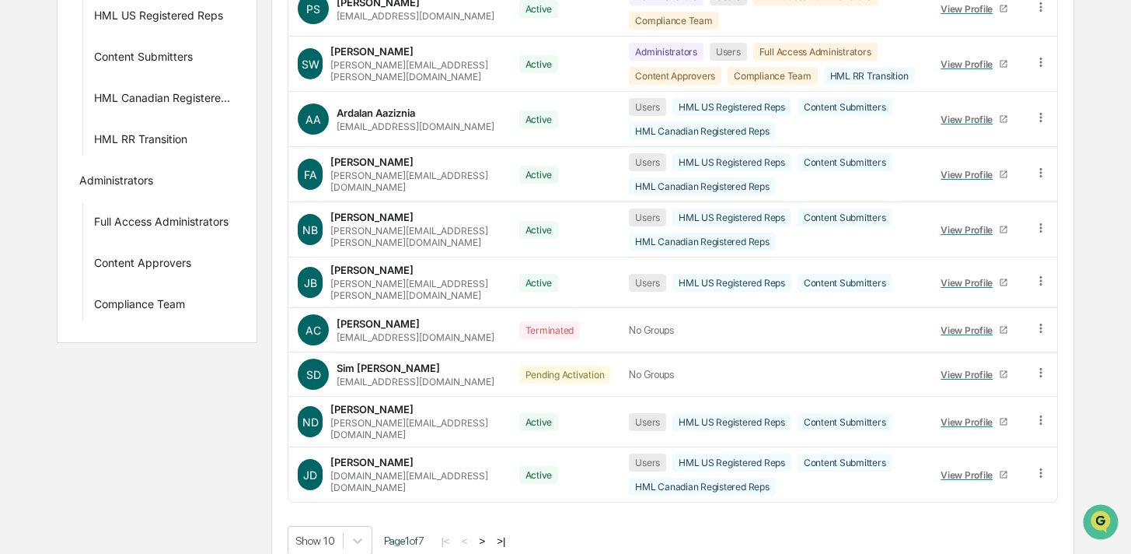
click at [490, 534] on button ">" at bounding box center [482, 540] width 16 height 13
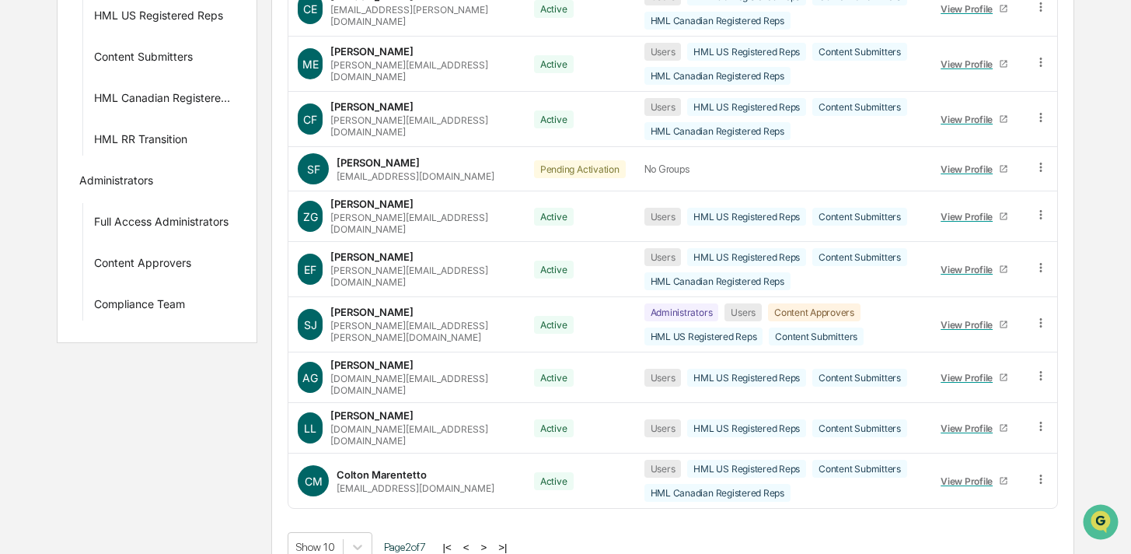
click at [491, 540] on button ">" at bounding box center [484, 546] width 16 height 13
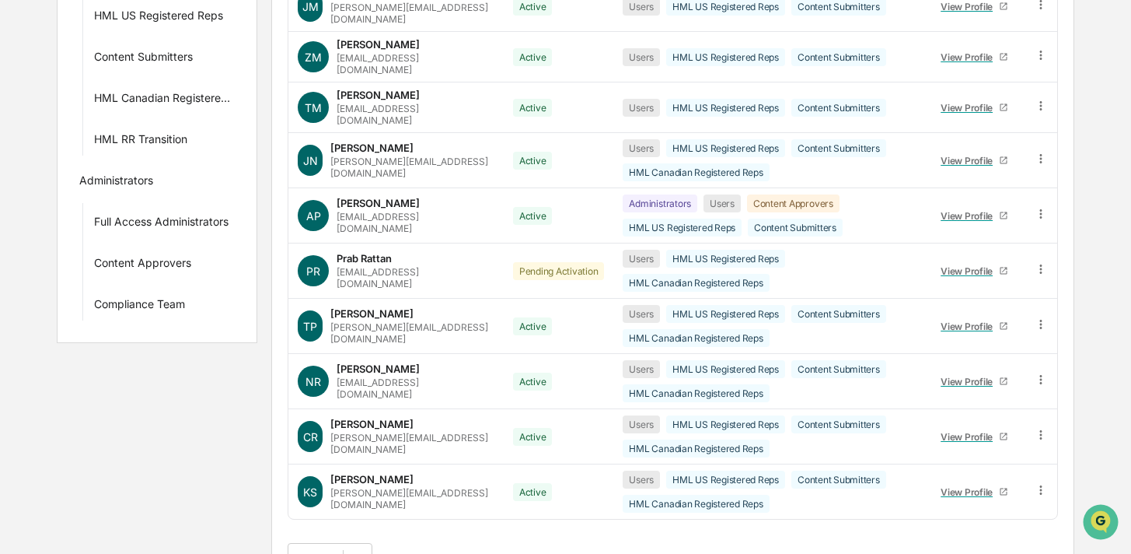
click at [492, 551] on button ">" at bounding box center [485, 557] width 16 height 13
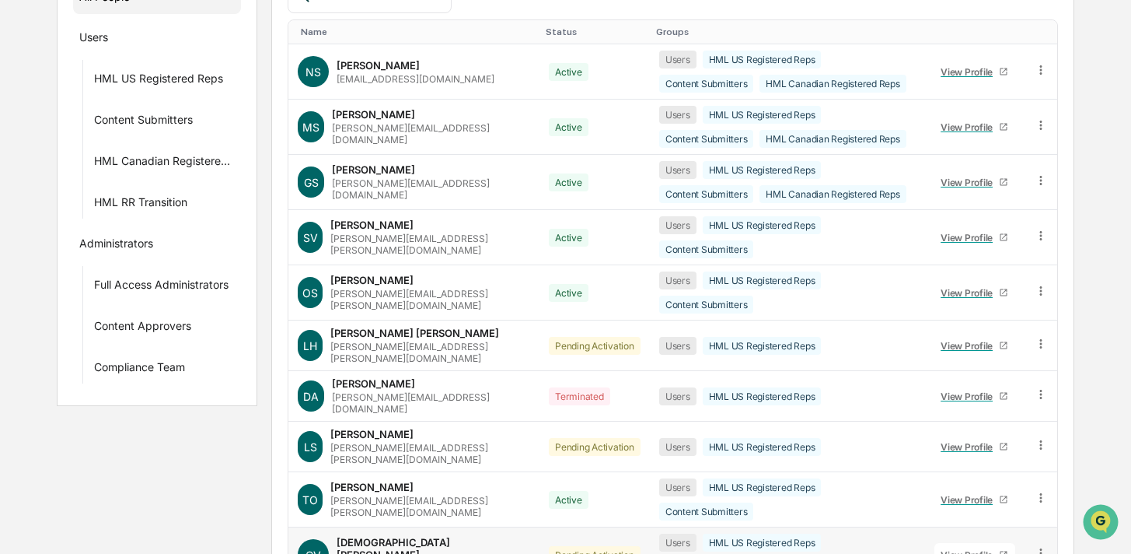
scroll to position [298, 0]
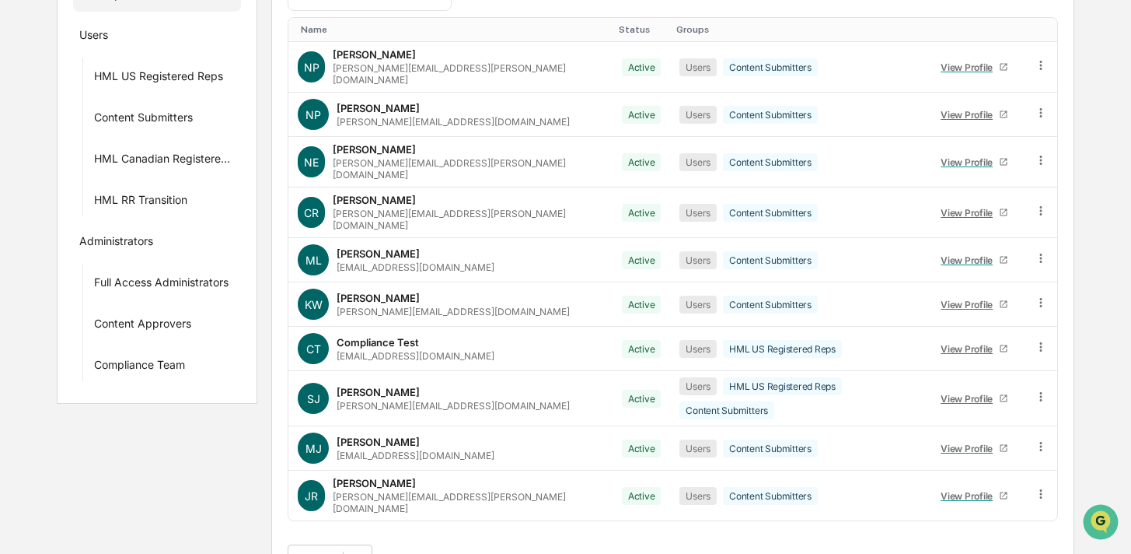
click at [491, 553] on button ">" at bounding box center [484, 559] width 16 height 13
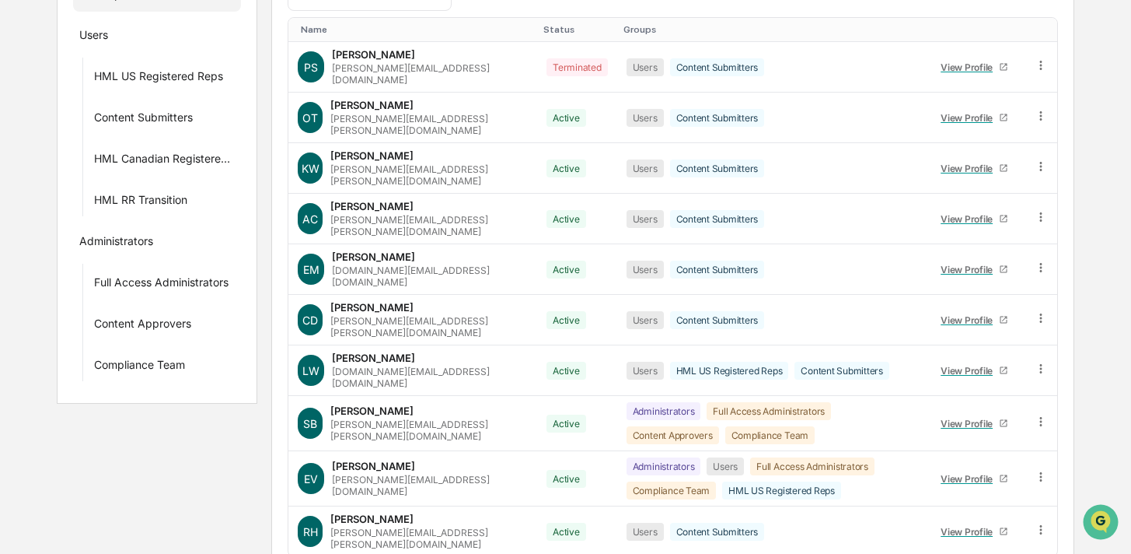
scroll to position [278, 0]
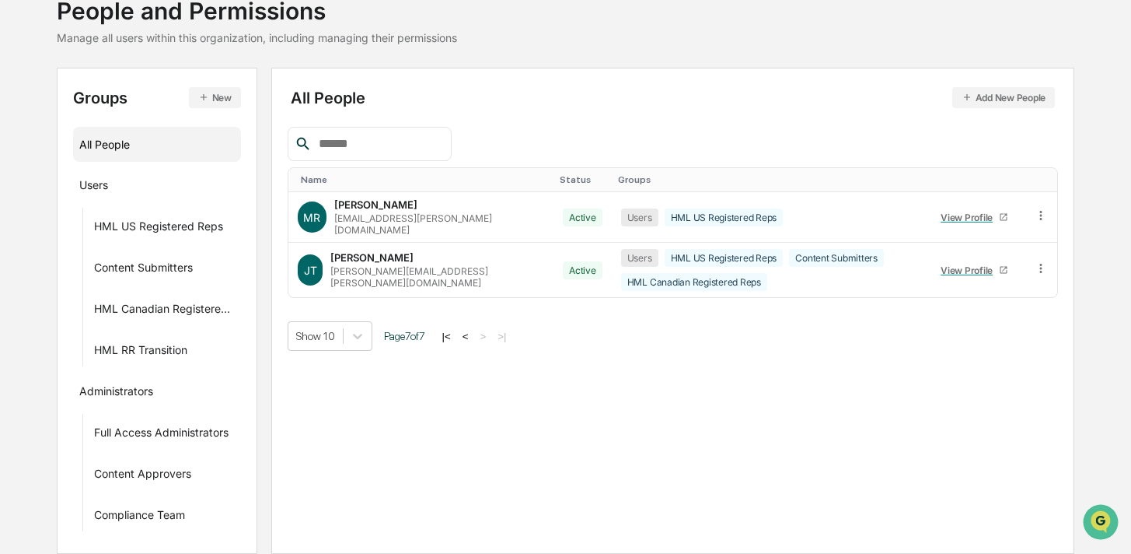
scroll to position [107, 0]
click at [1041, 211] on icon at bounding box center [1041, 216] width 15 height 15
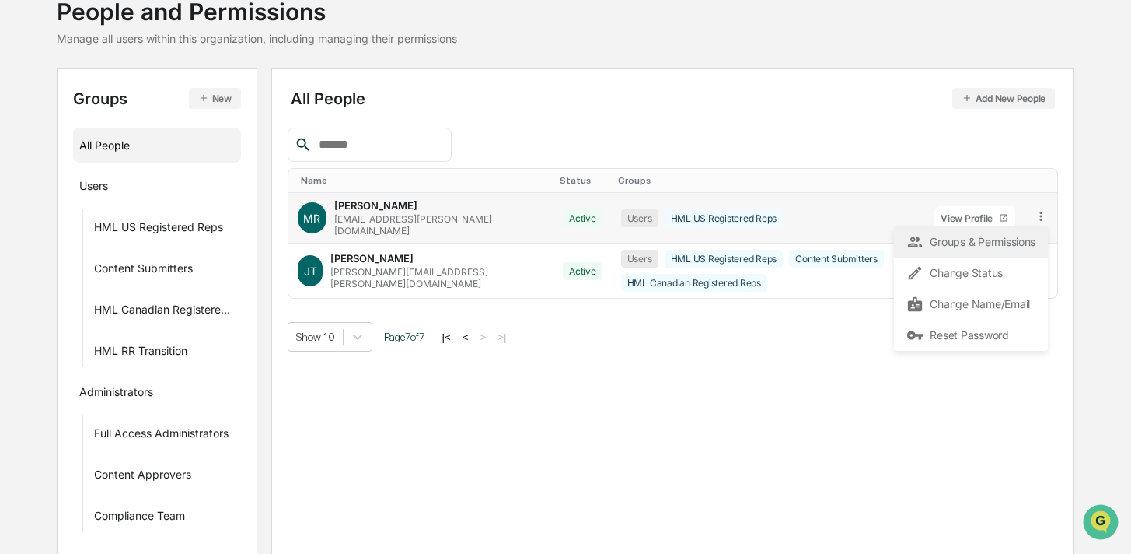
click at [978, 244] on div "Groups & Permissions" at bounding box center [971, 242] width 129 height 19
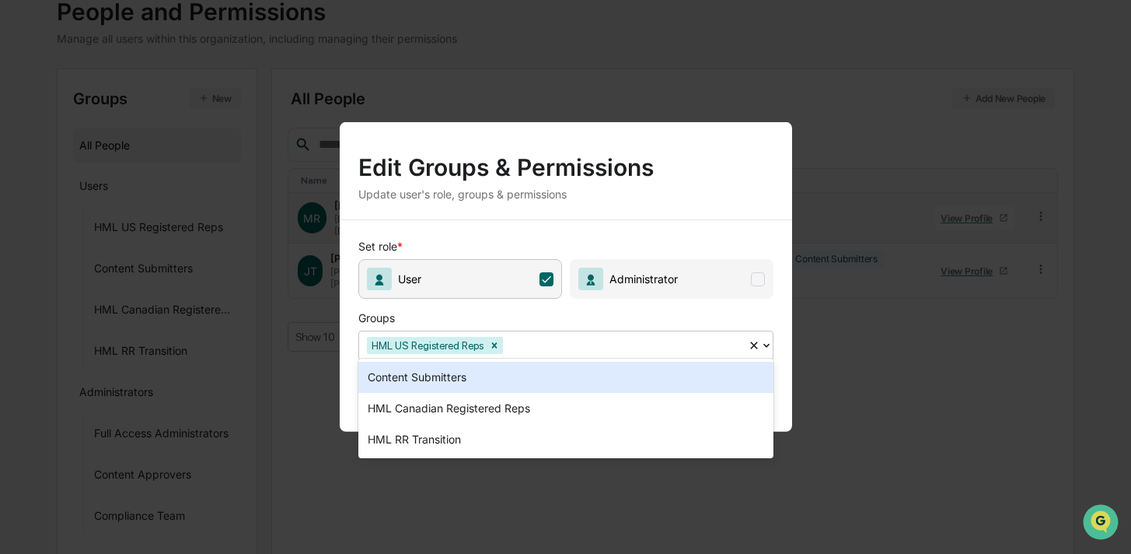
click at [614, 344] on div at bounding box center [623, 345] width 234 height 18
click at [586, 376] on div "Content Submitters" at bounding box center [566, 377] width 415 height 31
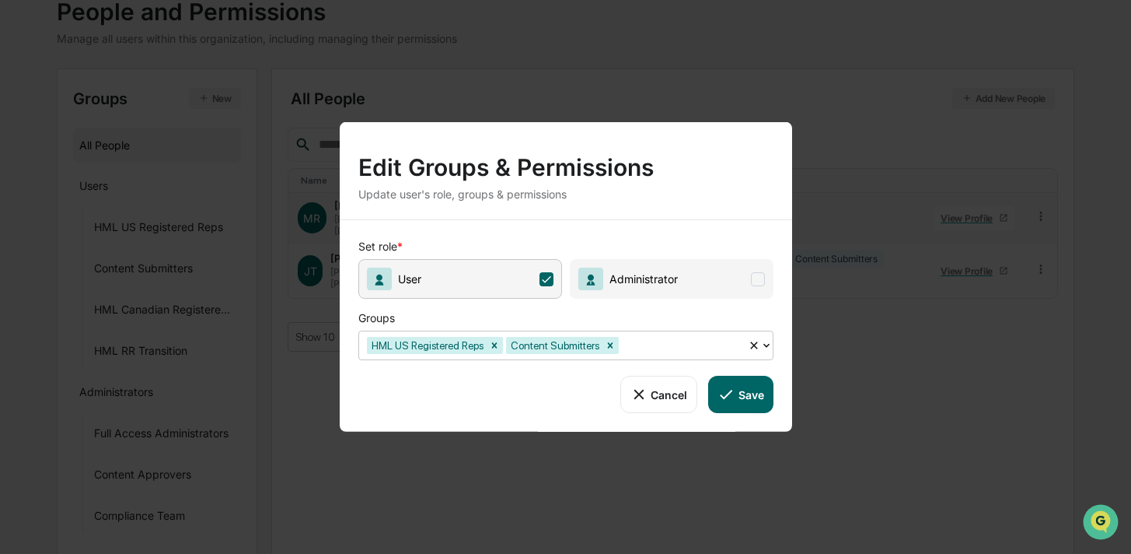
click at [753, 386] on button "Save" at bounding box center [740, 394] width 65 height 37
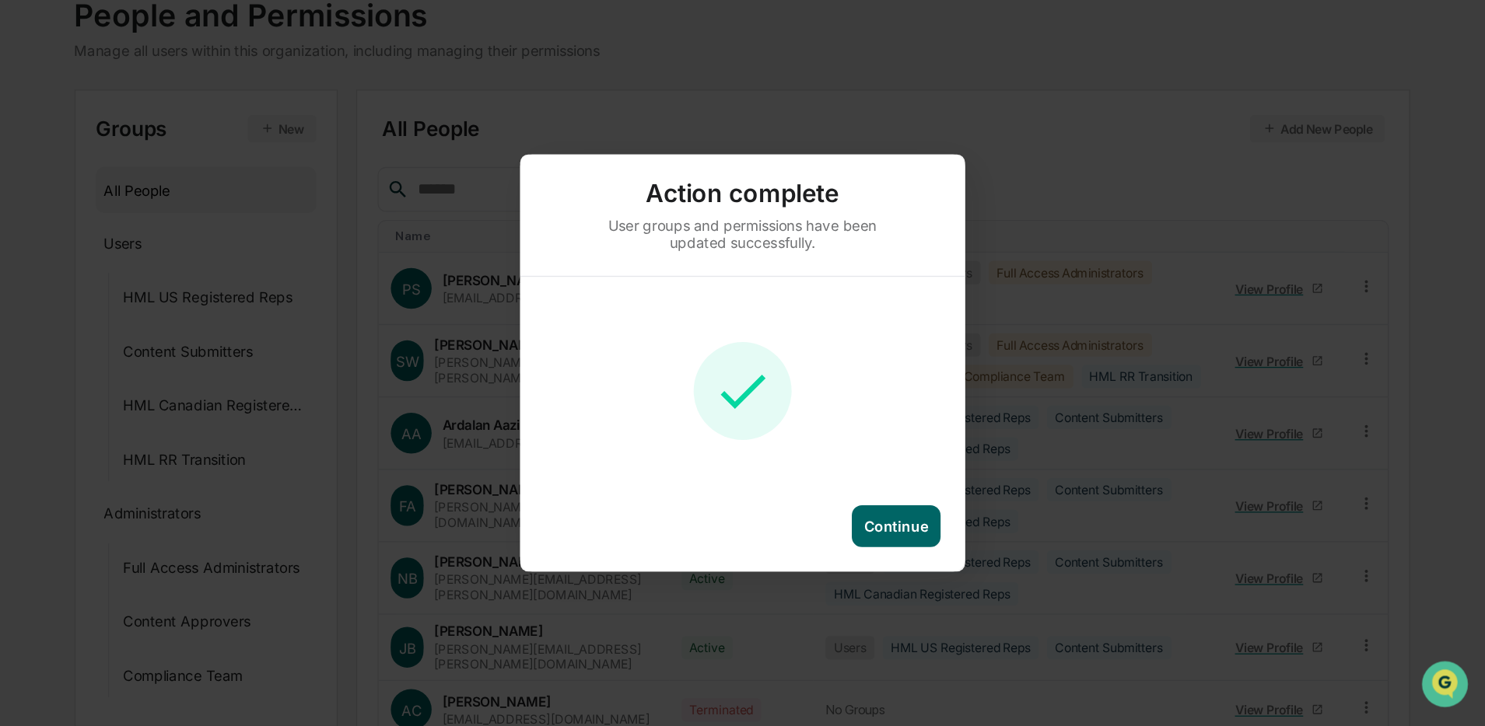
scroll to position [86, 0]
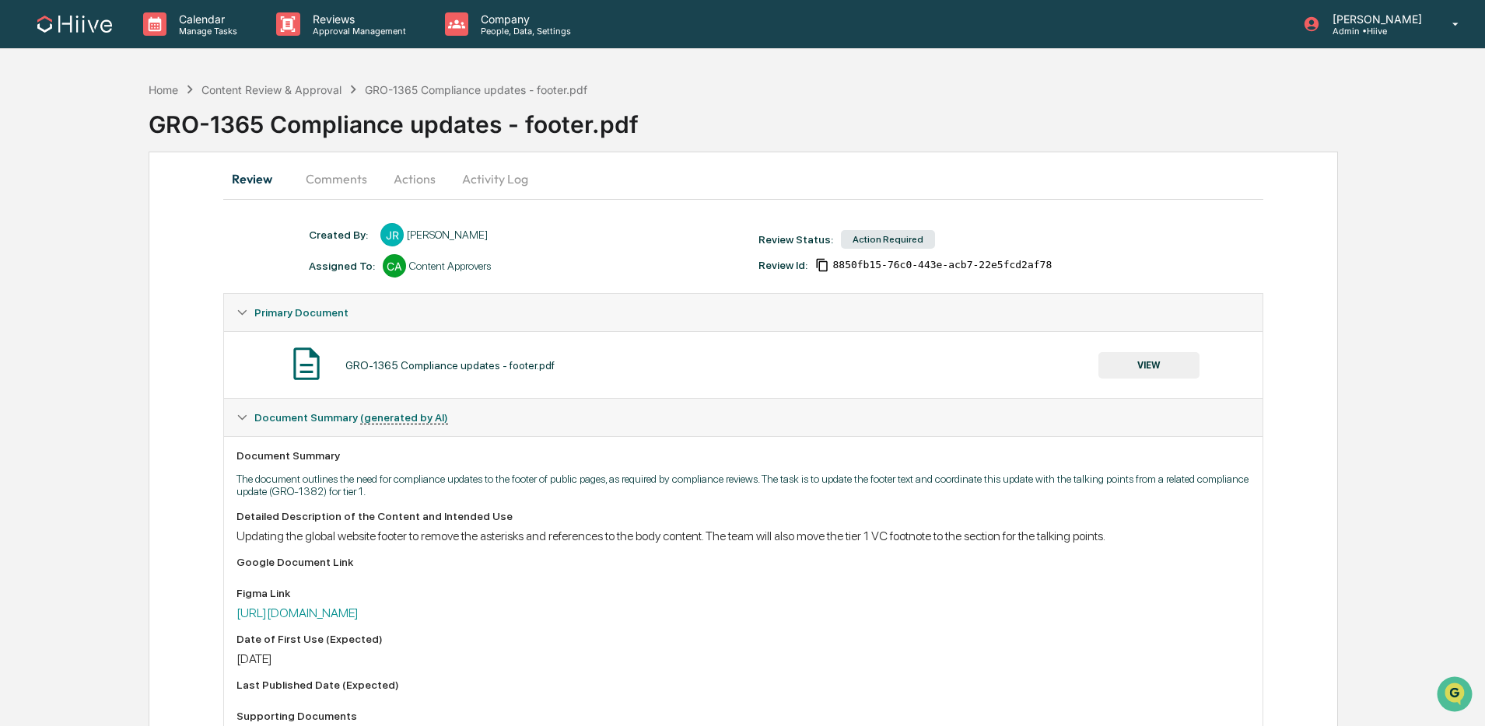
click at [1114, 355] on button "VIEW" at bounding box center [1148, 365] width 101 height 26
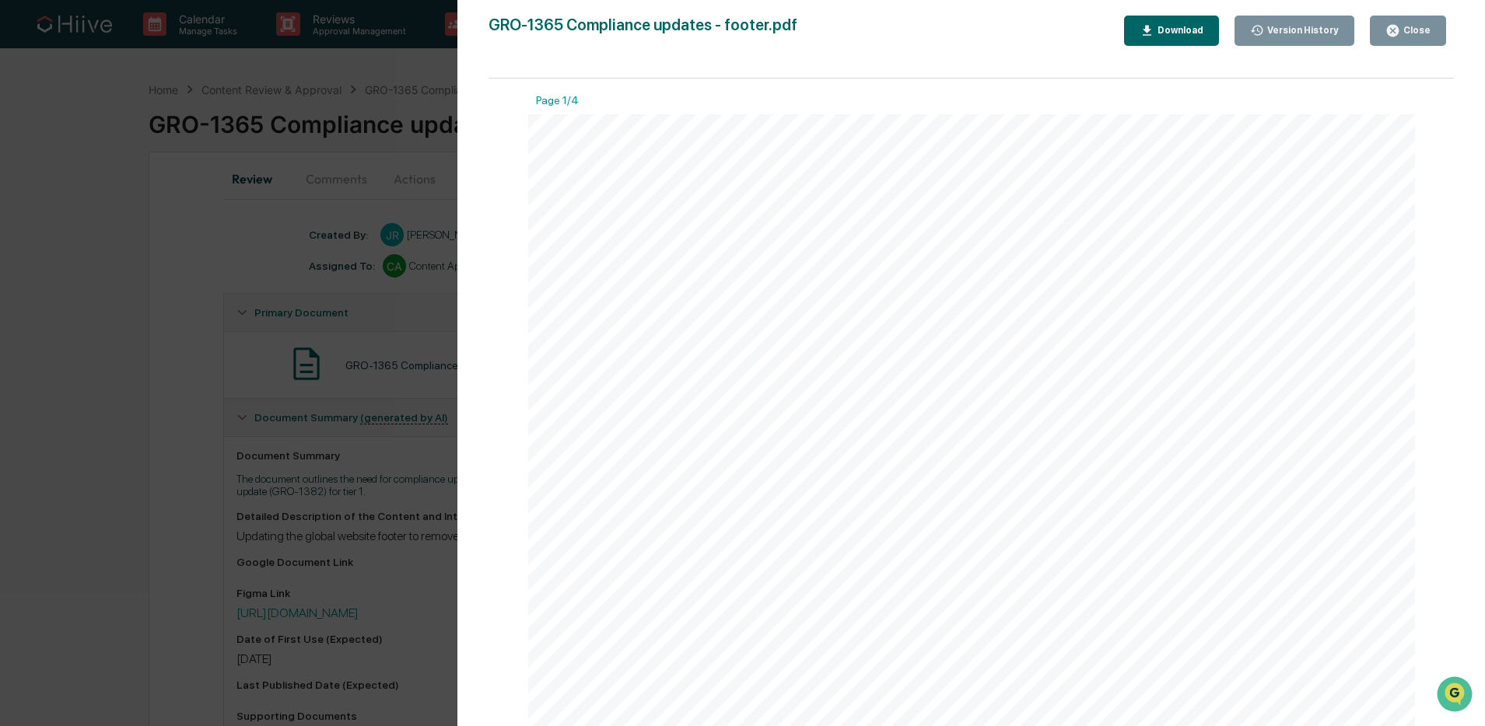
drag, startPoint x: 244, startPoint y: 187, endPoint x: 623, endPoint y: 9, distance: 418.5
click at [244, 187] on div "Version History [DATE] 06:23 PM [PERSON_NAME] GRO-1365 Compliance updates - foo…" at bounding box center [742, 363] width 1485 height 726
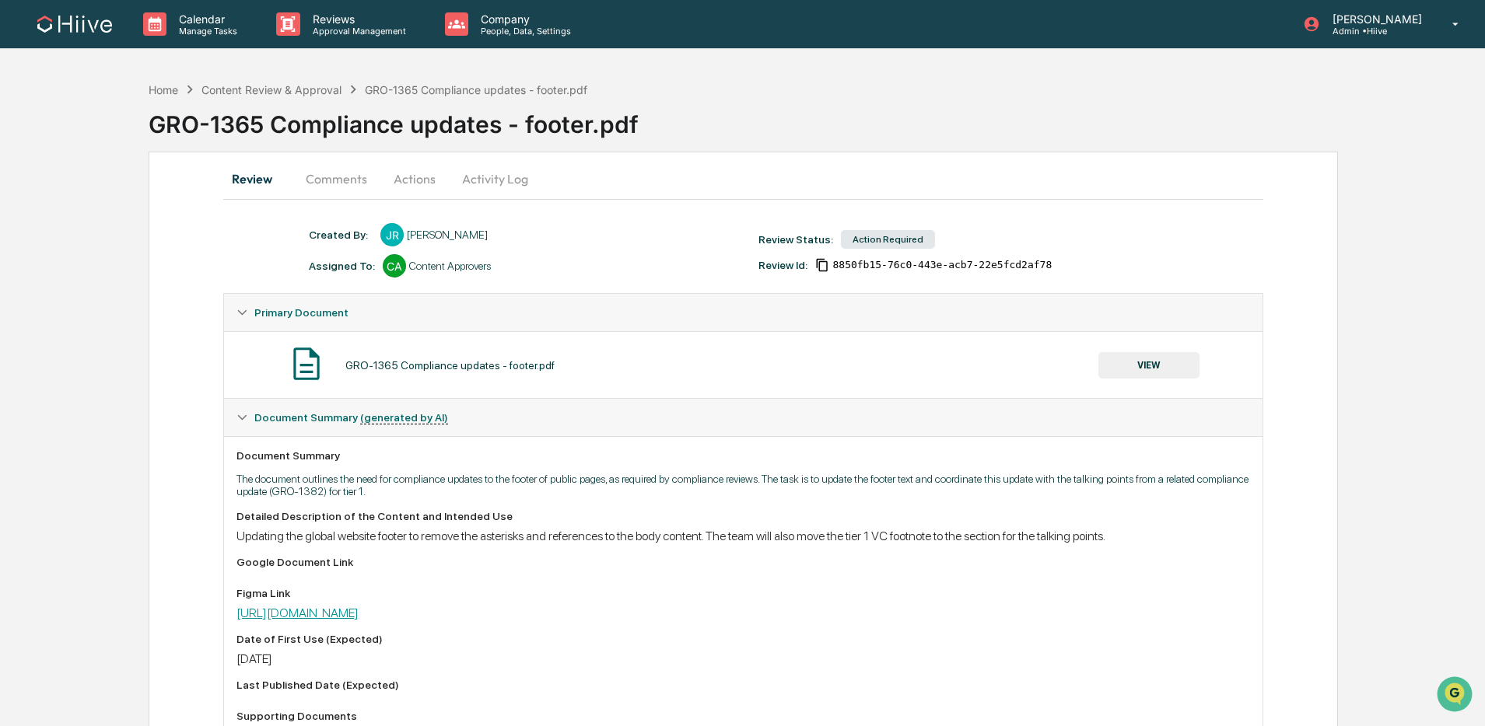
drag, startPoint x: 768, startPoint y: 610, endPoint x: 849, endPoint y: 296, distance: 323.9
click at [359, 553] on link "[URL][DOMAIN_NAME]" at bounding box center [297, 613] width 122 height 15
click at [491, 180] on button "Activity Log" at bounding box center [494, 178] width 91 height 37
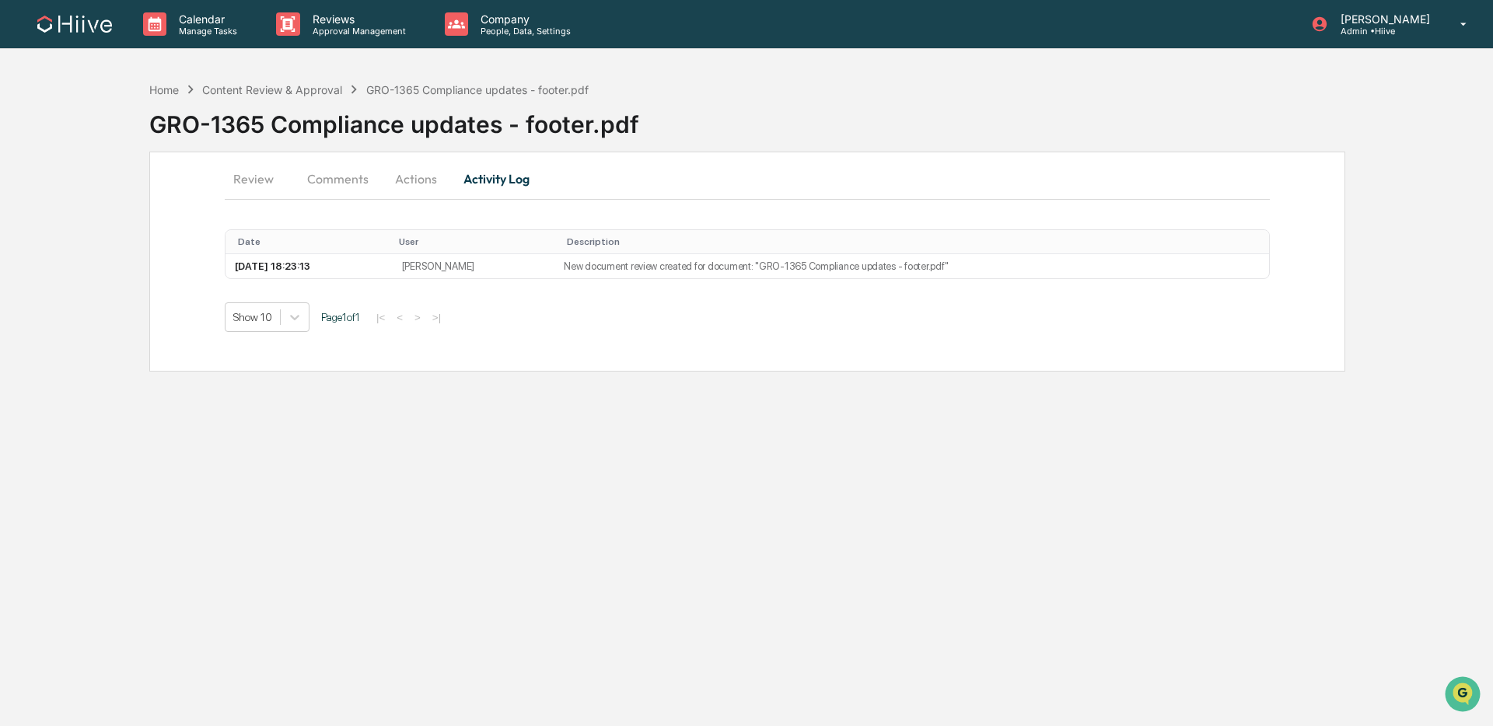
click at [420, 178] on button "Actions" at bounding box center [416, 178] width 70 height 37
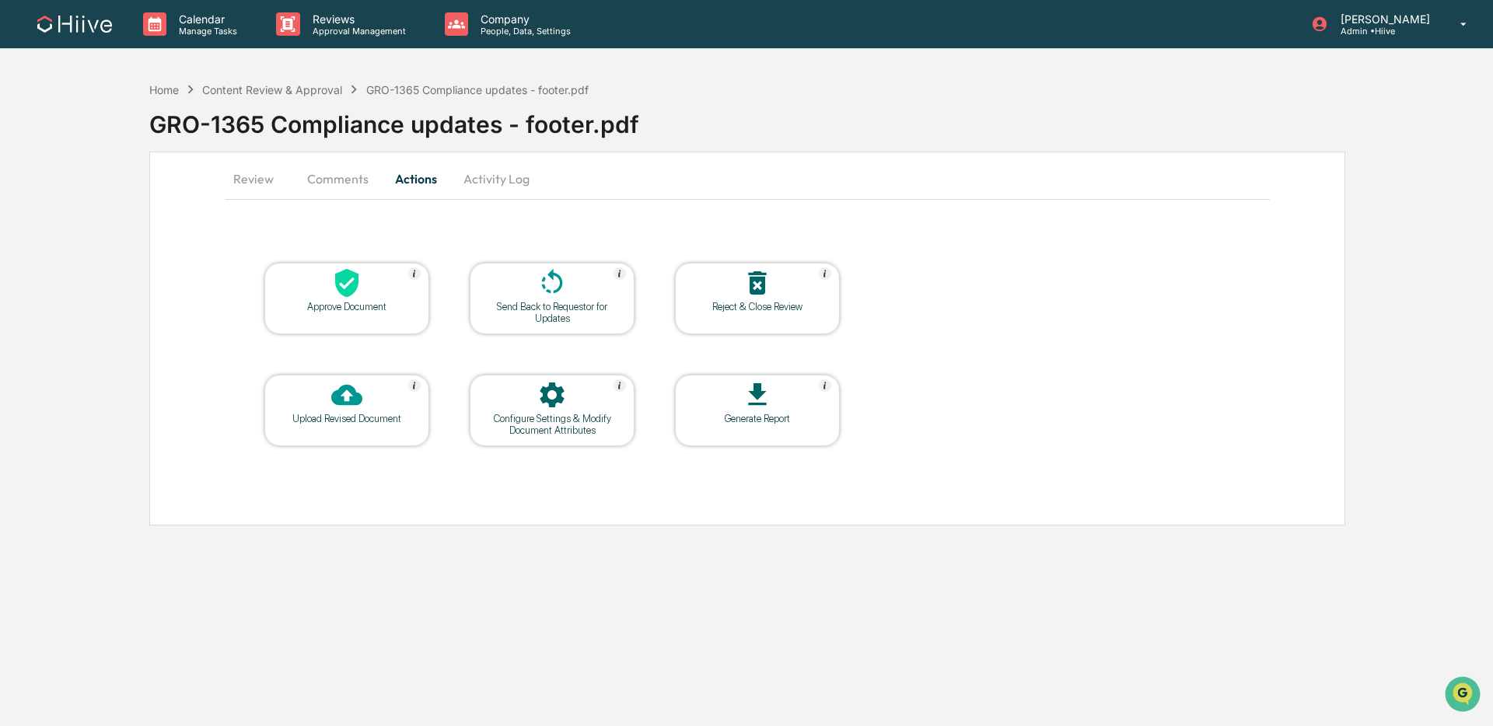
click at [526, 294] on div at bounding box center [552, 284] width 156 height 33
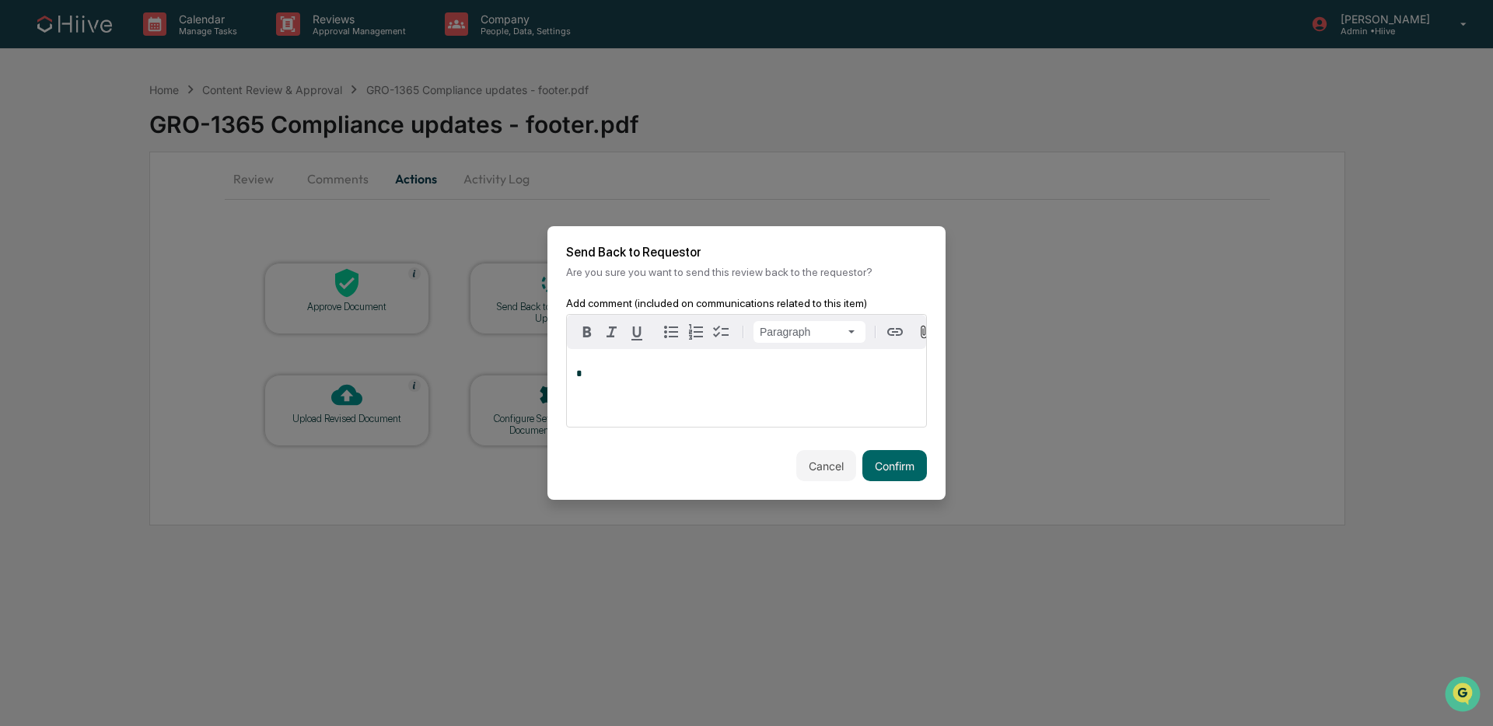
click at [621, 374] on p "*" at bounding box center [746, 374] width 341 height 11
click at [888, 470] on button "Confirm" at bounding box center [894, 465] width 65 height 31
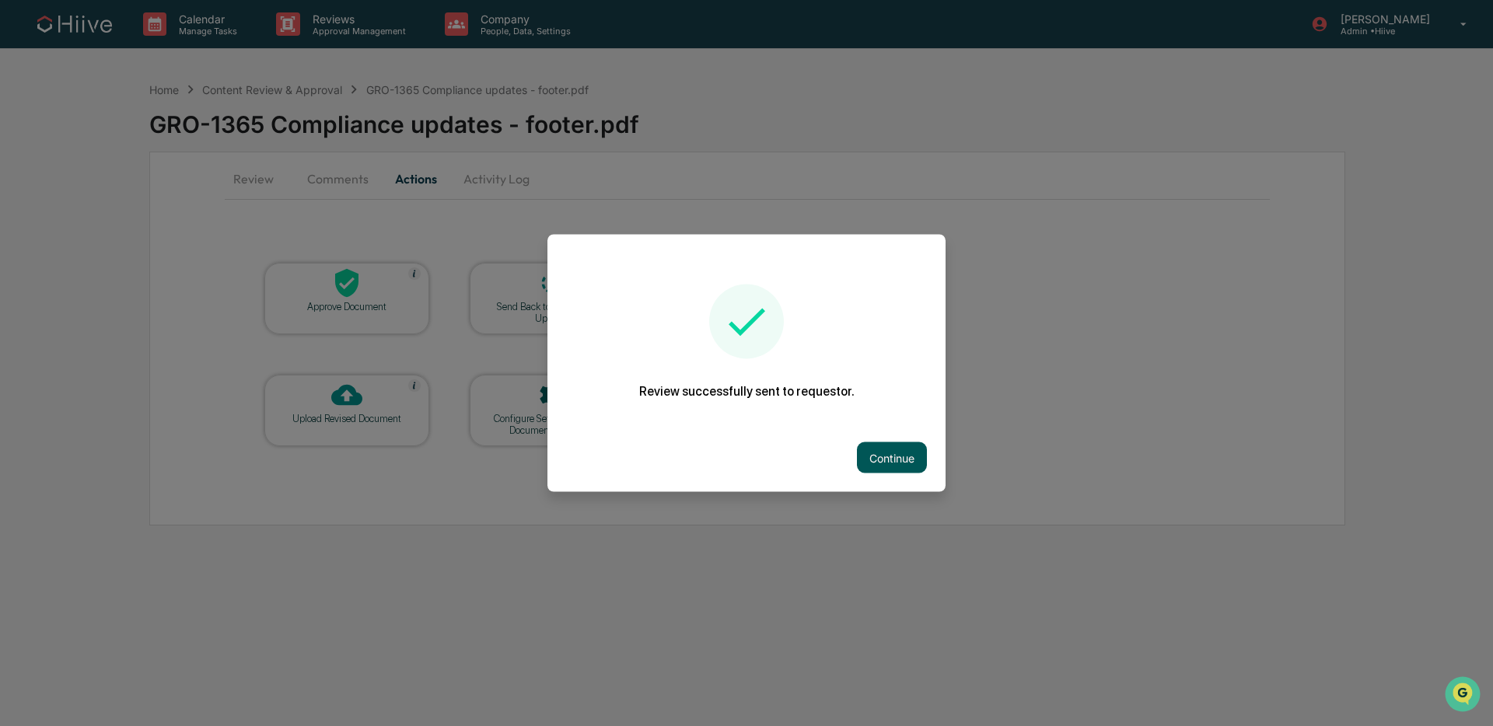
click at [914, 466] on button "Continue" at bounding box center [892, 457] width 70 height 31
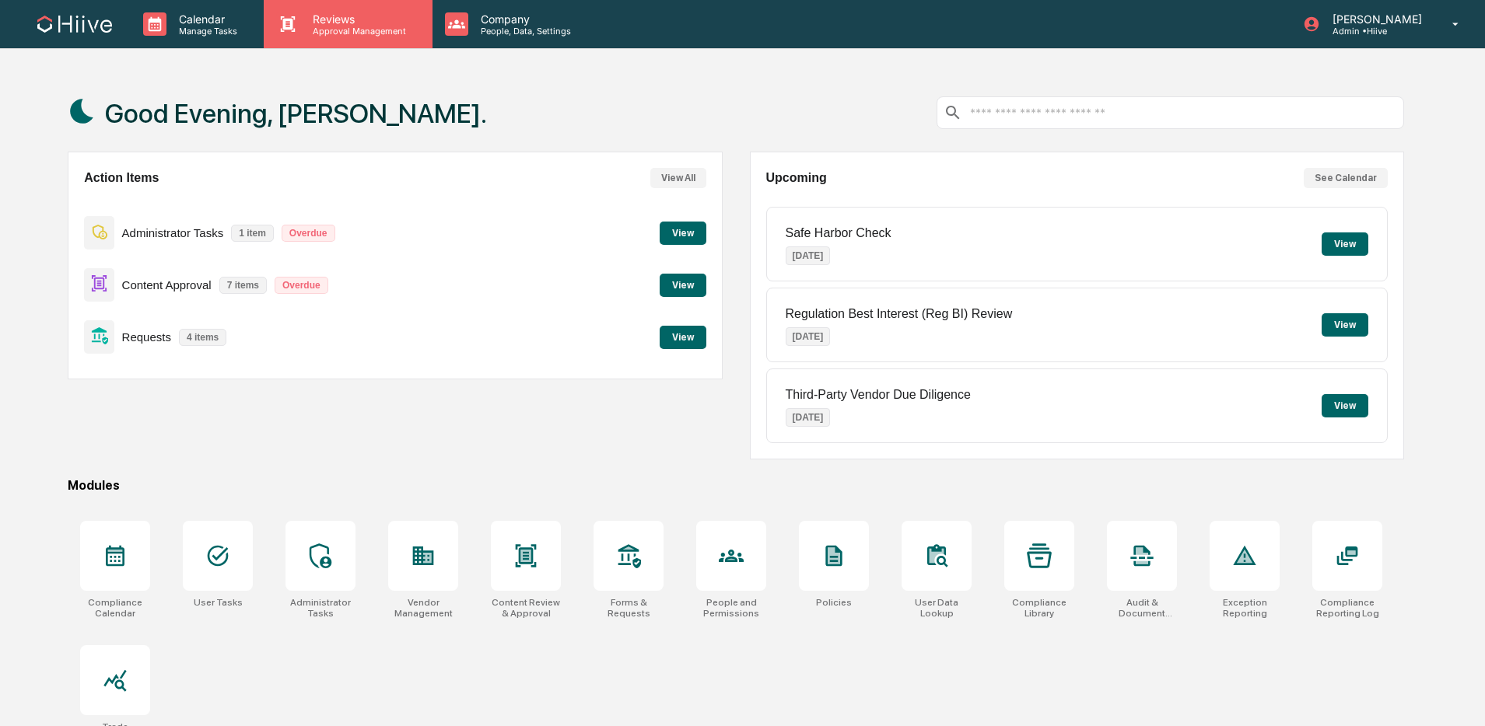
click at [372, 30] on p "Approval Management" at bounding box center [357, 31] width 114 height 11
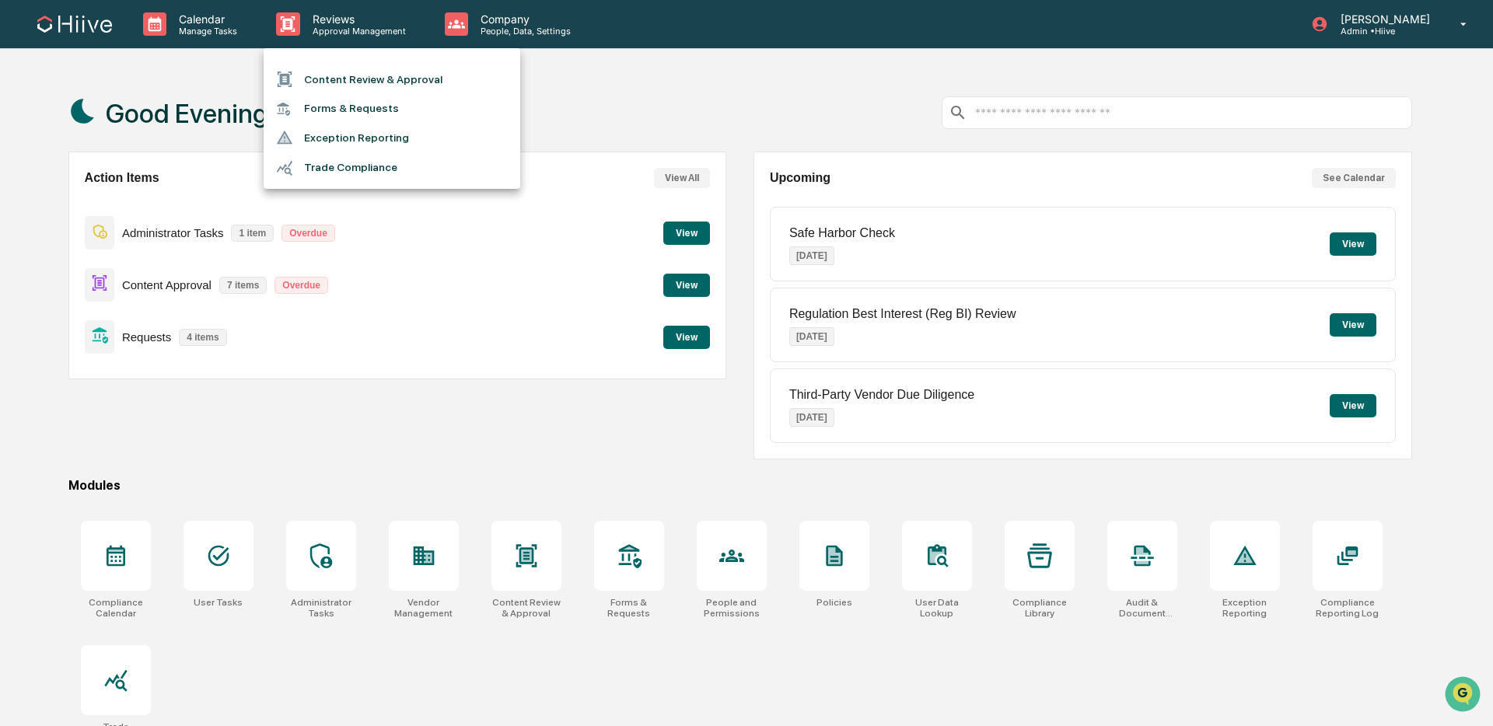
click at [522, 26] on div at bounding box center [746, 363] width 1493 height 726
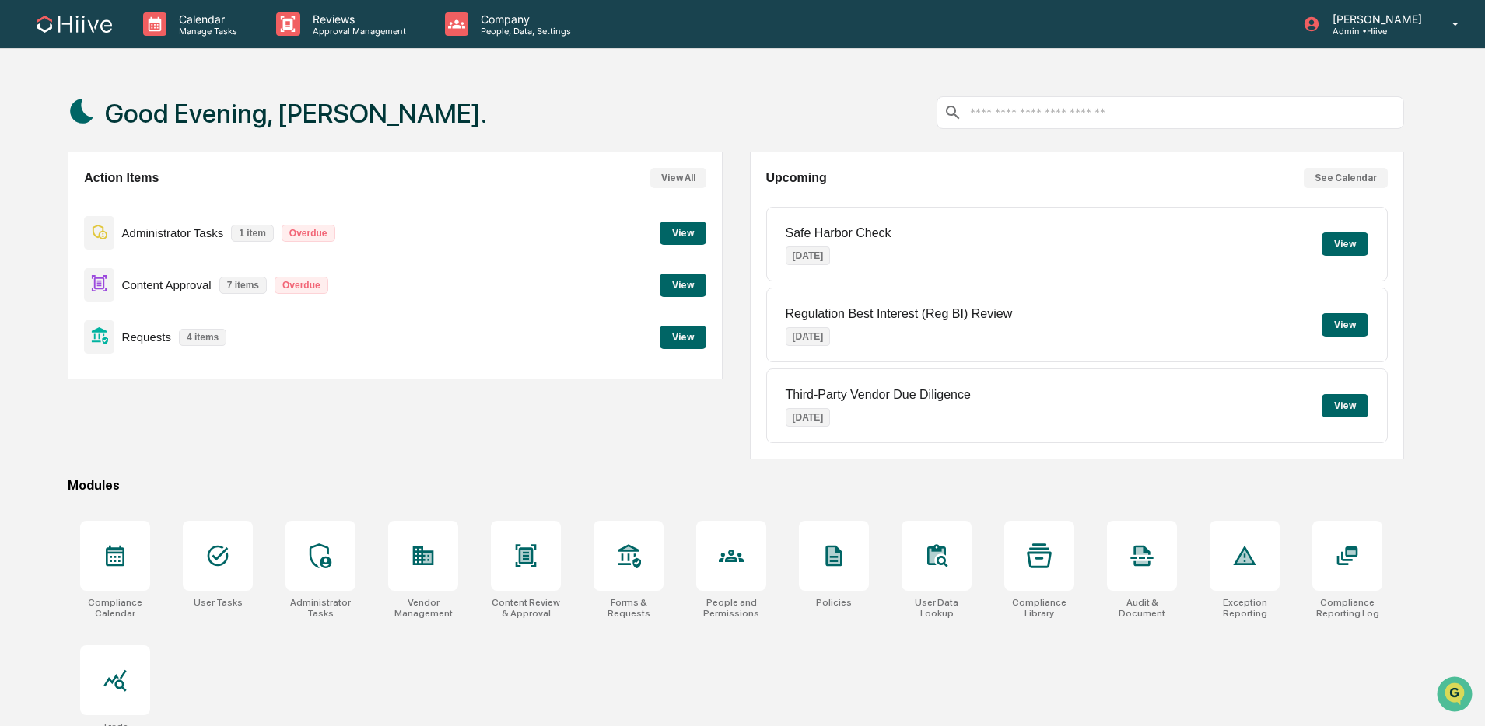
click at [478, 36] on div "Company People, Data, Settings" at bounding box center [514, 24] width 165 height 48
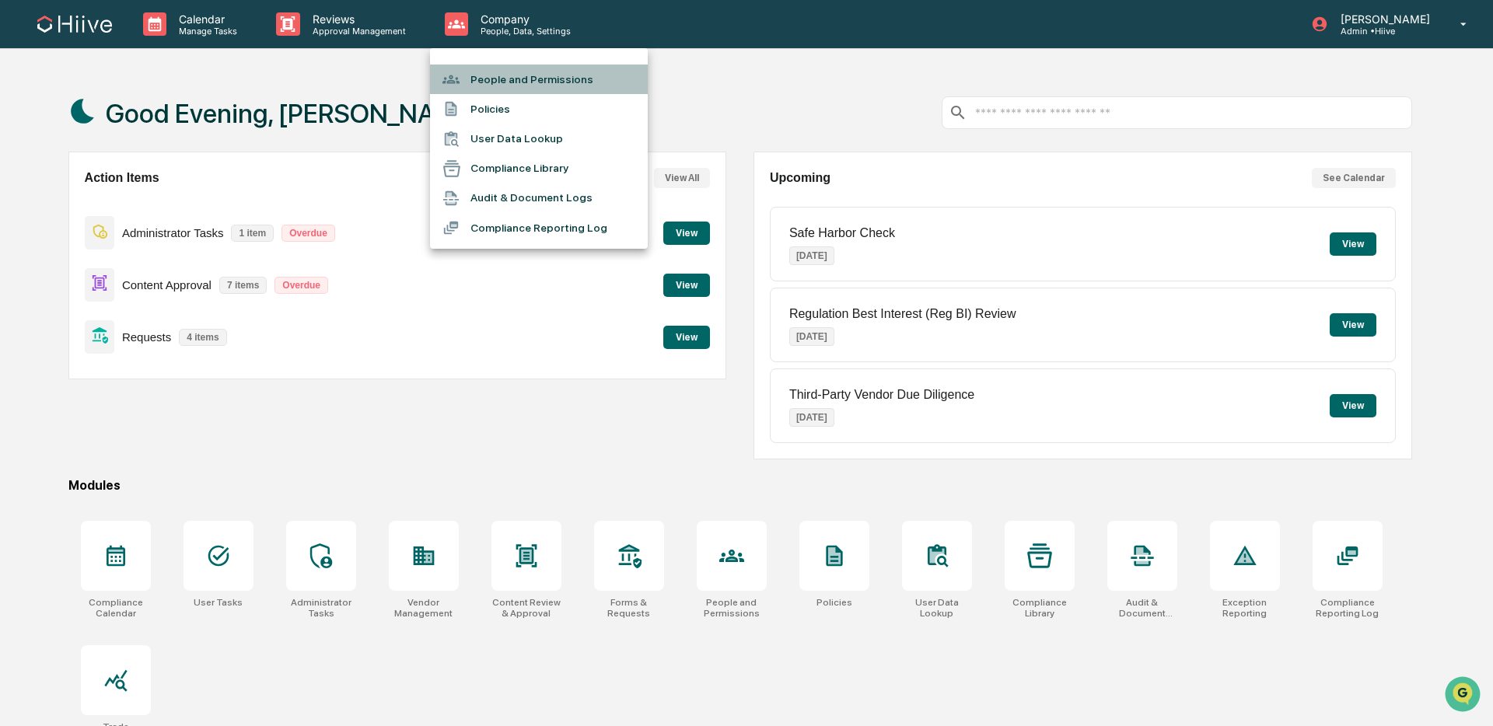
click at [515, 81] on li "People and Permissions" at bounding box center [539, 80] width 218 height 30
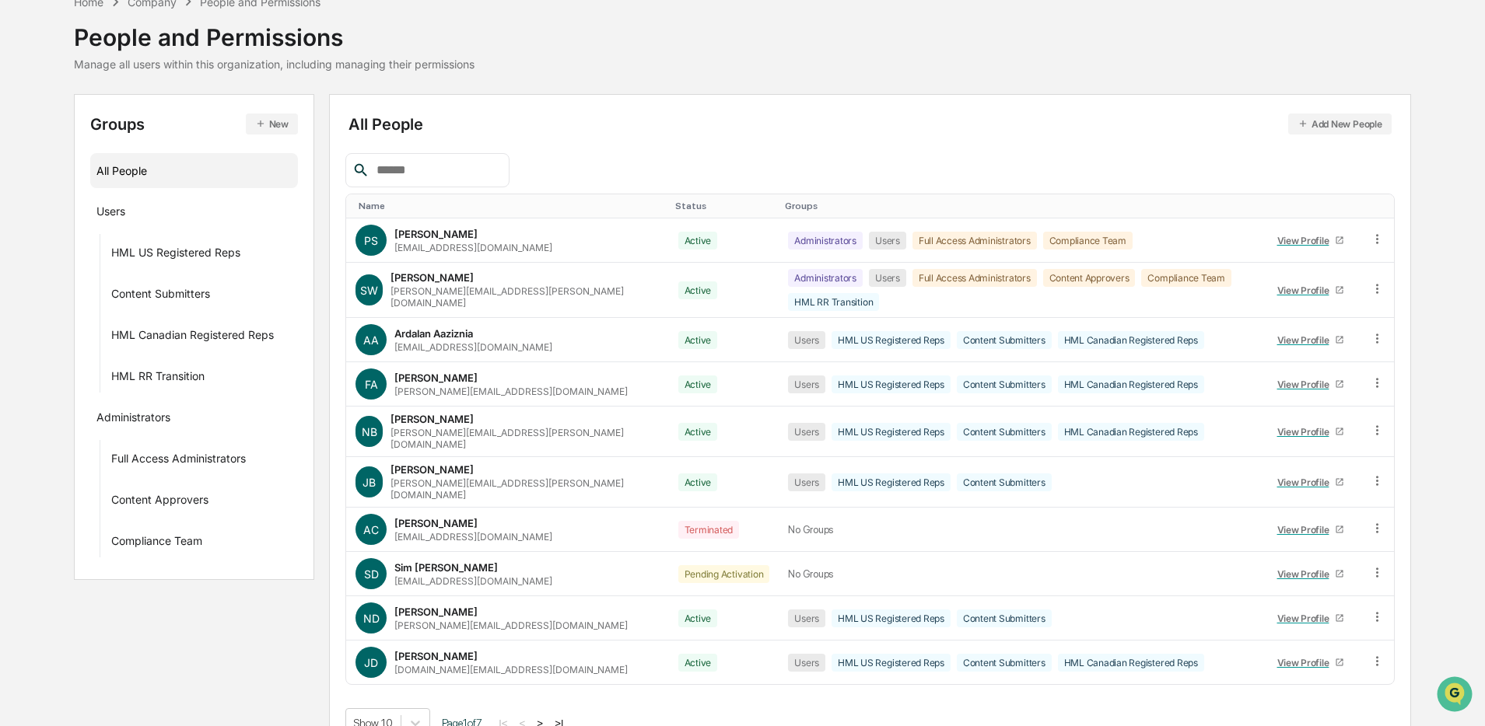
scroll to position [86, 0]
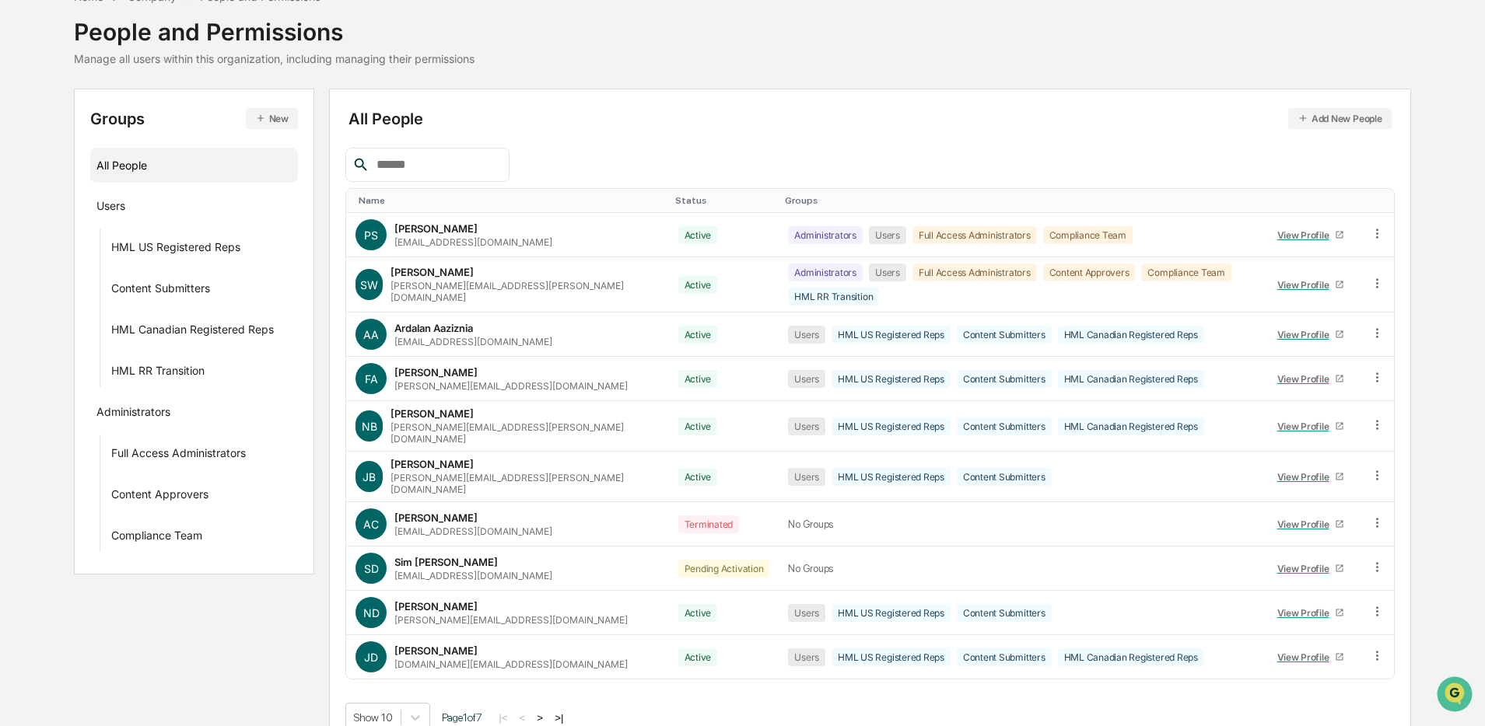
click at [442, 162] on input "text" at bounding box center [436, 165] width 132 height 20
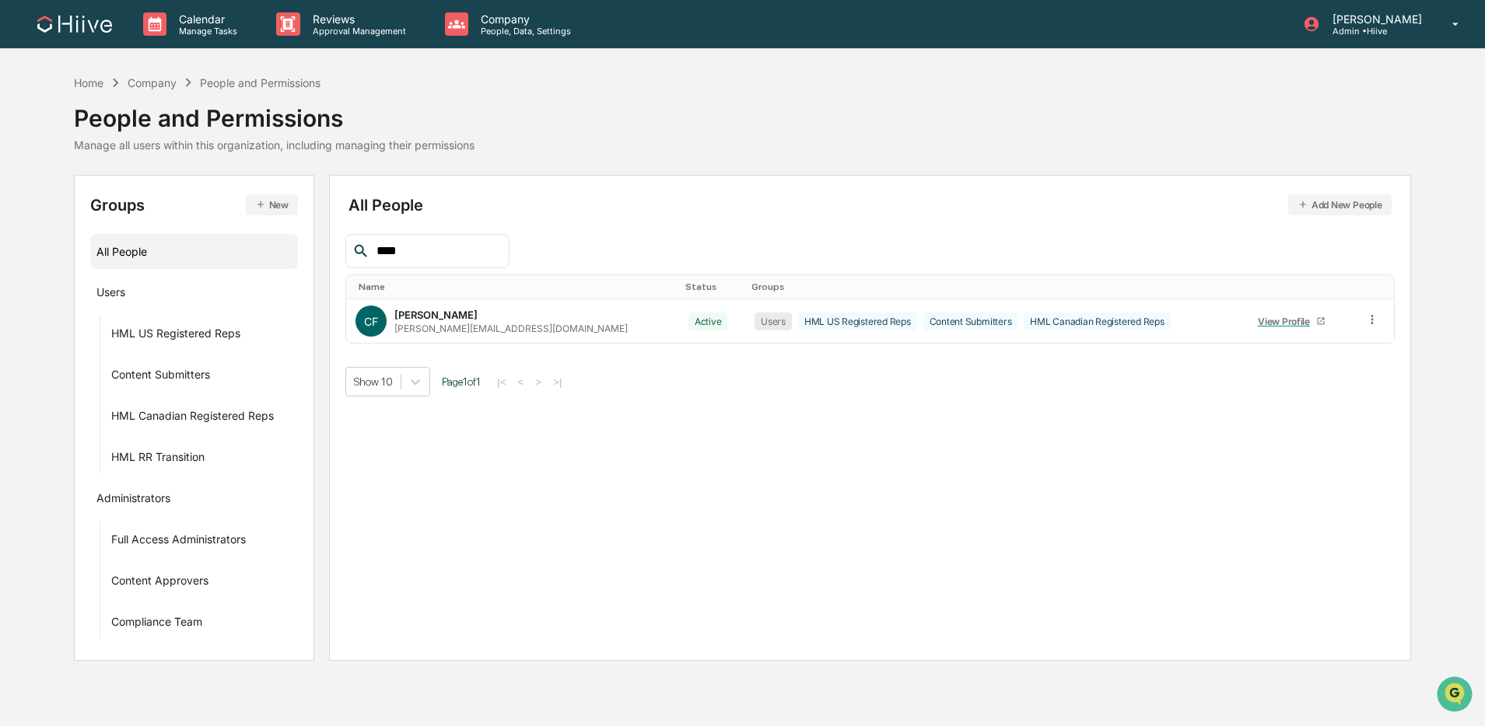
scroll to position [0, 0]
drag, startPoint x: 445, startPoint y: 254, endPoint x: 321, endPoint y: 247, distance: 123.8
click at [324, 248] on div "Groups New All People Users HML US Registered Reps Content Submitters HML Canad…" at bounding box center [747, 418] width 1344 height 486
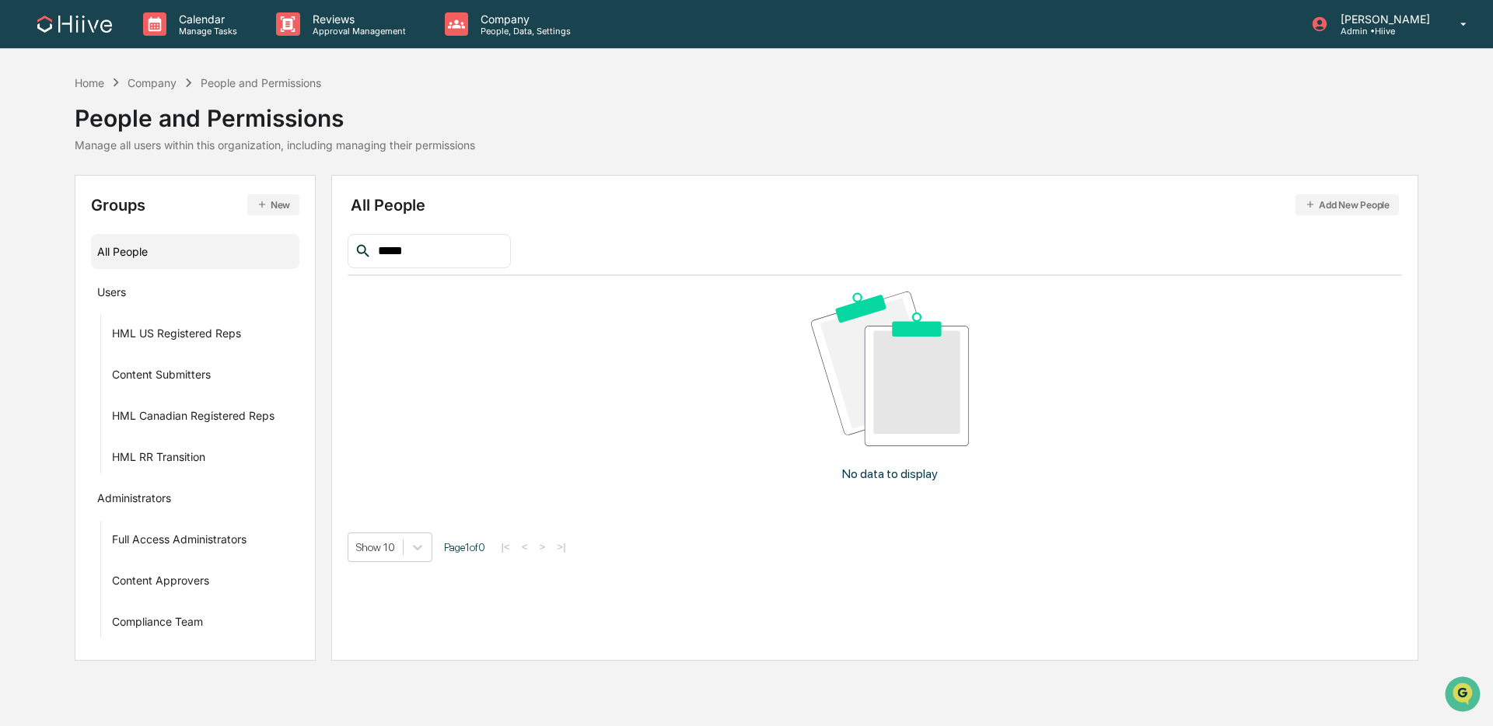
type input "*****"
click at [1317, 196] on button "Add New People" at bounding box center [1347, 204] width 103 height 21
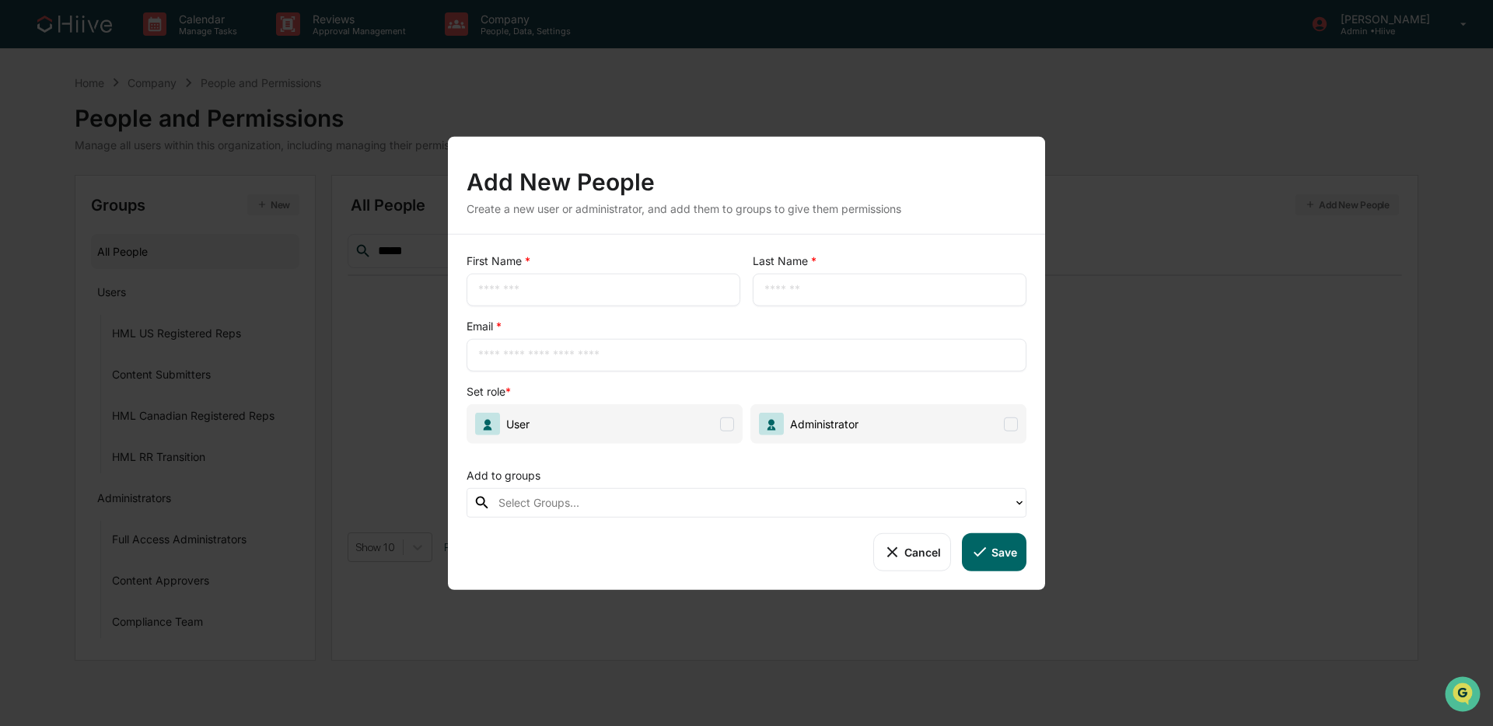
click at [594, 284] on input "text" at bounding box center [603, 290] width 250 height 16
type input "*******"
type input "*****"
click at [538, 350] on input "text" at bounding box center [746, 356] width 537 height 16
paste input "**********"
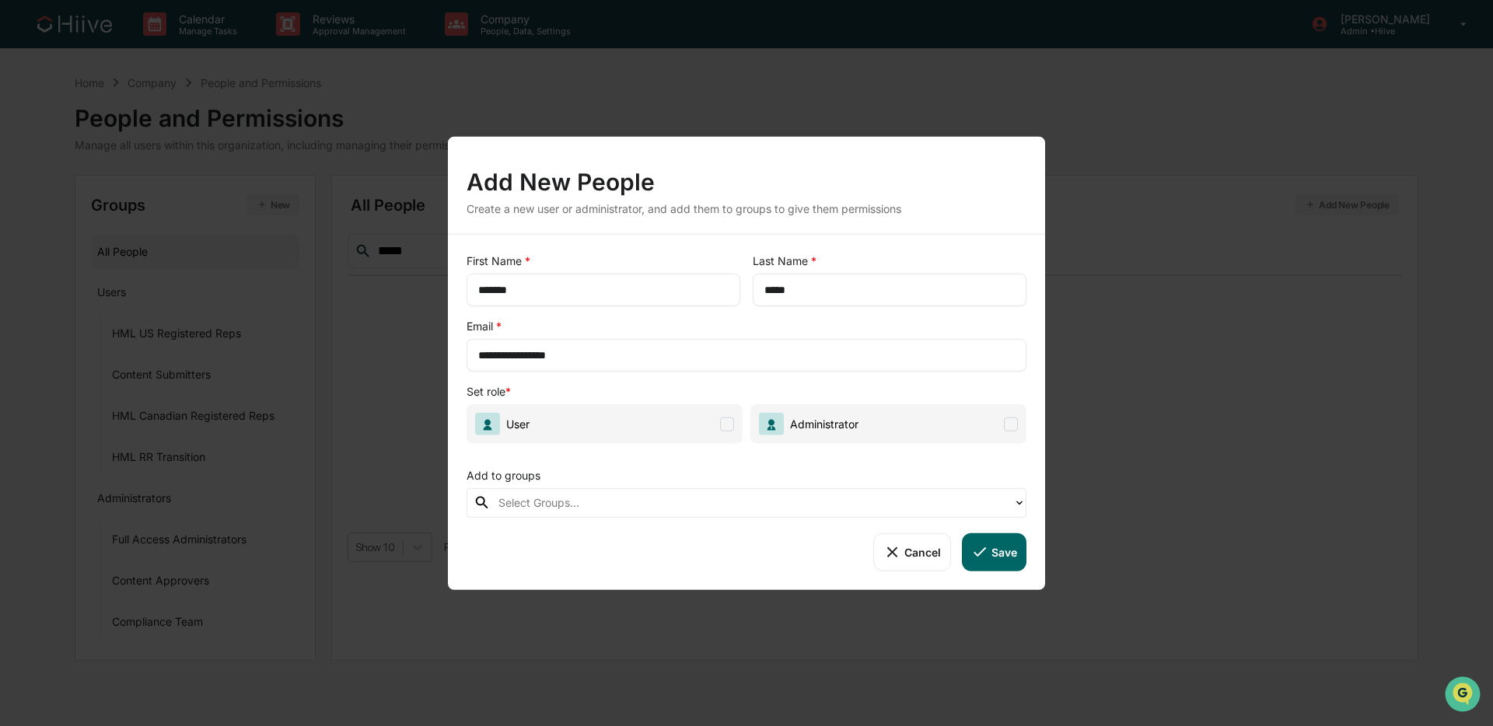
type input "**********"
drag, startPoint x: 526, startPoint y: 430, endPoint x: 544, endPoint y: 435, distance: 18.7
click at [526, 431] on span "User" at bounding box center [502, 424] width 54 height 23
click at [721, 425] on span at bounding box center [727, 424] width 14 height 14
click at [739, 499] on div at bounding box center [751, 503] width 507 height 18
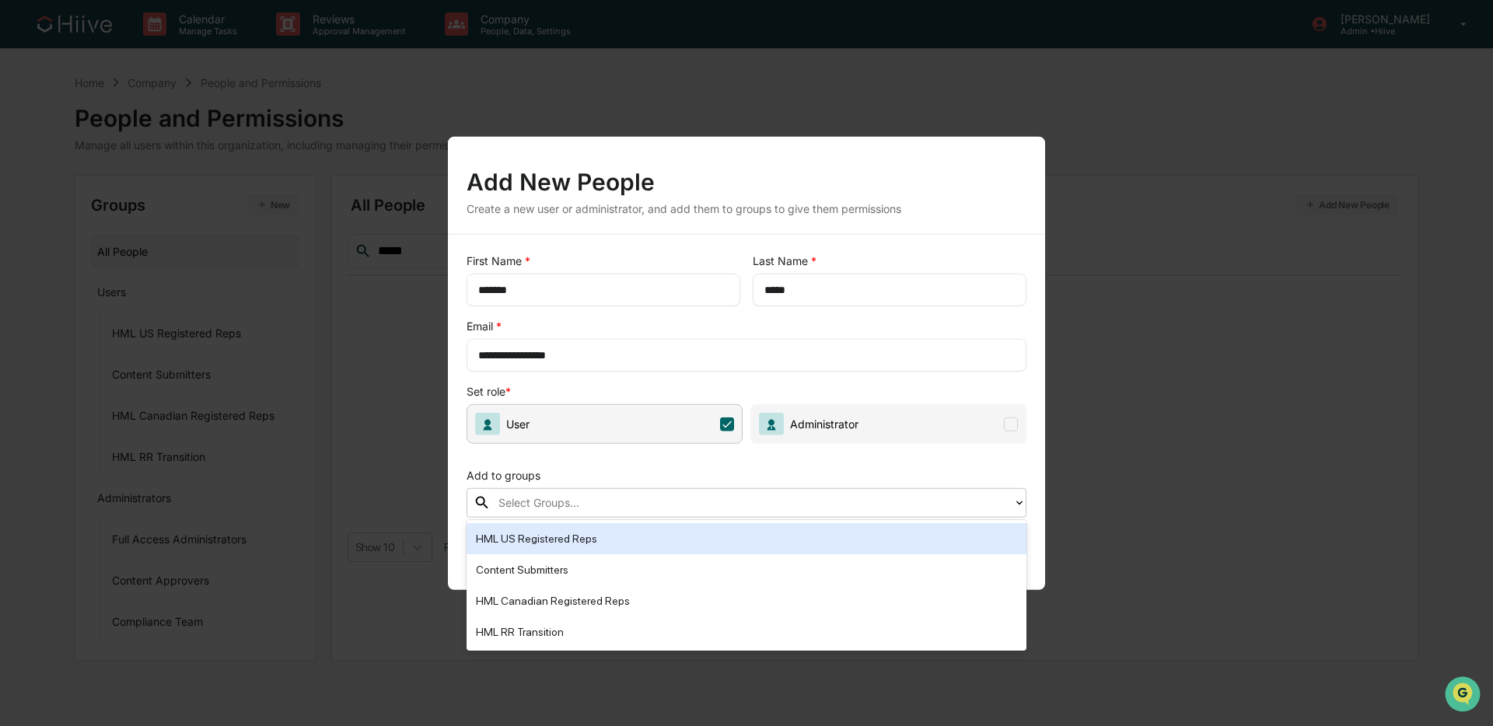
click at [654, 538] on div "HML US Registered Reps" at bounding box center [746, 539] width 541 height 19
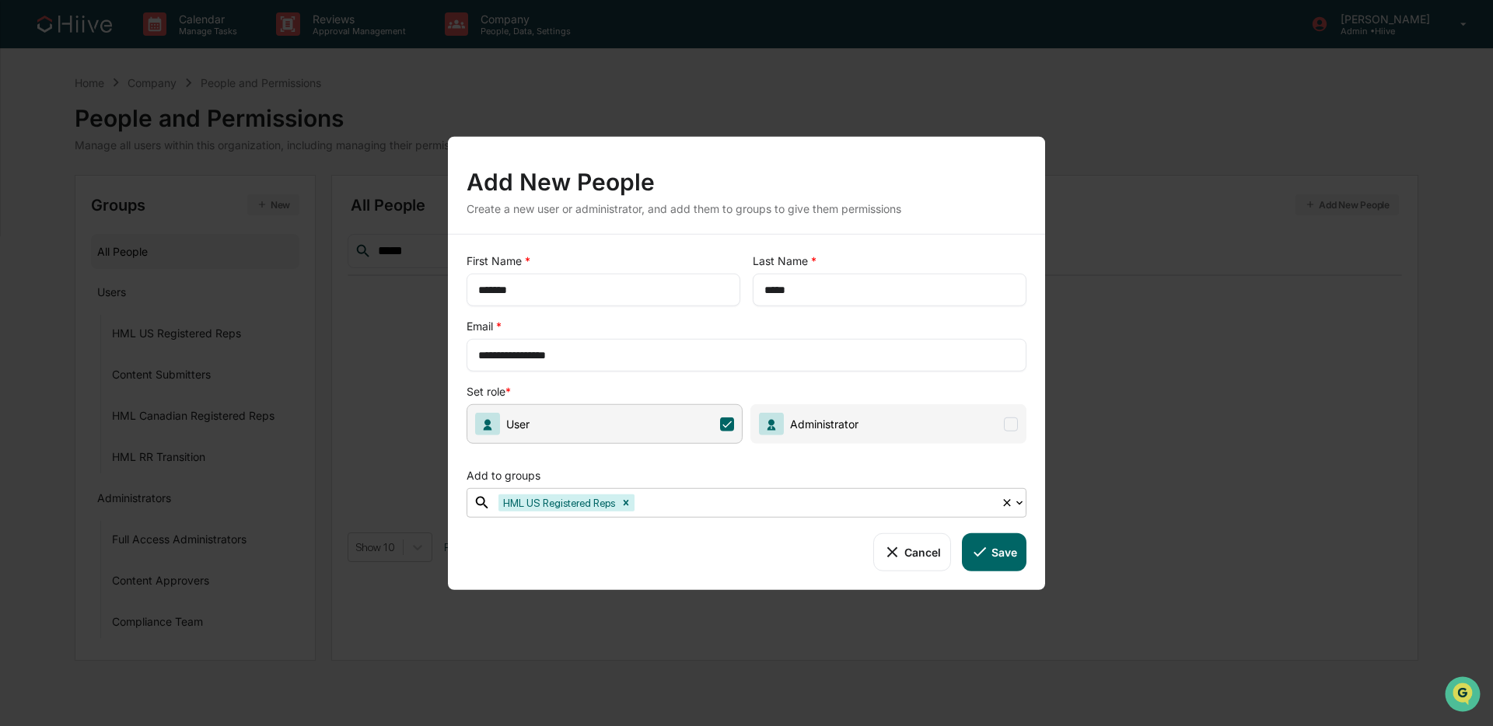
click at [881, 501] on div at bounding box center [815, 503] width 355 height 18
click at [718, 502] on div at bounding box center [815, 503] width 355 height 18
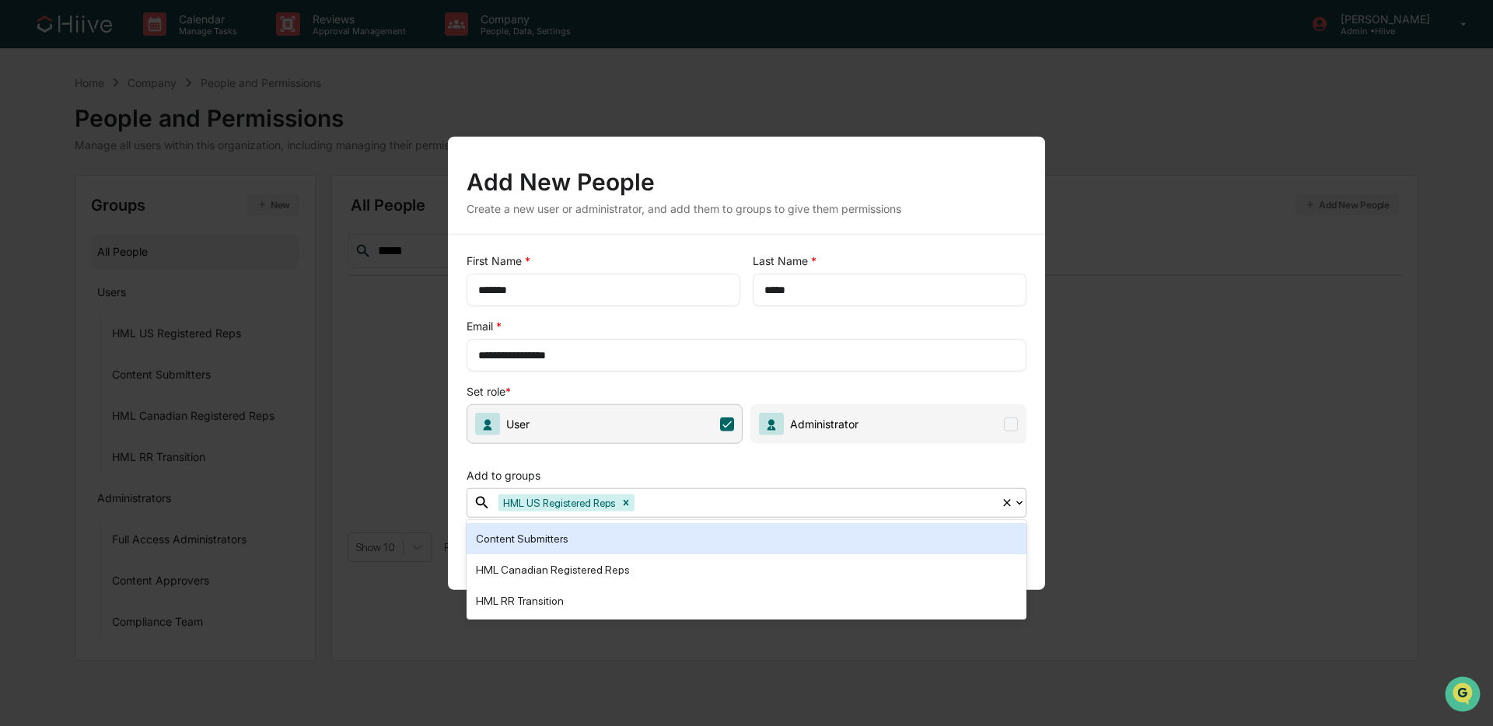
click at [613, 539] on div "Content Submitters" at bounding box center [746, 539] width 541 height 19
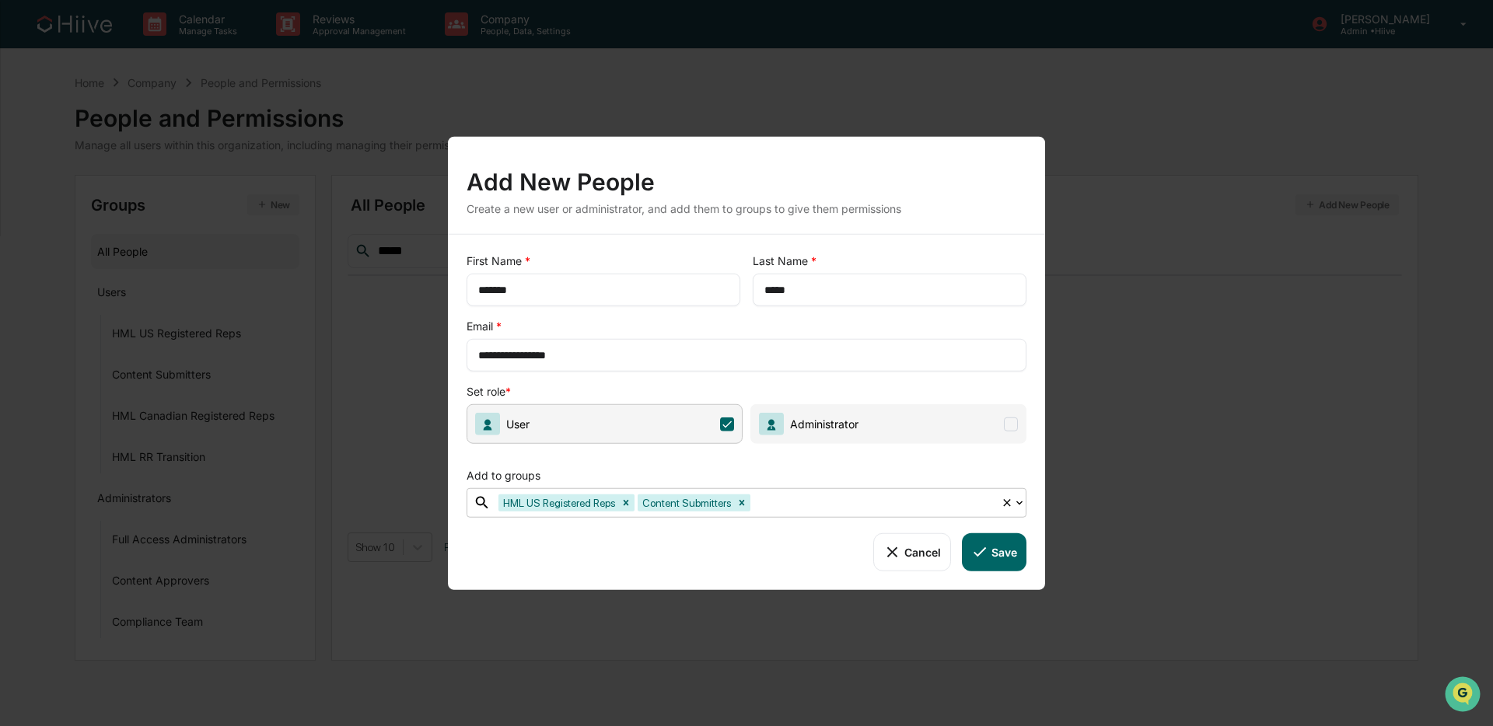
click at [1012, 555] on button "Save" at bounding box center [994, 551] width 65 height 37
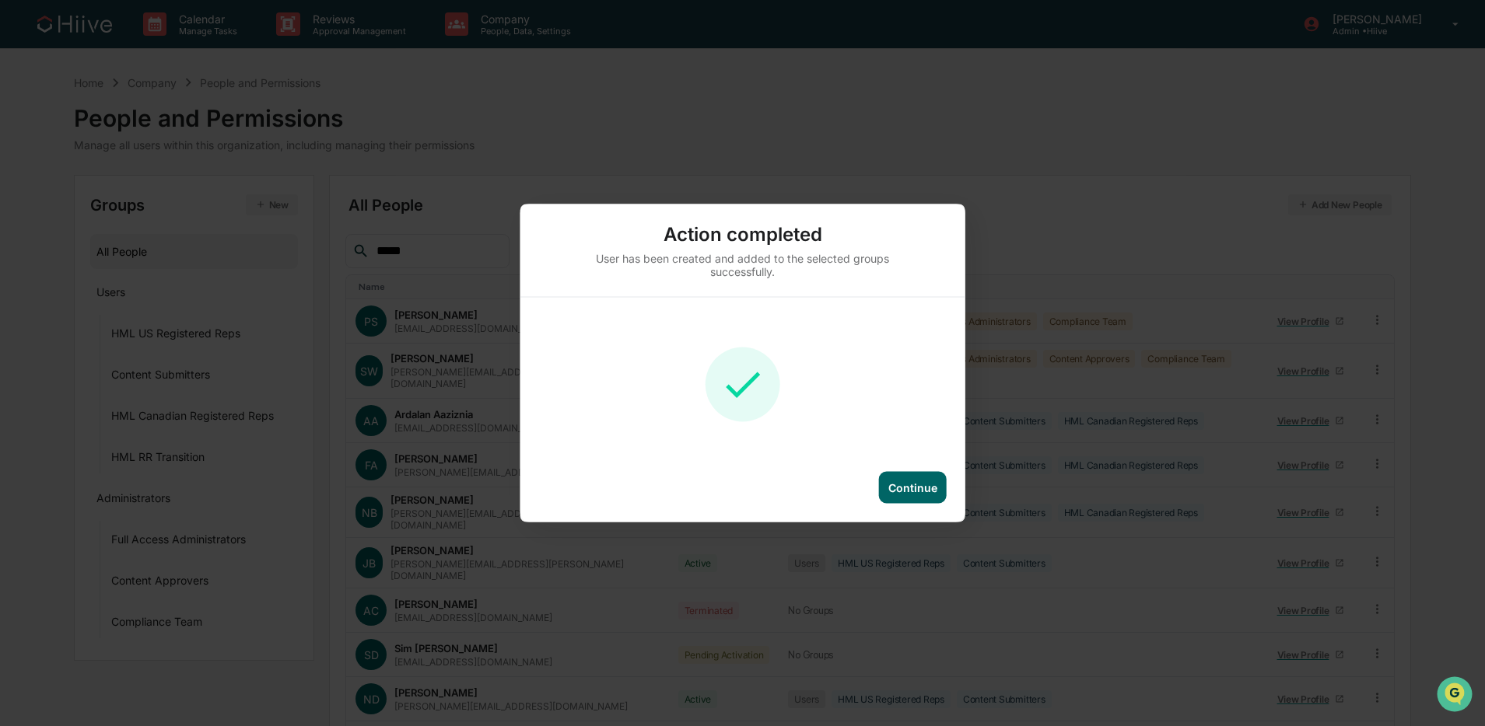
drag, startPoint x: 897, startPoint y: 474, endPoint x: 858, endPoint y: 454, distance: 44.5
click at [897, 474] on div "Continue" at bounding box center [913, 488] width 68 height 32
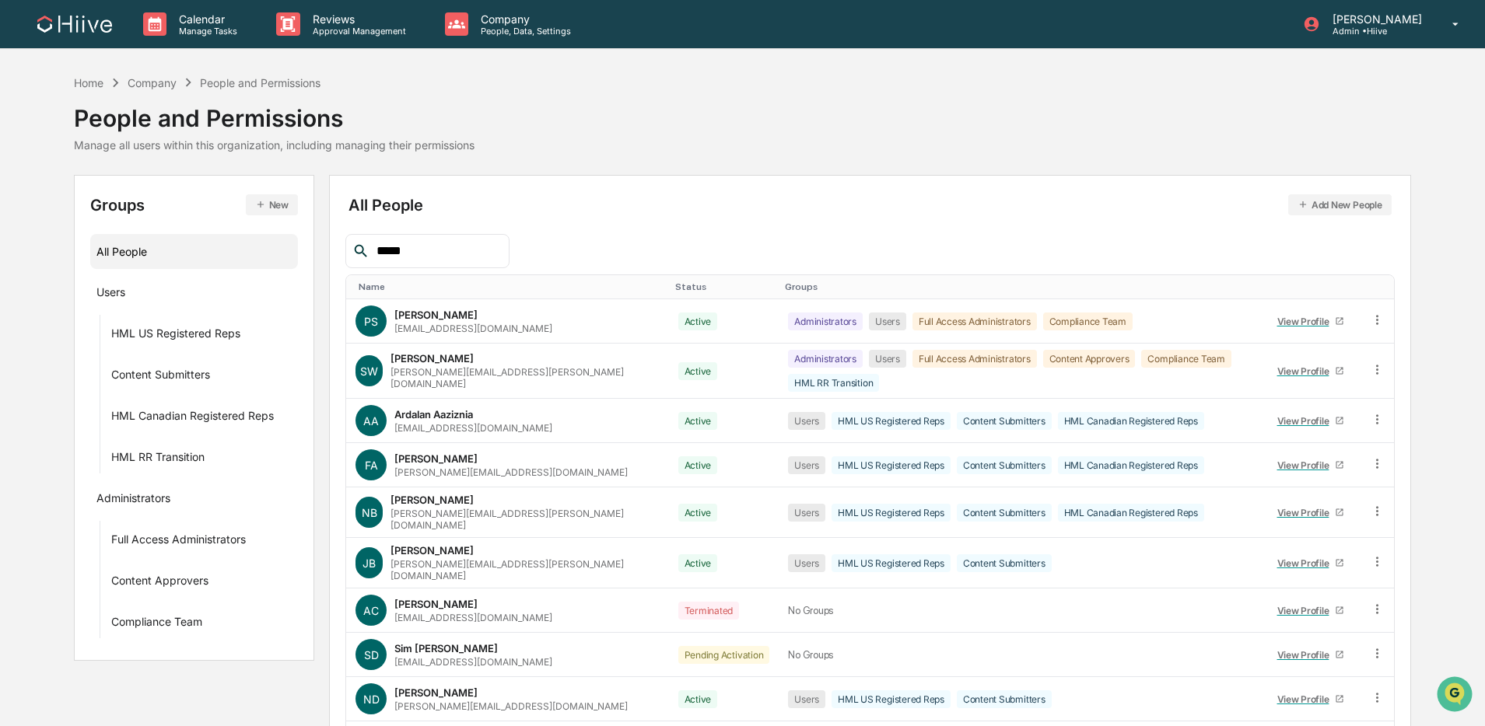
click at [419, 246] on input "*****" at bounding box center [436, 251] width 132 height 20
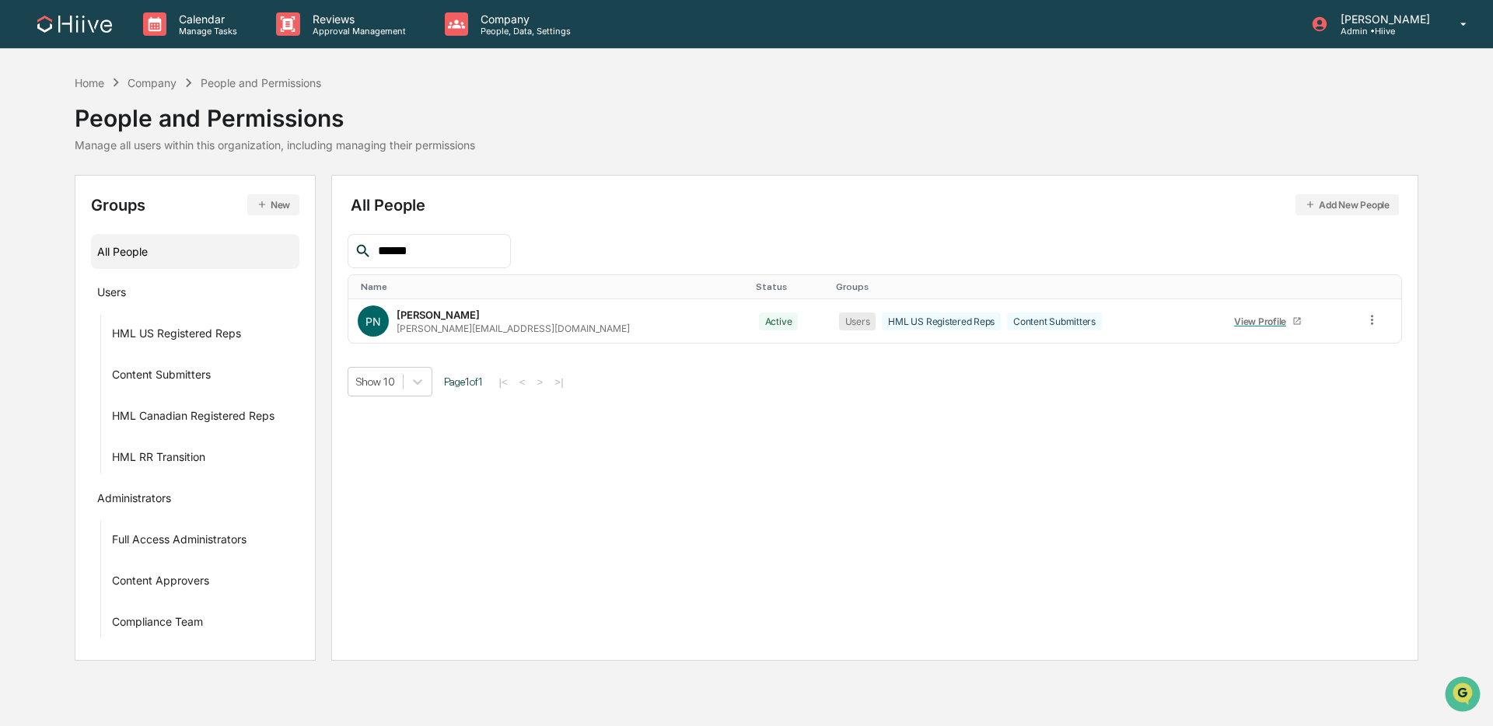
drag, startPoint x: 443, startPoint y: 254, endPoint x: 295, endPoint y: 244, distance: 148.8
click at [295, 244] on div "Groups New All People Users HML US Registered Reps Content Submitters HML Canad…" at bounding box center [747, 418] width 1344 height 486
drag, startPoint x: 306, startPoint y: 238, endPoint x: 250, endPoint y: 233, distance: 57.0
click at [249, 234] on div "Groups New All People Users HML US Registered Reps Content Submitters HML Canad…" at bounding box center [747, 418] width 1344 height 486
click at [1367, 320] on icon at bounding box center [1373, 320] width 15 height 15
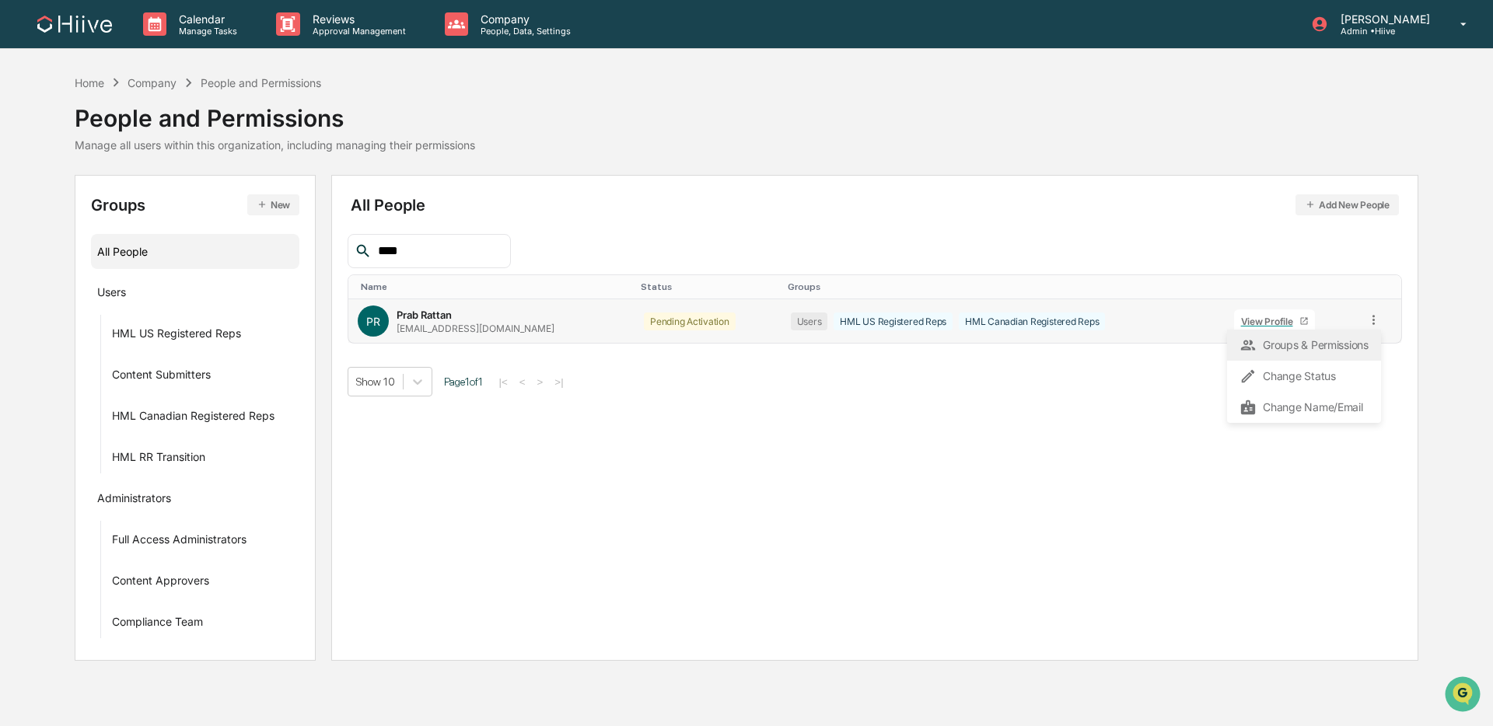
click at [1312, 345] on div "Groups & Permissions" at bounding box center [1304, 345] width 129 height 19
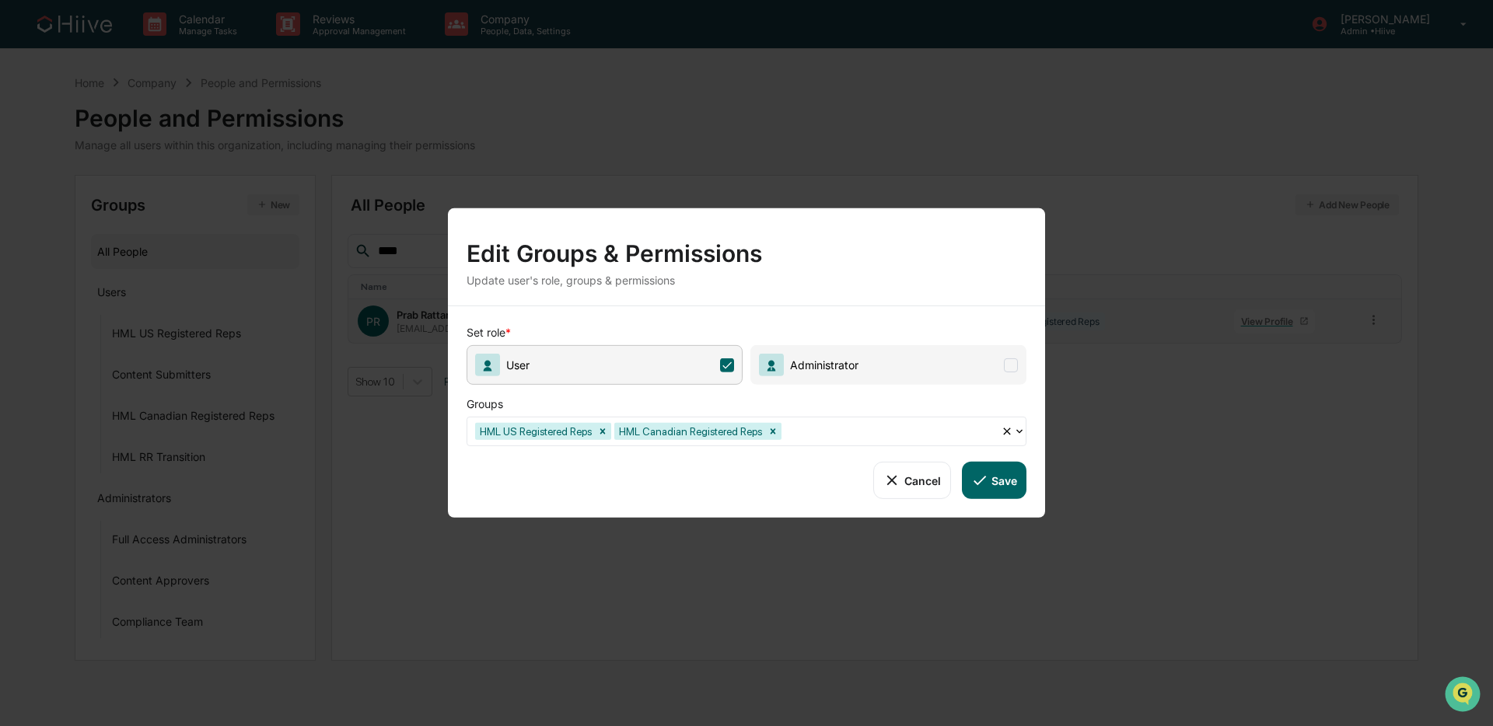
click at [869, 441] on div "HML US Registered Reps HML Canadian Registered Reps" at bounding box center [733, 431] width 533 height 24
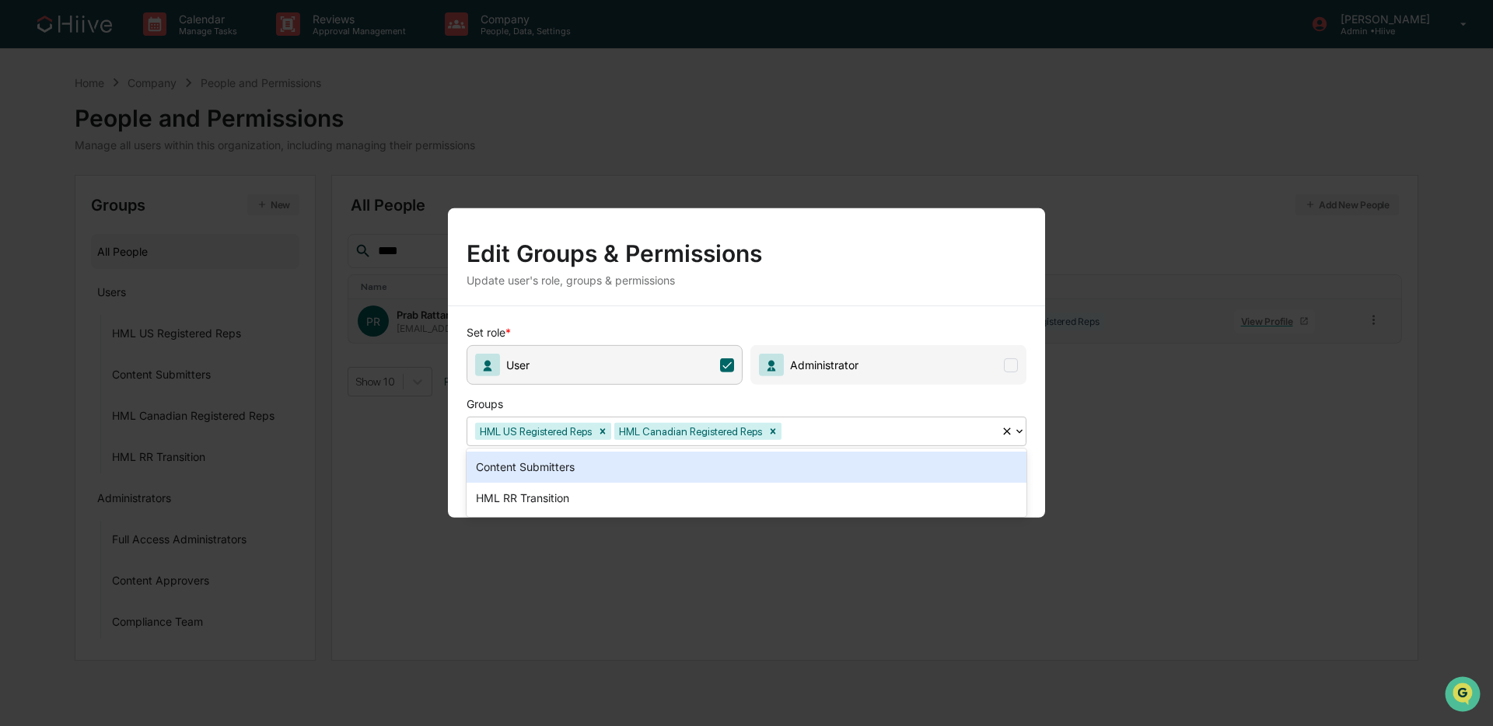
click at [755, 465] on div "Content Submitters" at bounding box center [747, 467] width 560 height 31
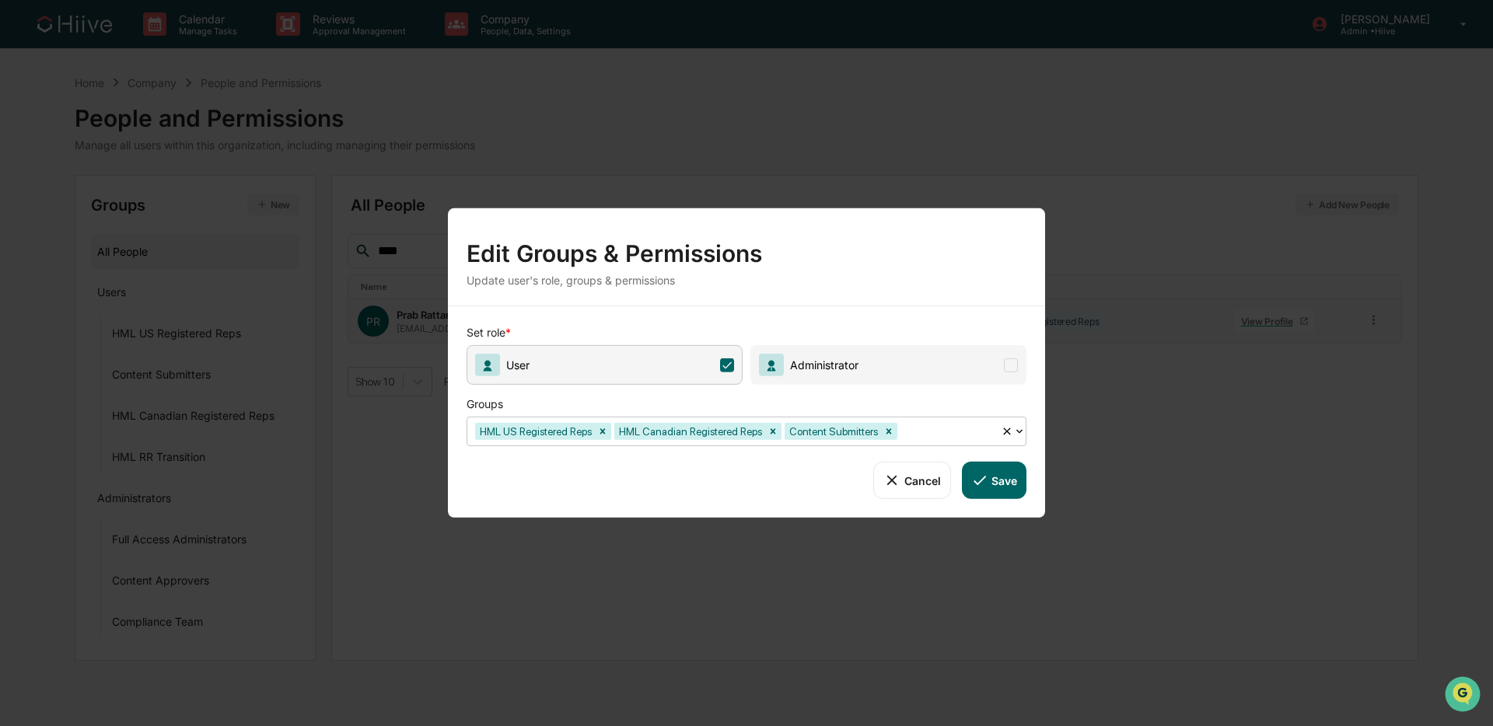
click at [980, 481] on icon at bounding box center [980, 480] width 12 height 9
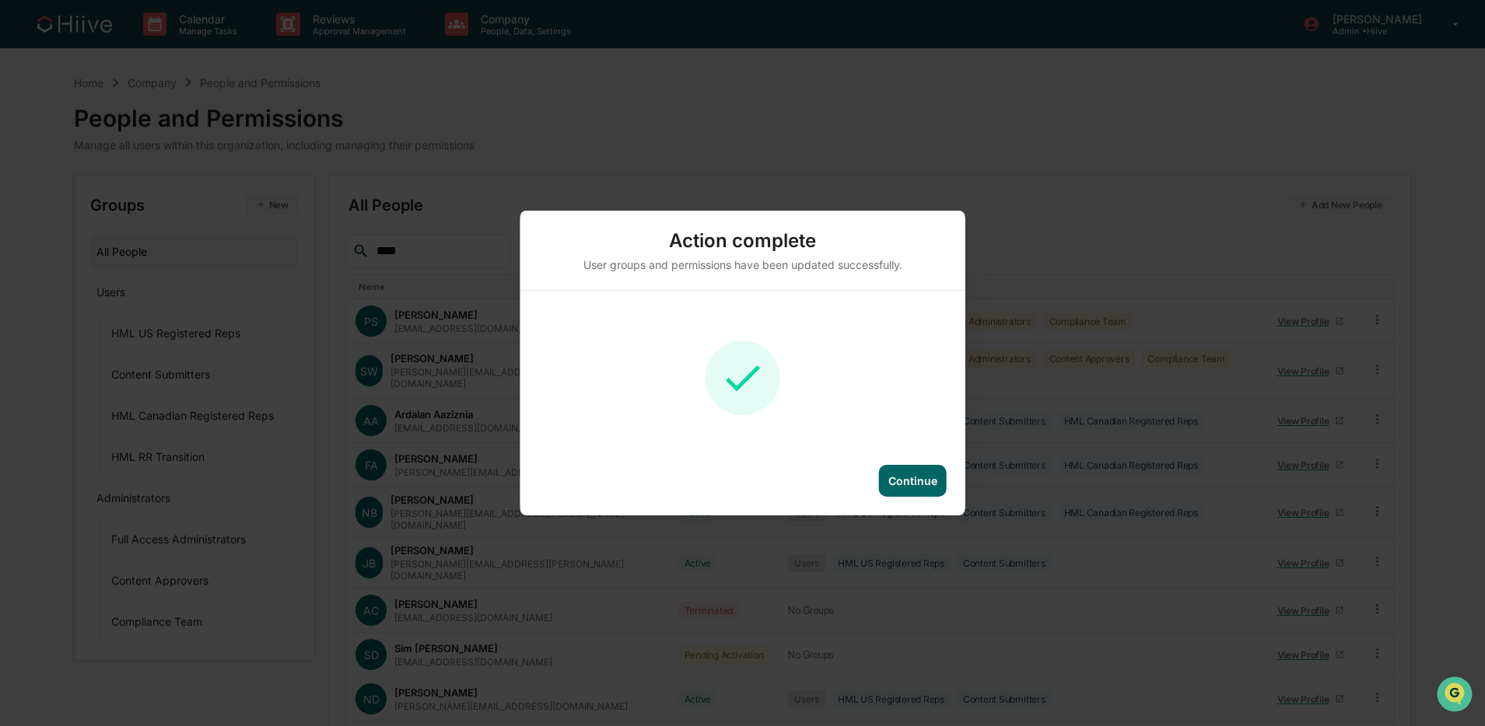
drag, startPoint x: 927, startPoint y: 486, endPoint x: 903, endPoint y: 465, distance: 32.0
click at [927, 486] on div "Continue" at bounding box center [912, 480] width 49 height 13
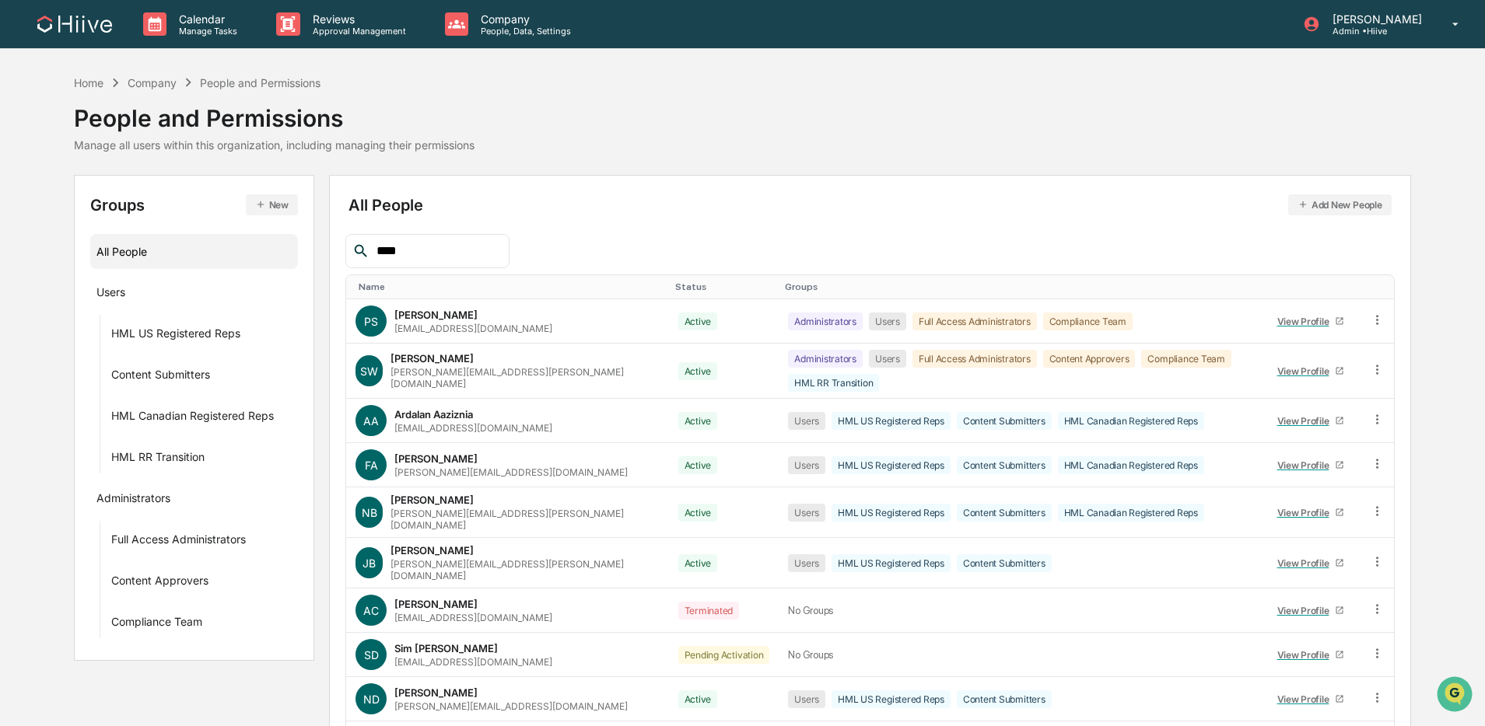
click at [474, 252] on input "****" at bounding box center [436, 251] width 132 height 20
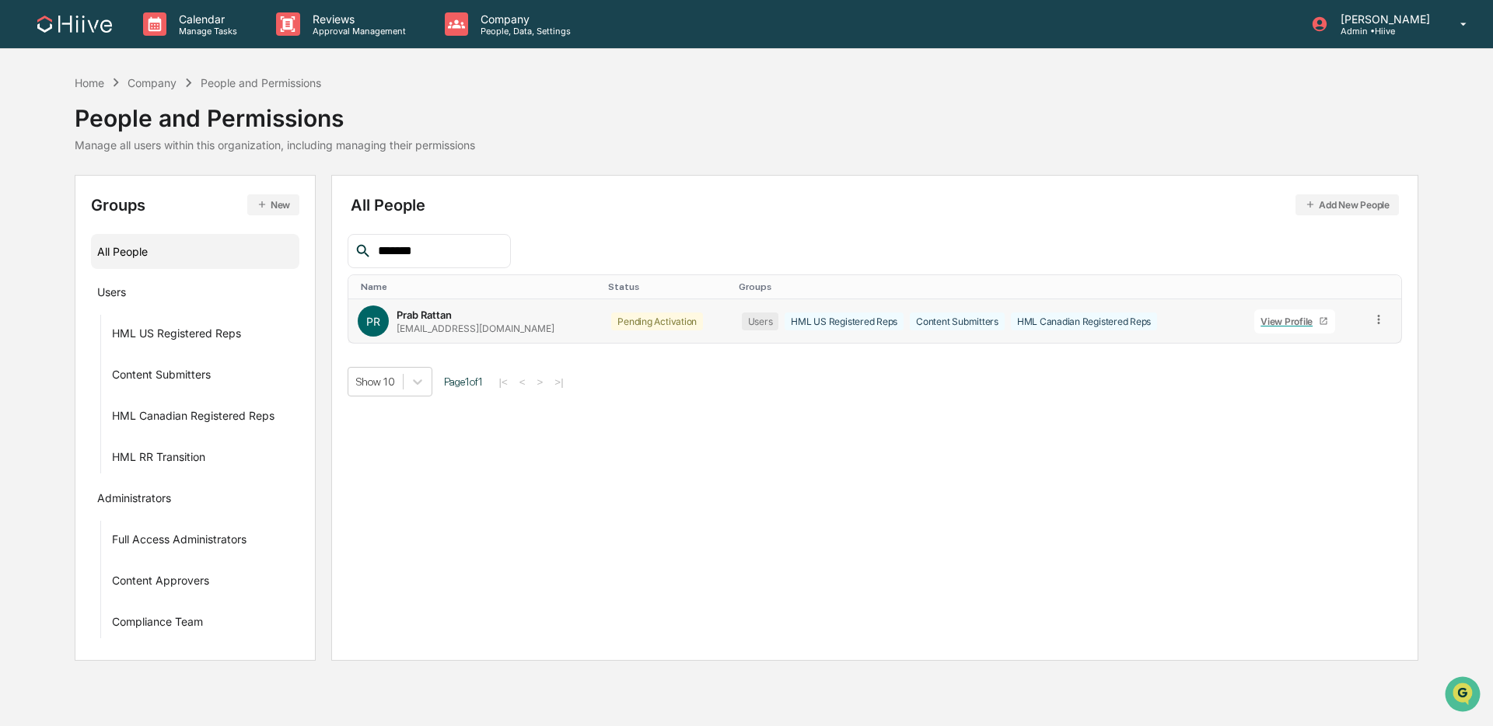
type input "*******"
drag, startPoint x: 1373, startPoint y: 314, endPoint x: 1364, endPoint y: 317, distance: 8.9
click at [1373, 313] on icon at bounding box center [1379, 320] width 15 height 15
click at [1325, 381] on div "Change Status" at bounding box center [1308, 376] width 129 height 19
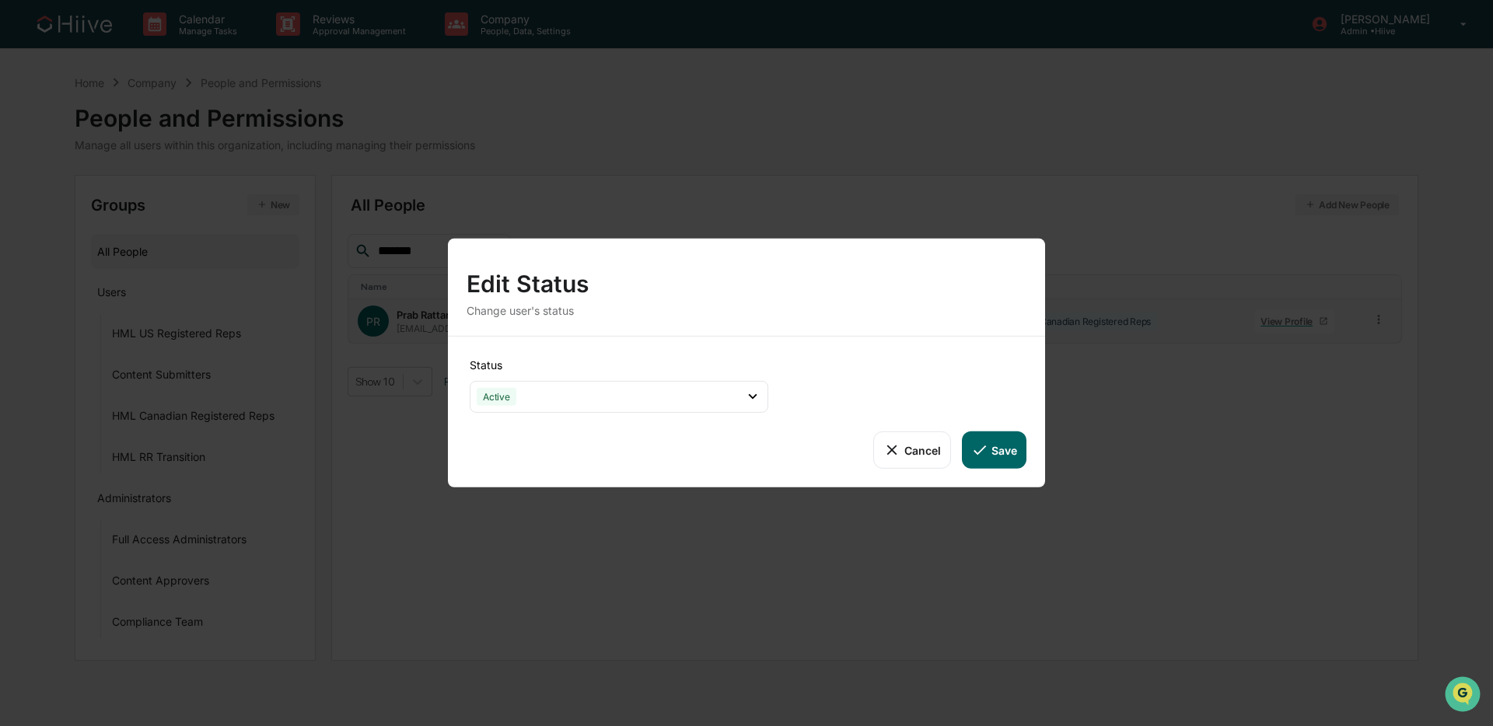
click at [1013, 457] on button "Save" at bounding box center [994, 450] width 65 height 37
